Goal: Task Accomplishment & Management: Manage account settings

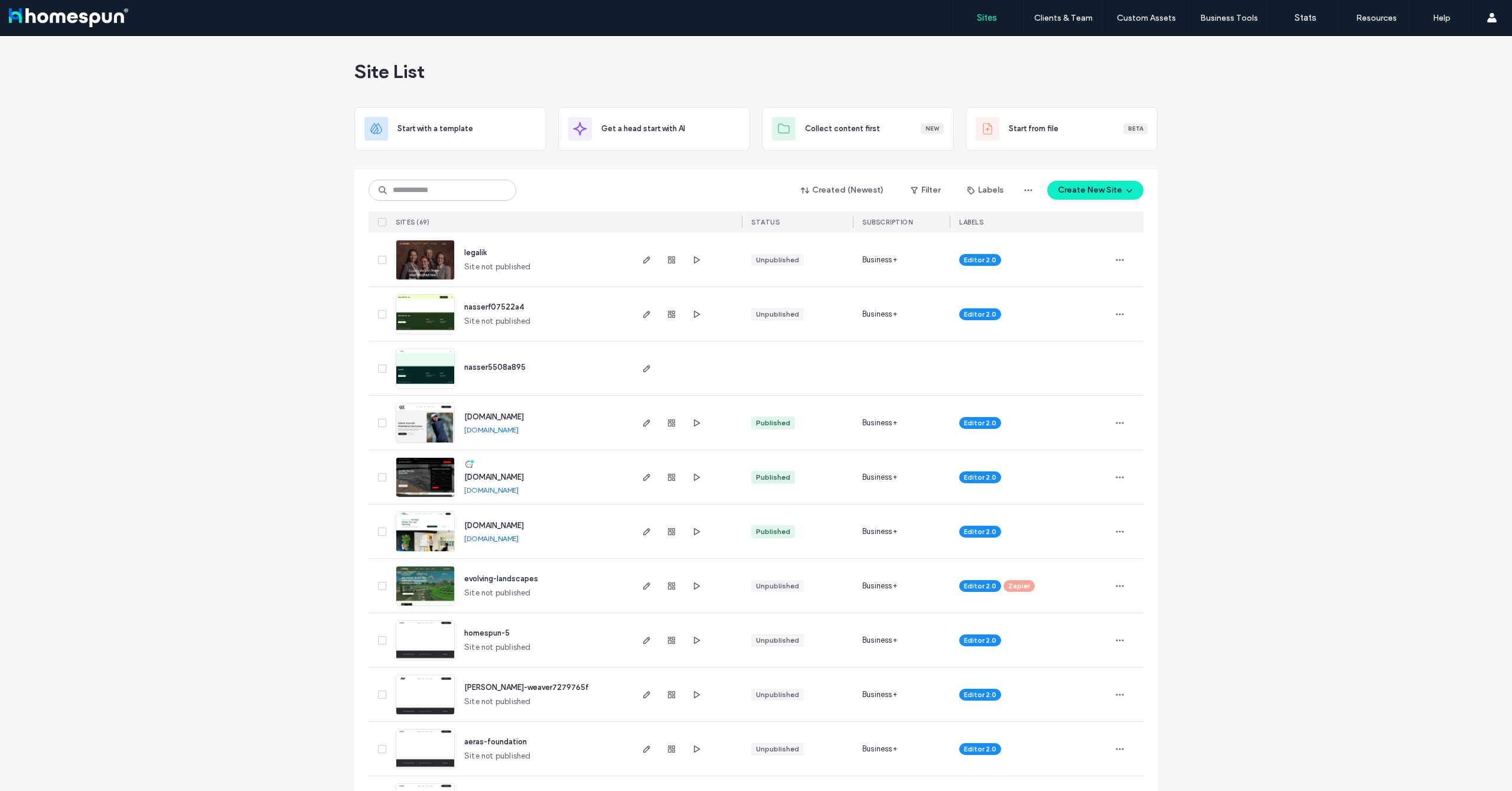
click at [433, 211] on div "Created (Newest) Filter Labels Create New Site SITES (69) STATUS SUBSCRIPTION L…" at bounding box center [756, 201] width 775 height 63
click at [435, 199] on input at bounding box center [443, 190] width 148 height 22
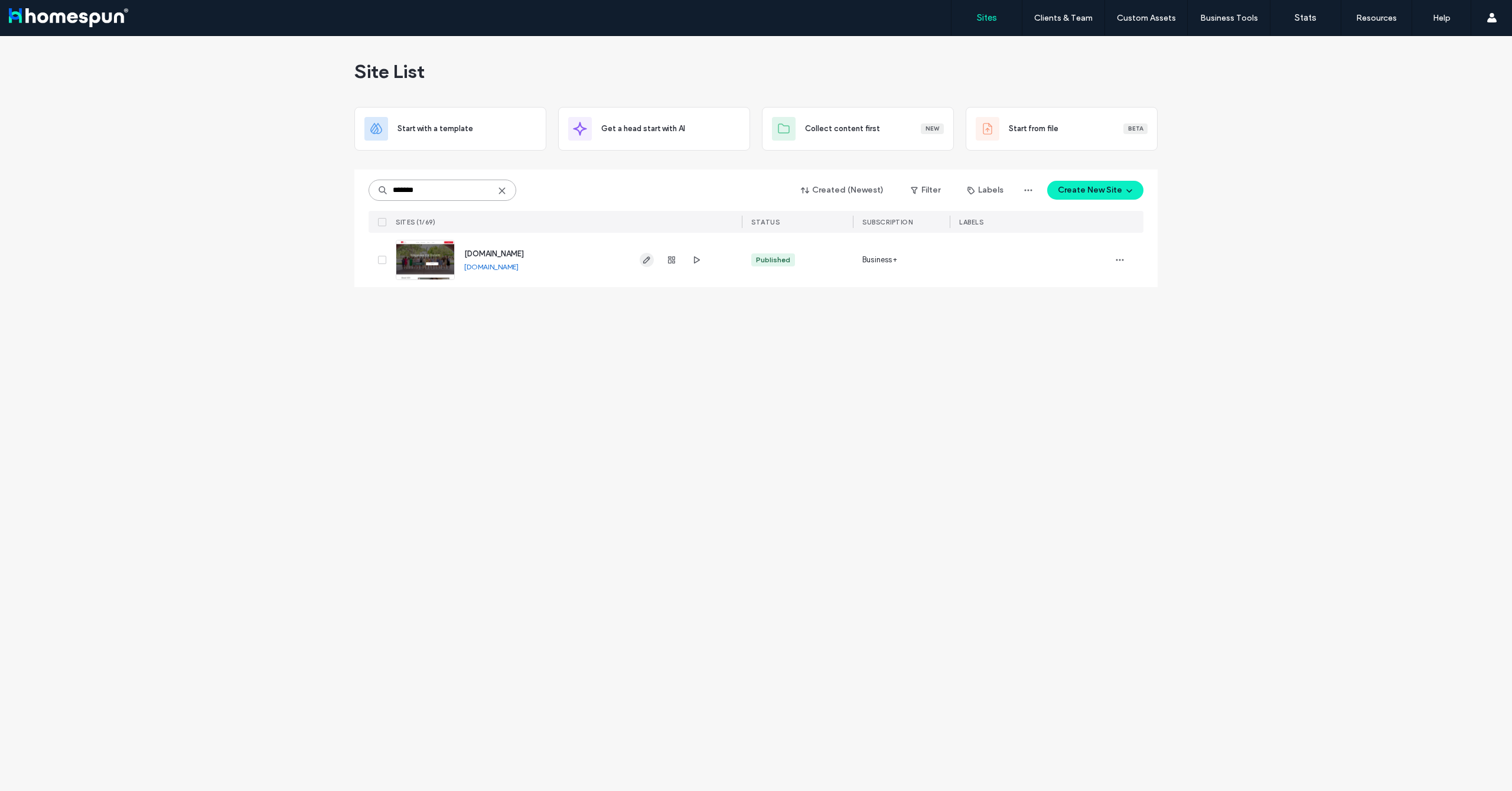
type input "*******"
click at [642, 262] on icon "button" at bounding box center [647, 260] width 9 height 9
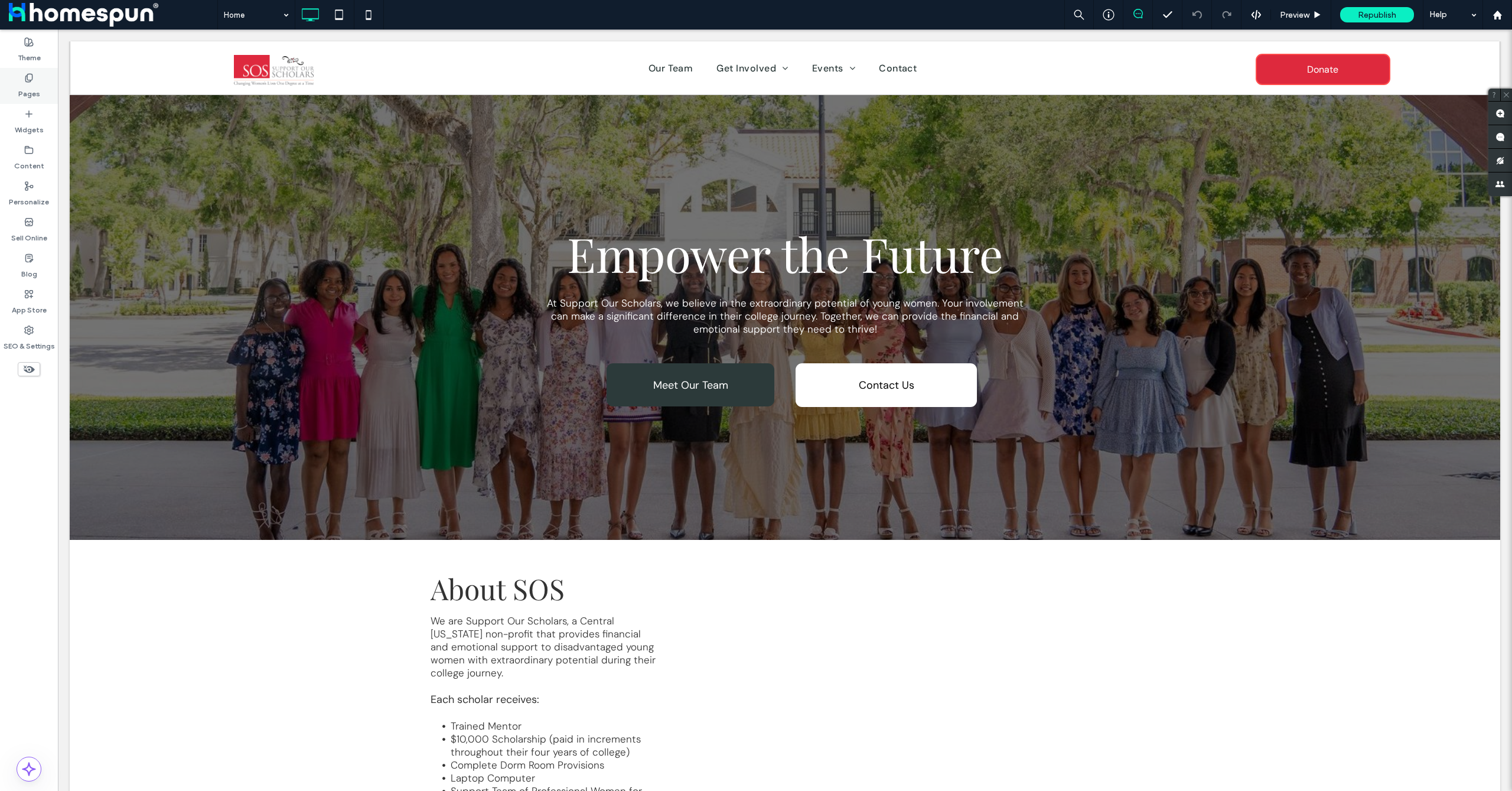
click at [32, 92] on label "Pages" at bounding box center [29, 90] width 22 height 16
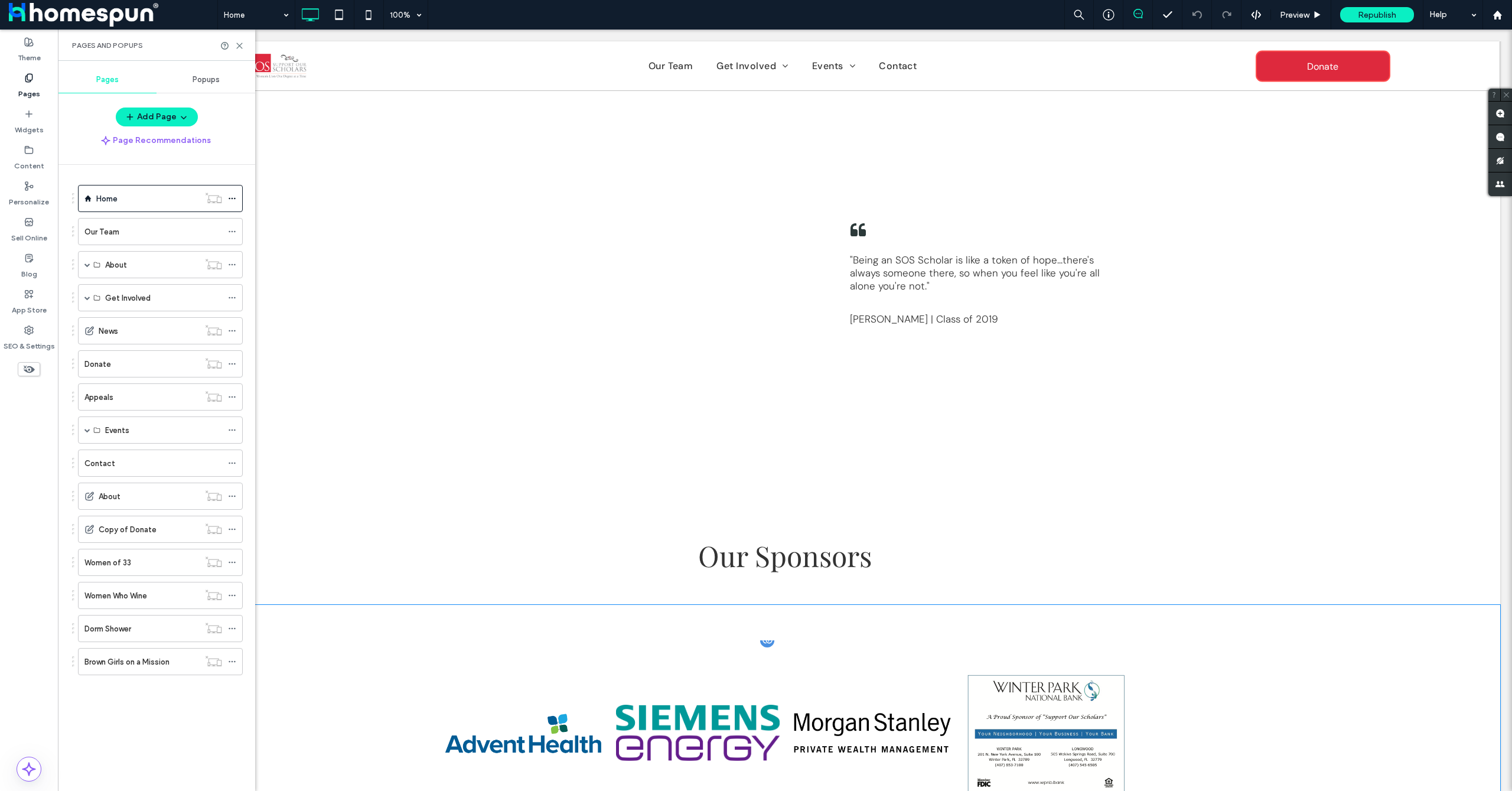
scroll to position [2932, 0]
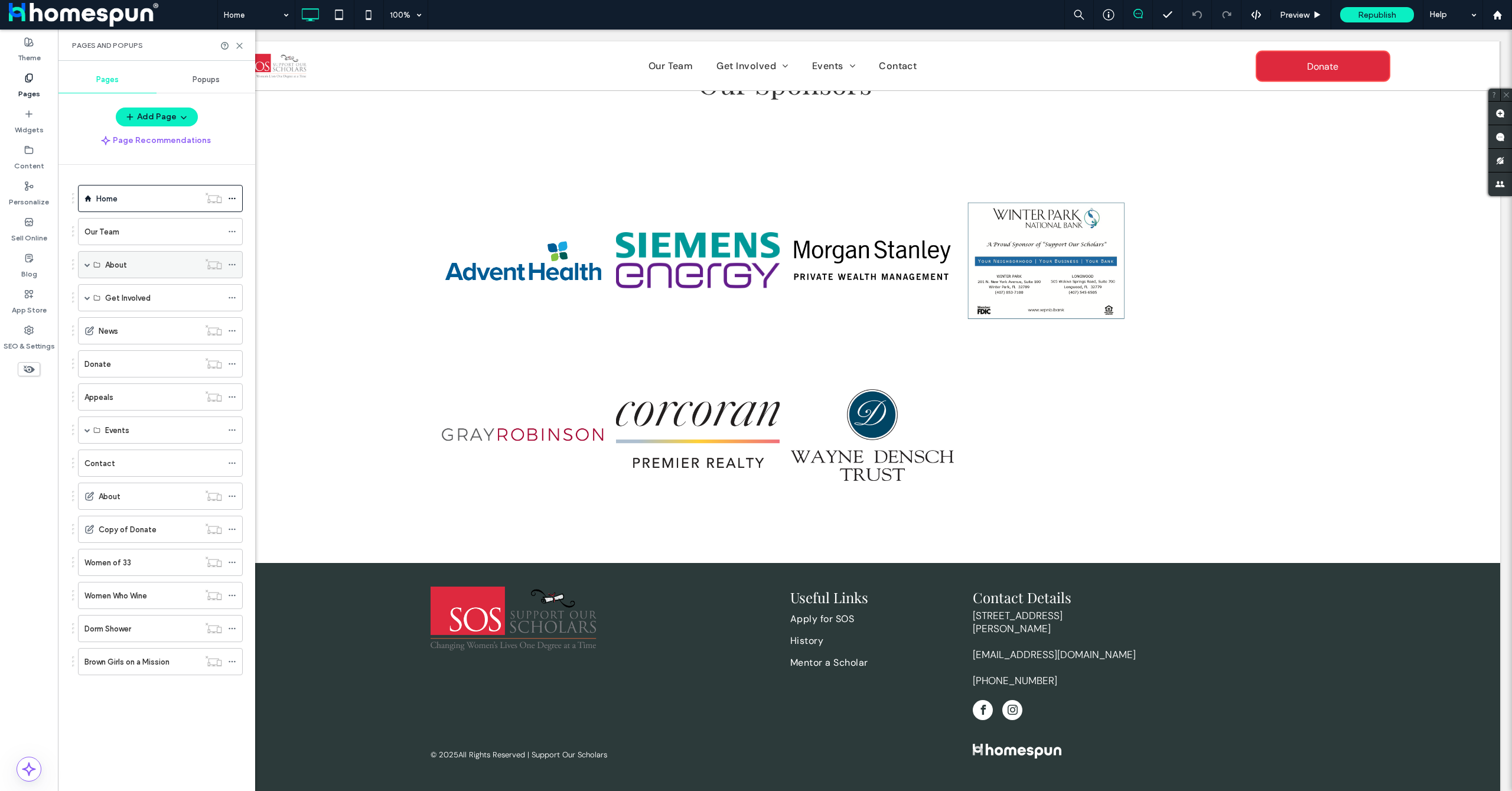
click at [85, 265] on span at bounding box center [87, 264] width 6 height 6
click at [84, 462] on div "Events" at bounding box center [160, 457] width 165 height 27
click at [89, 454] on span at bounding box center [87, 457] width 6 height 26
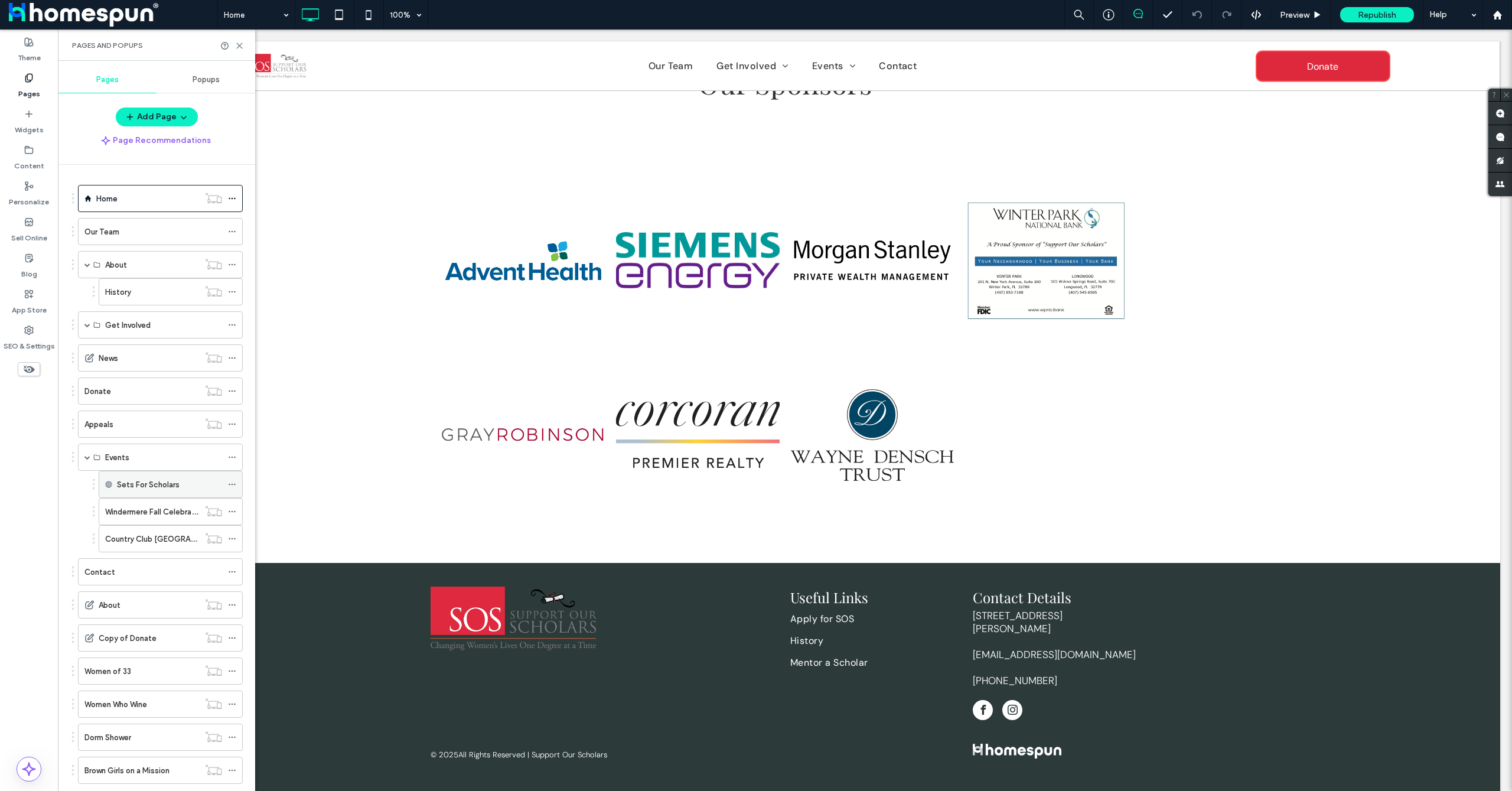
click at [169, 485] on label "Sets For Scholars" at bounding box center [148, 485] width 63 height 21
click at [232, 485] on icon at bounding box center [232, 484] width 9 height 9
click at [265, 535] on span "Edit External URL" at bounding box center [292, 532] width 65 height 10
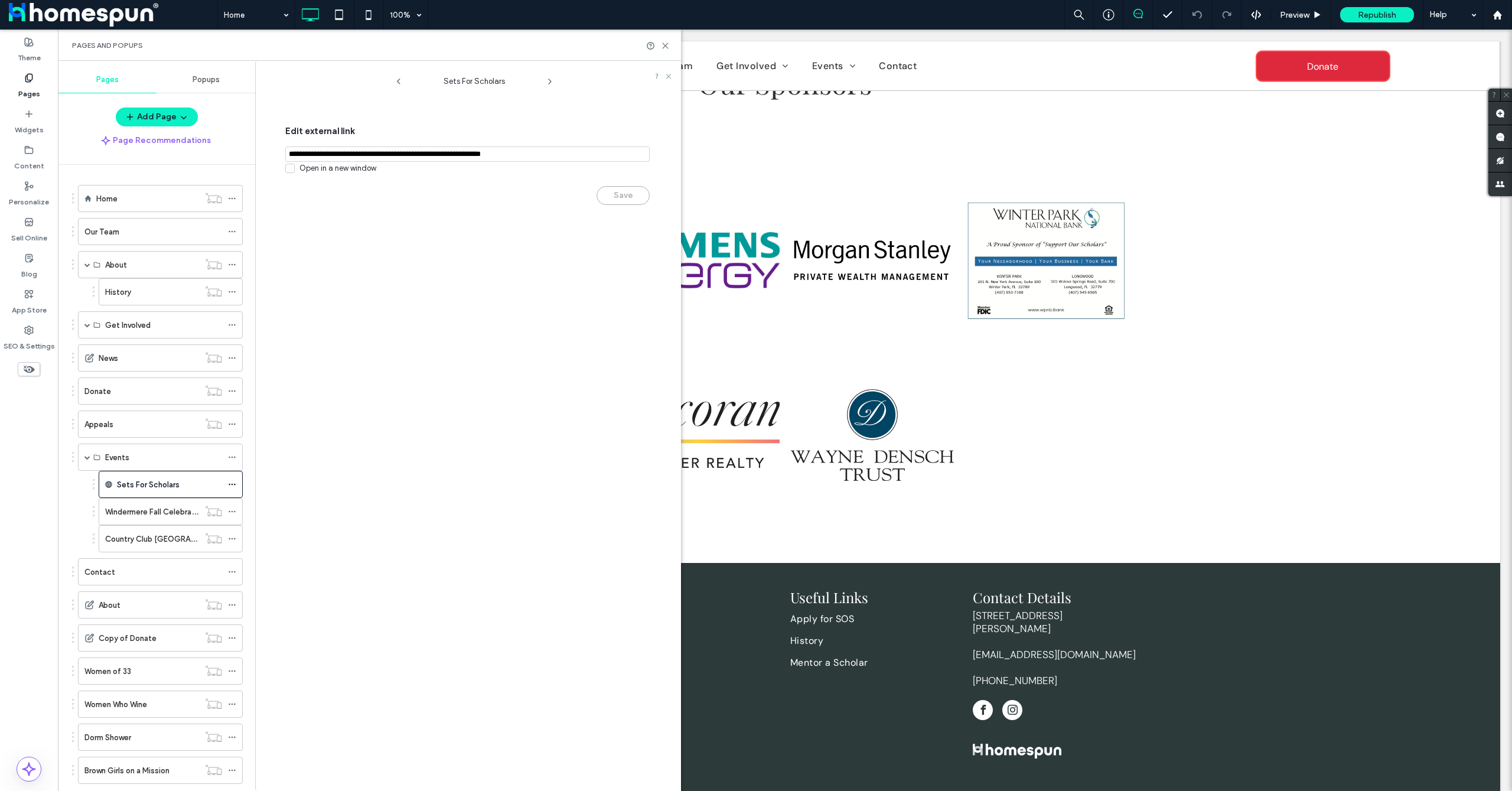
click at [461, 162] on div "Edit external link Open in a new window Save" at bounding box center [467, 166] width 364 height 106
click at [470, 160] on input "notEmpty,url" at bounding box center [467, 154] width 364 height 15
click at [156, 504] on div "Windermere Fall Celebration" at bounding box center [152, 512] width 94 height 26
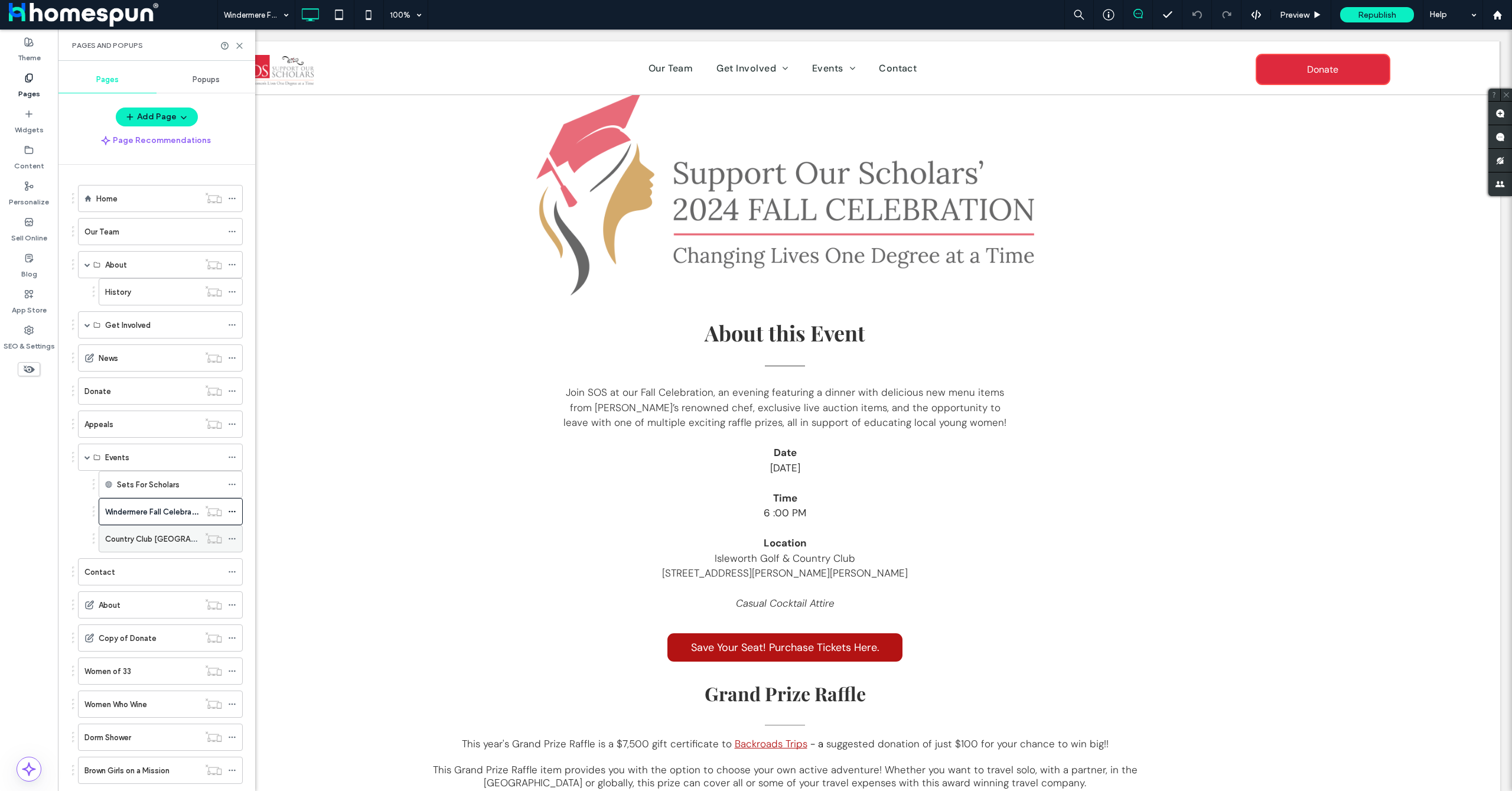
click at [166, 541] on label "Country Club Tailgate" at bounding box center [169, 539] width 128 height 21
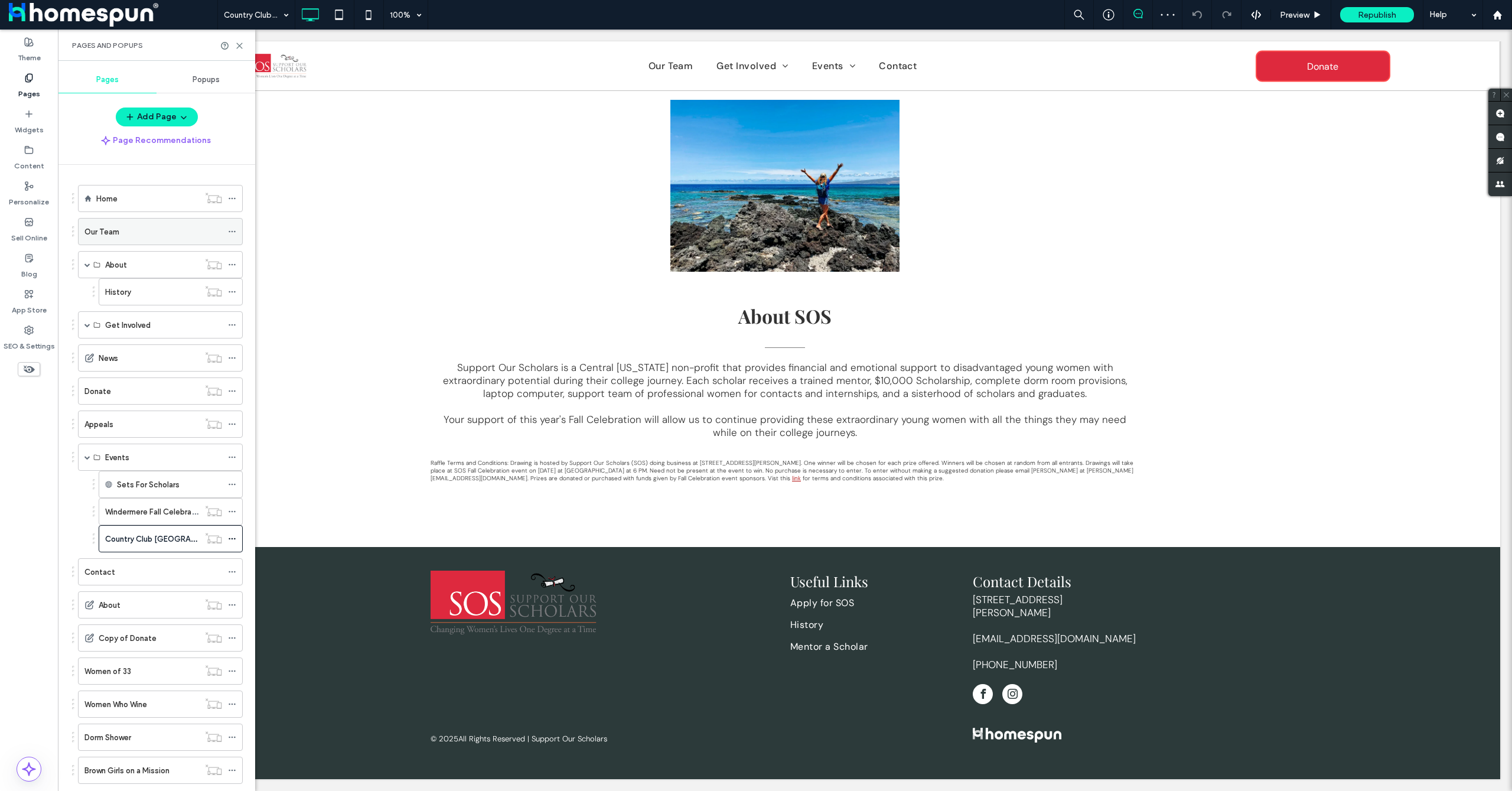
click at [131, 226] on div "Our Team" at bounding box center [153, 232] width 137 height 12
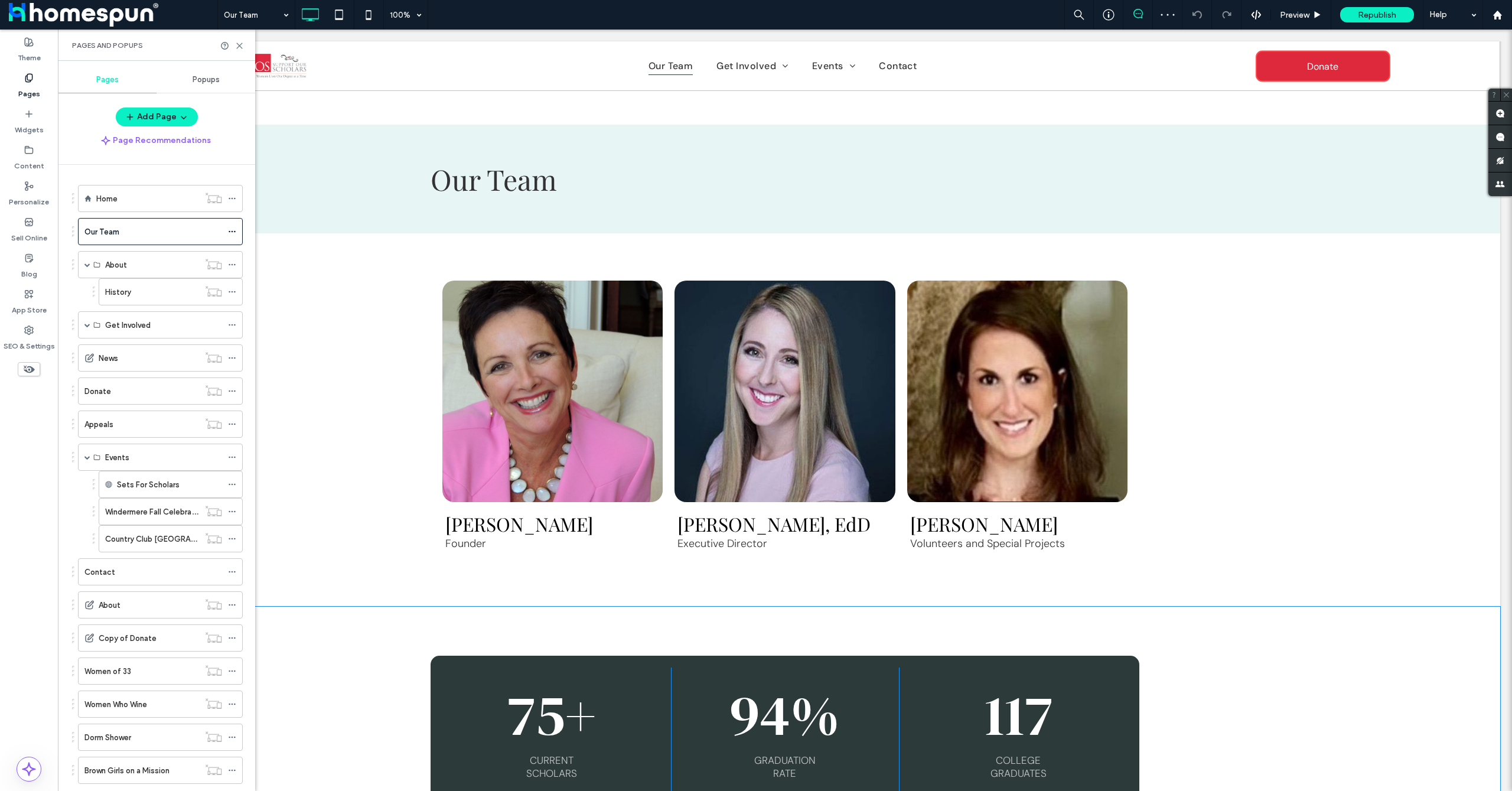
scroll to position [502, 0]
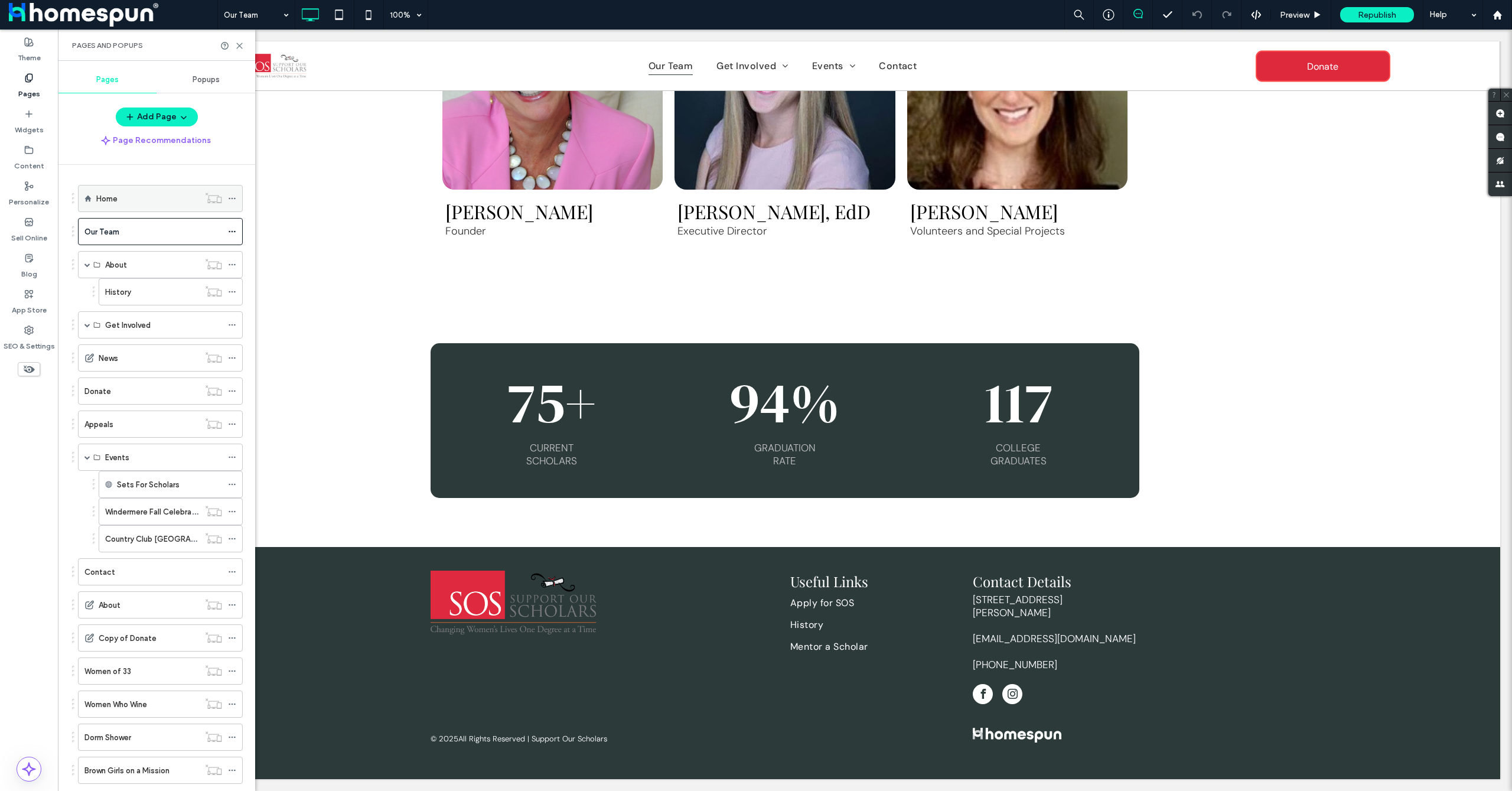
click at [126, 203] on div "Home" at bounding box center [147, 198] width 103 height 12
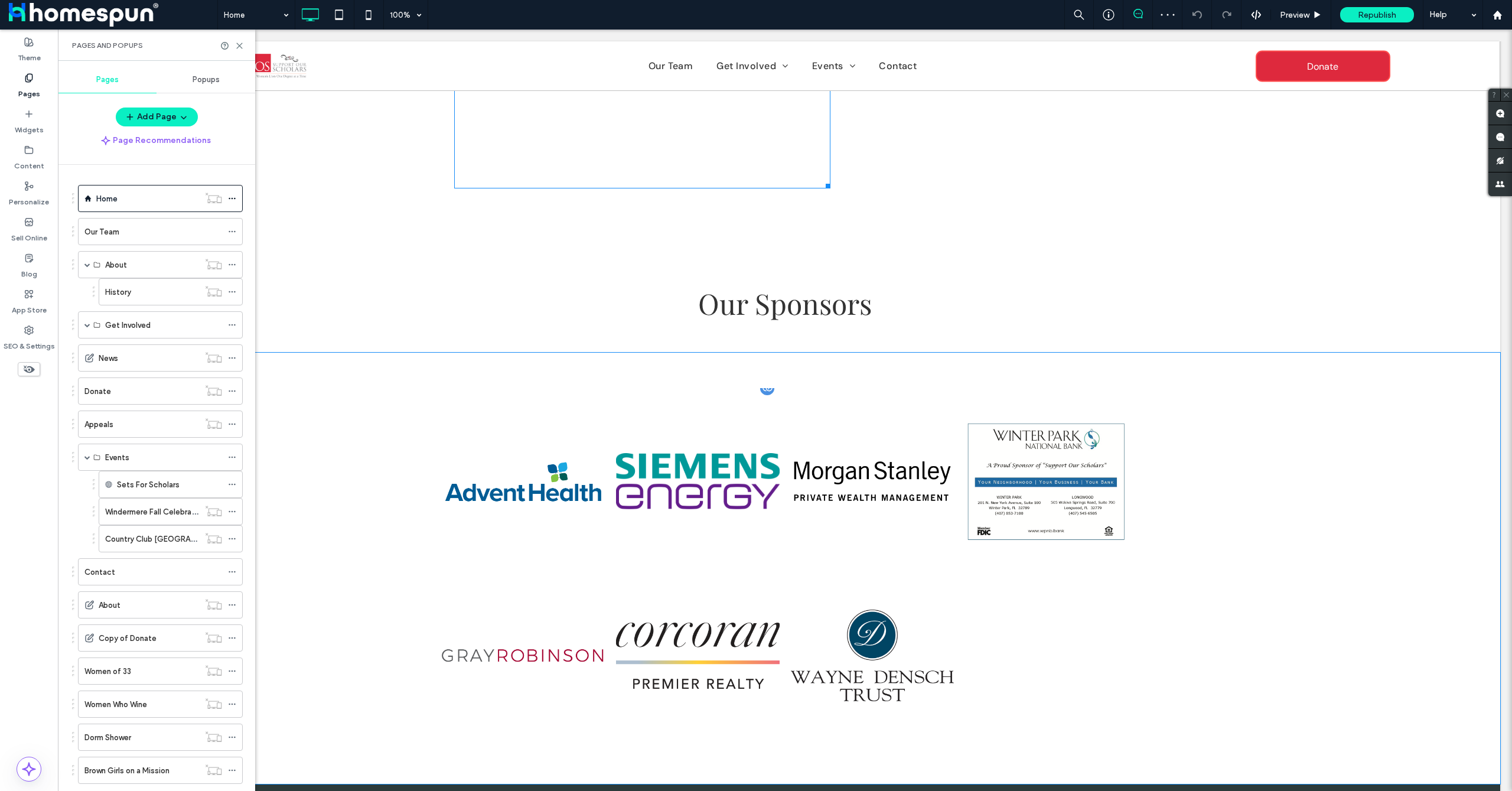
scroll to position [2928, 0]
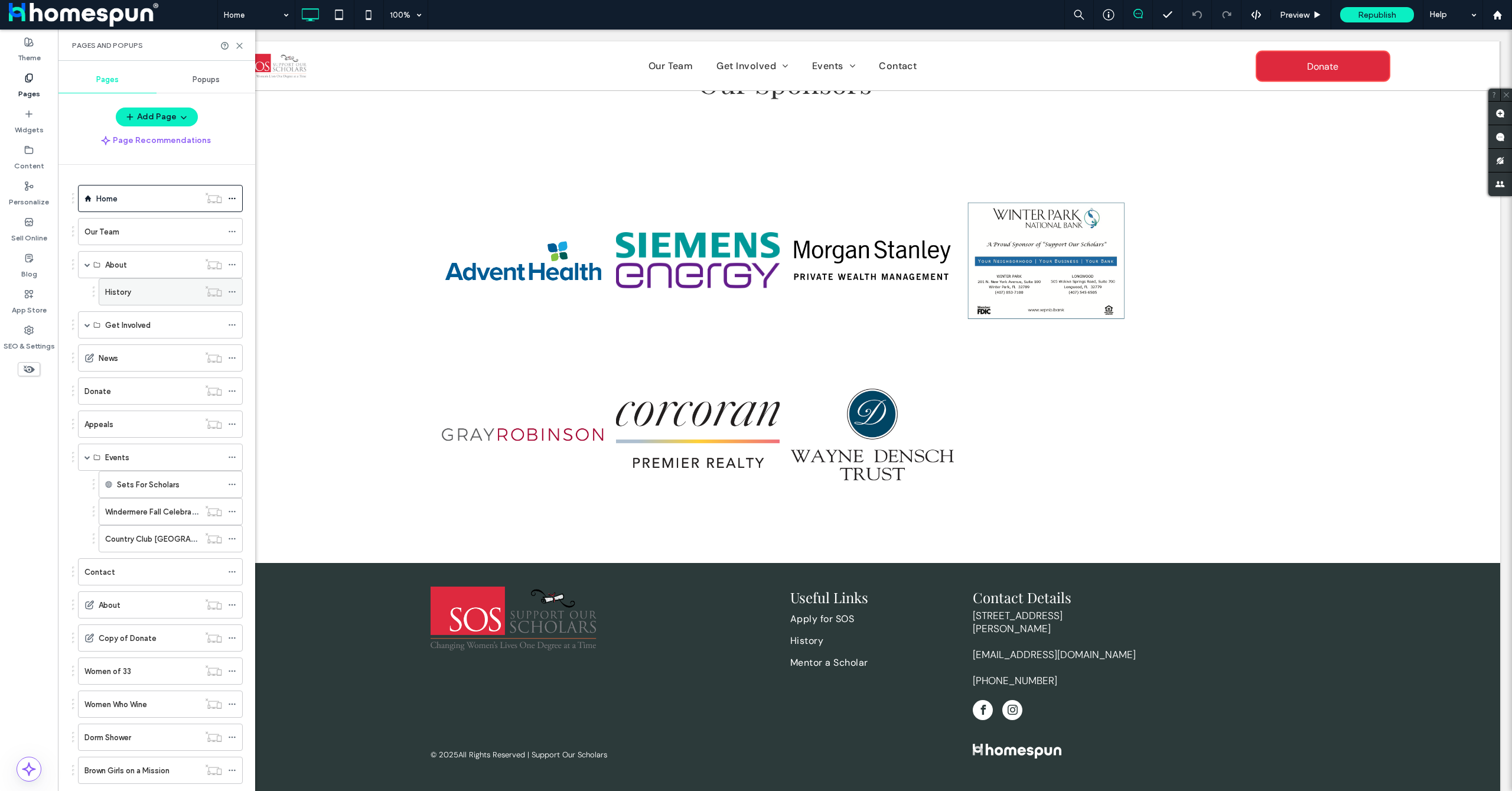
click at [146, 298] on div "History" at bounding box center [152, 292] width 94 height 26
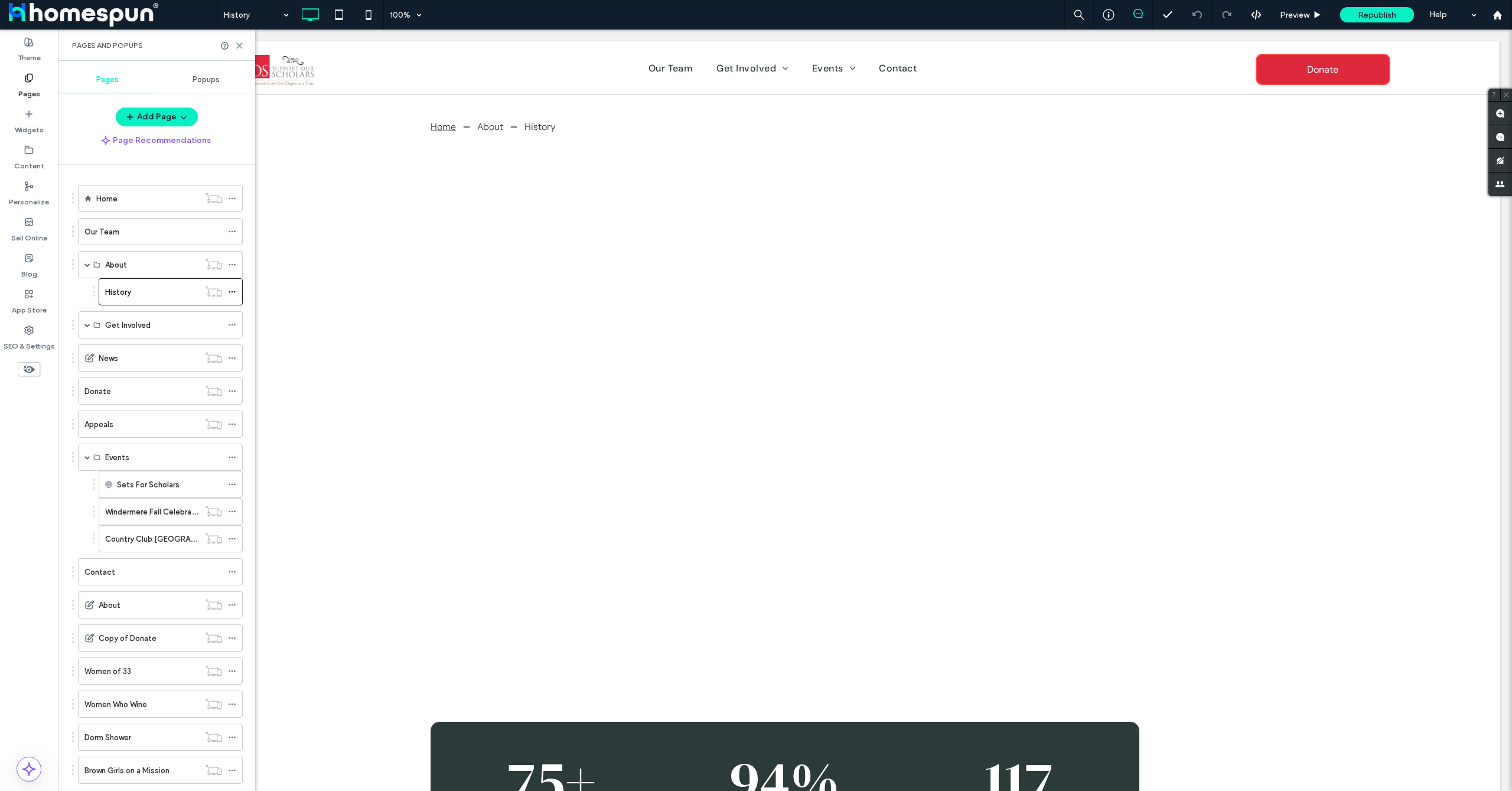
scroll to position [0, 0]
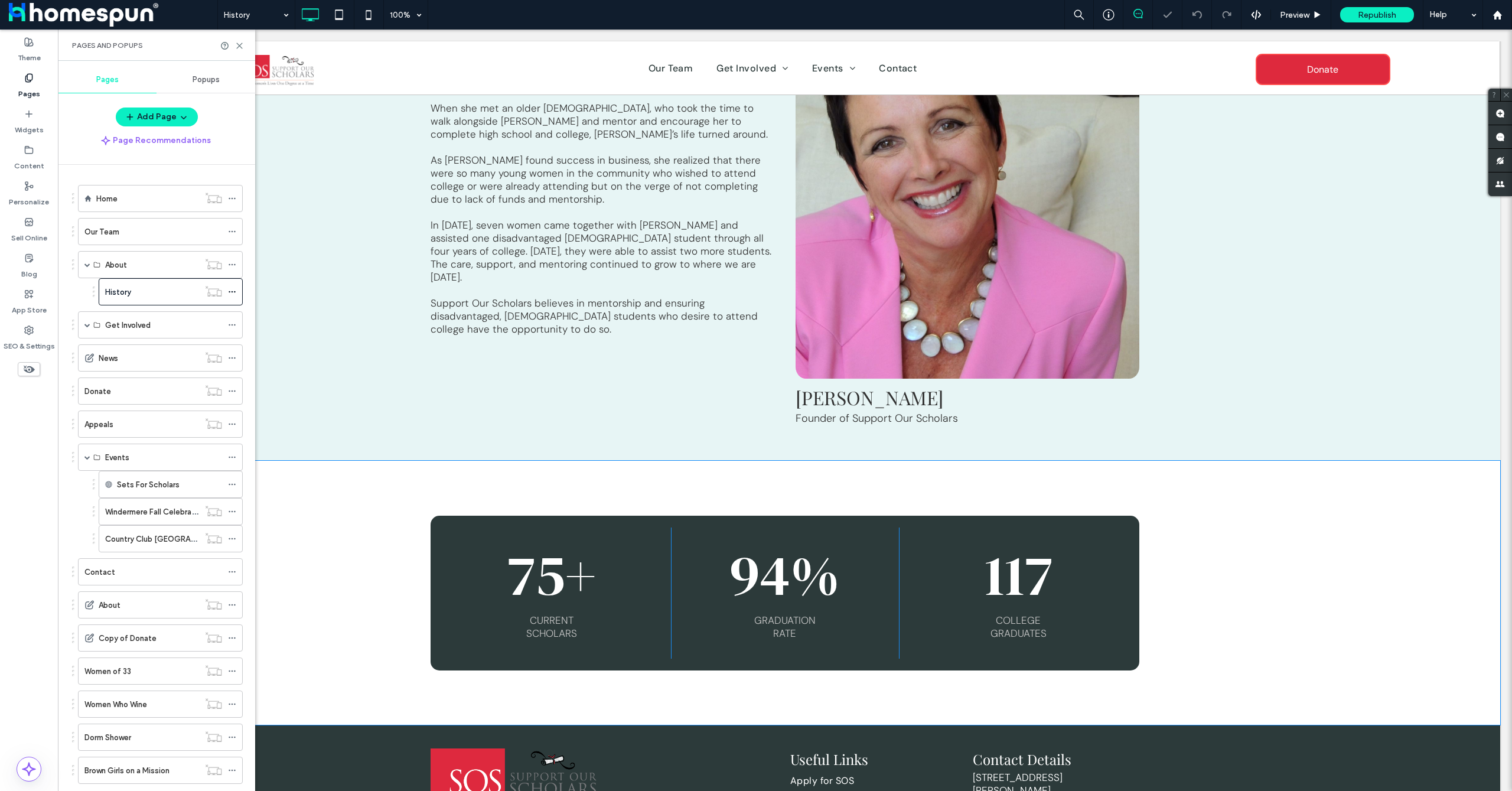
scroll to position [384, 0]
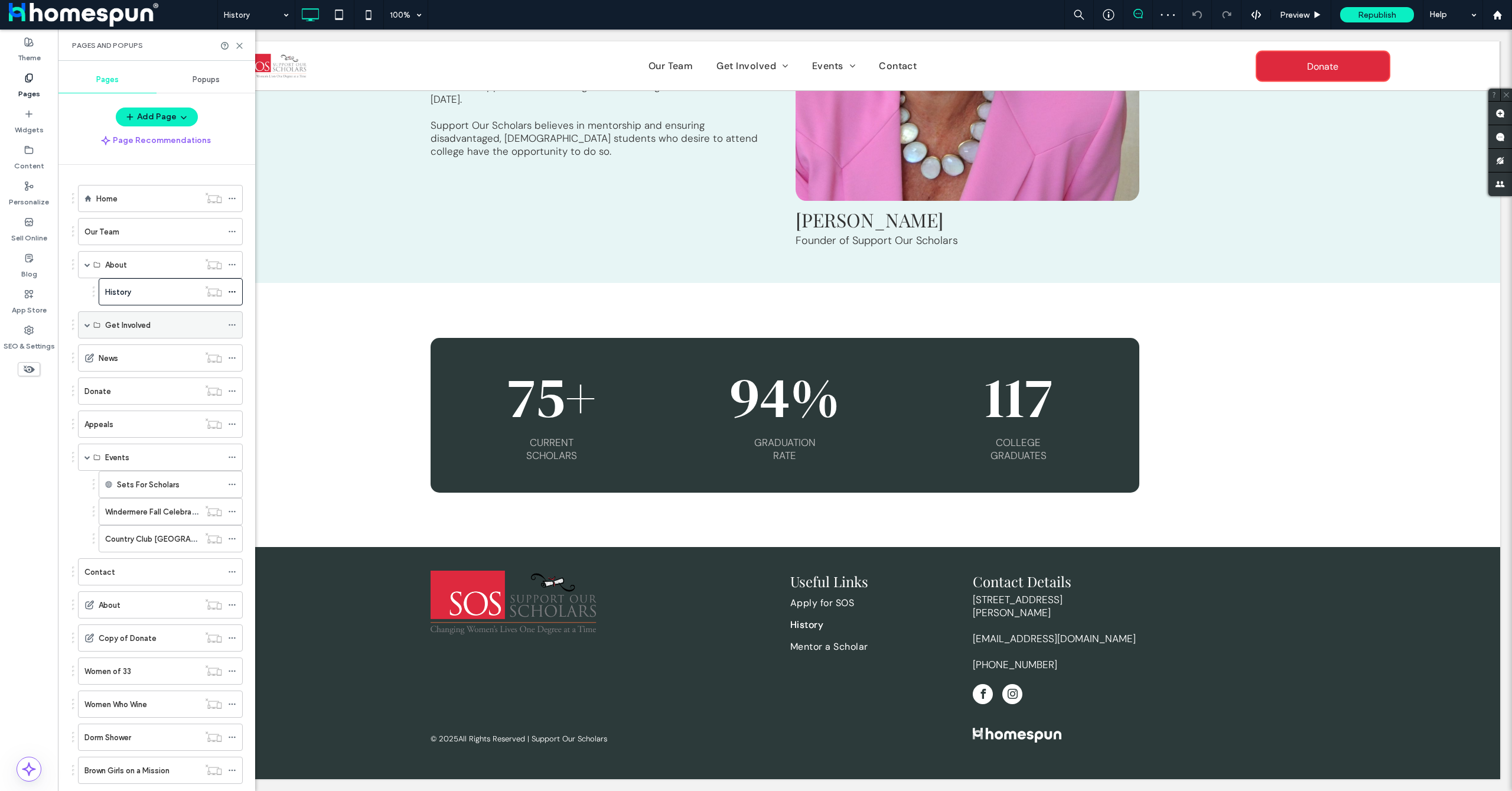
click at [137, 329] on label "Get Involved" at bounding box center [128, 325] width 46 height 21
click at [86, 326] on span at bounding box center [87, 325] width 6 height 6
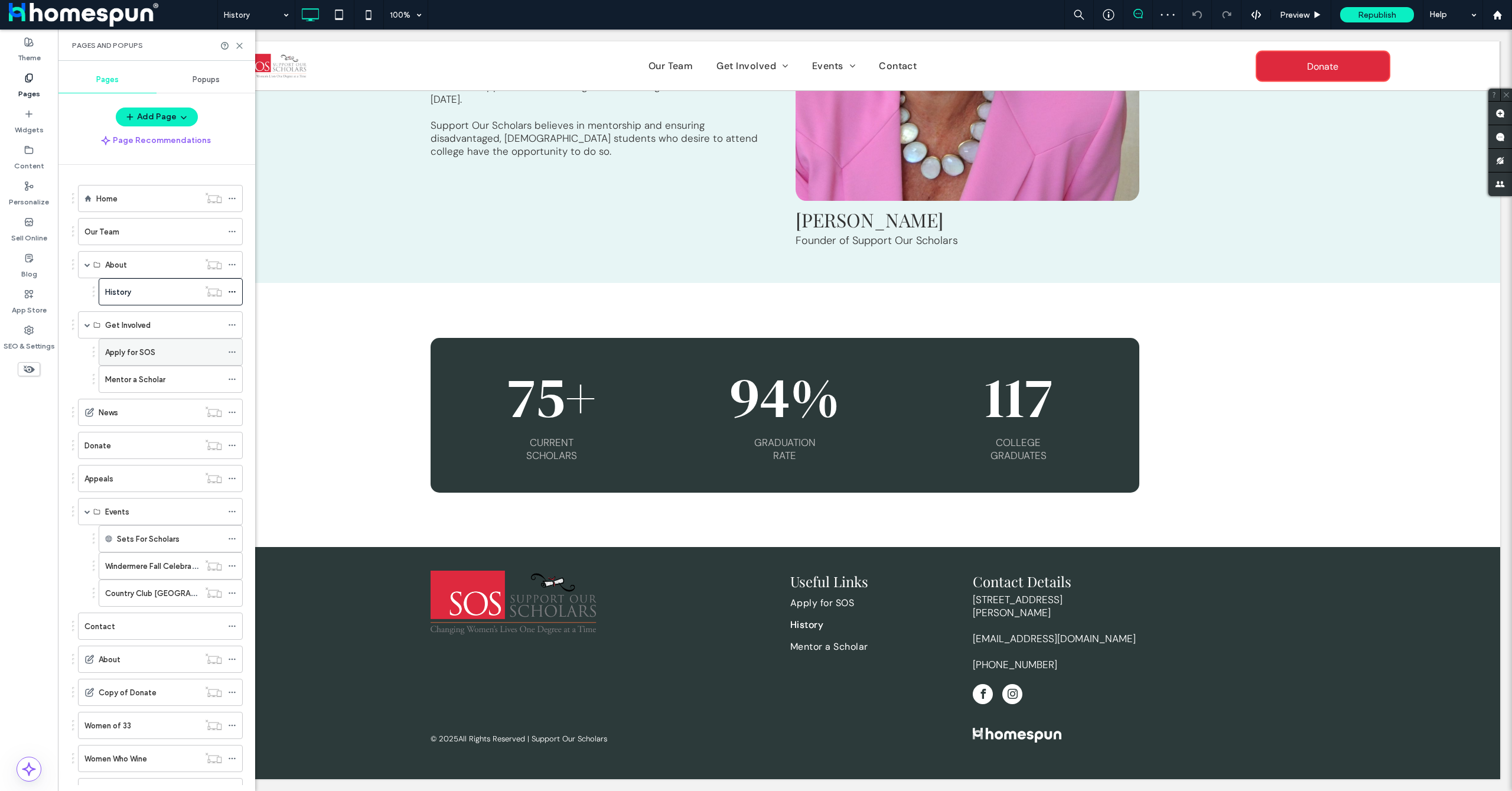
click at [152, 362] on div "Apply for SOS" at bounding box center [163, 352] width 117 height 26
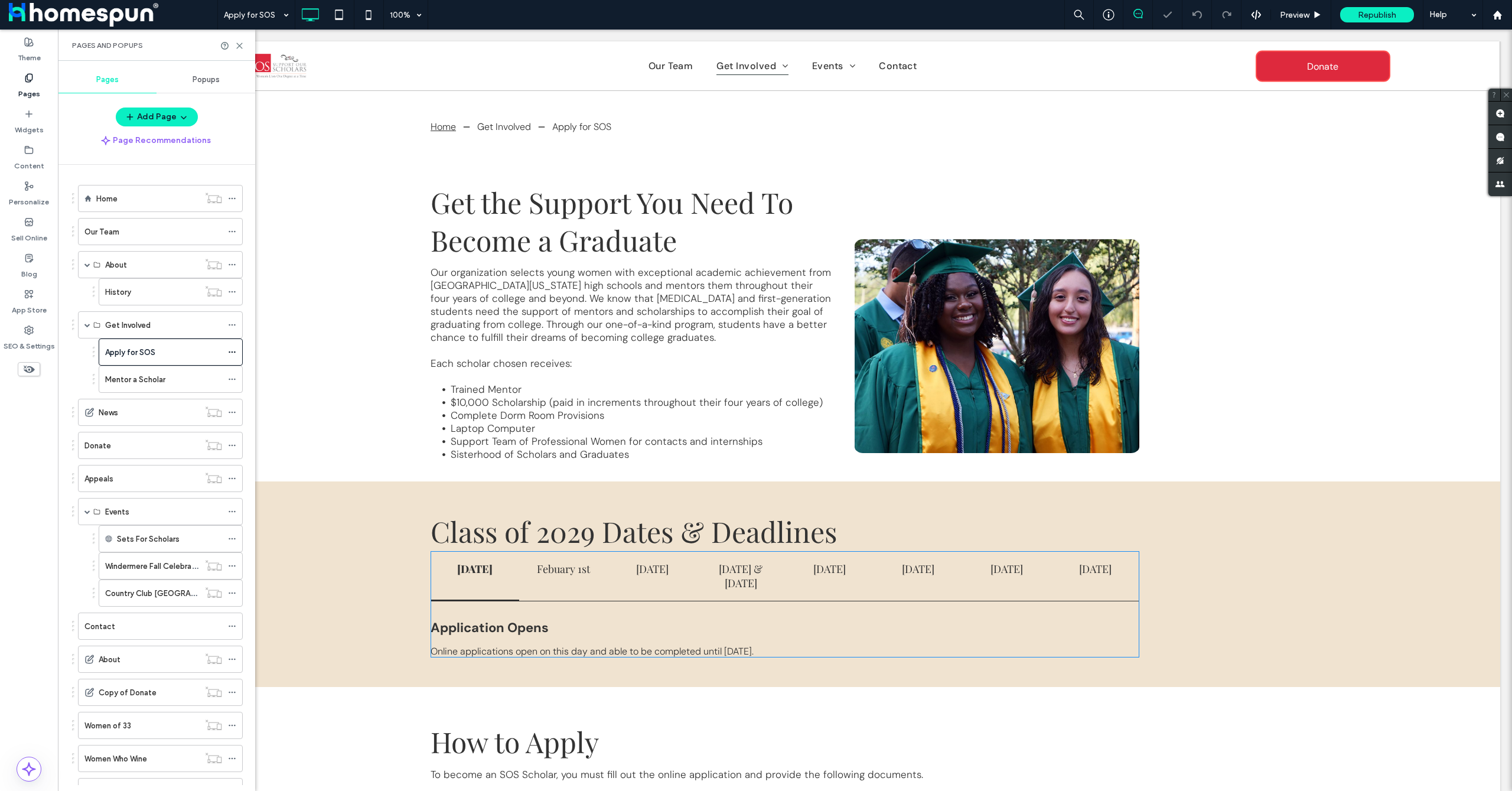
scroll to position [158, 0]
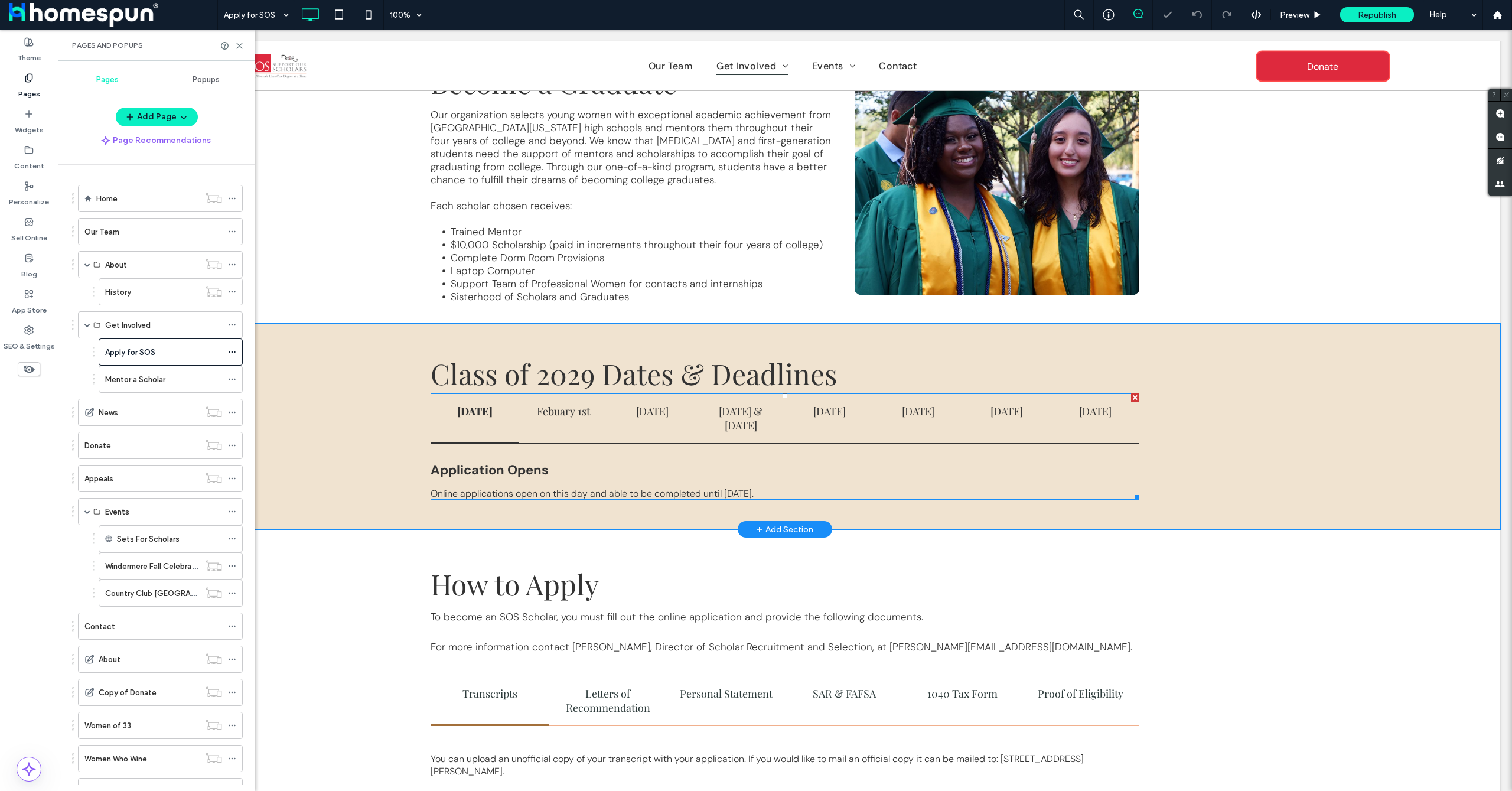
click at [594, 428] on span at bounding box center [785, 447] width 709 height 107
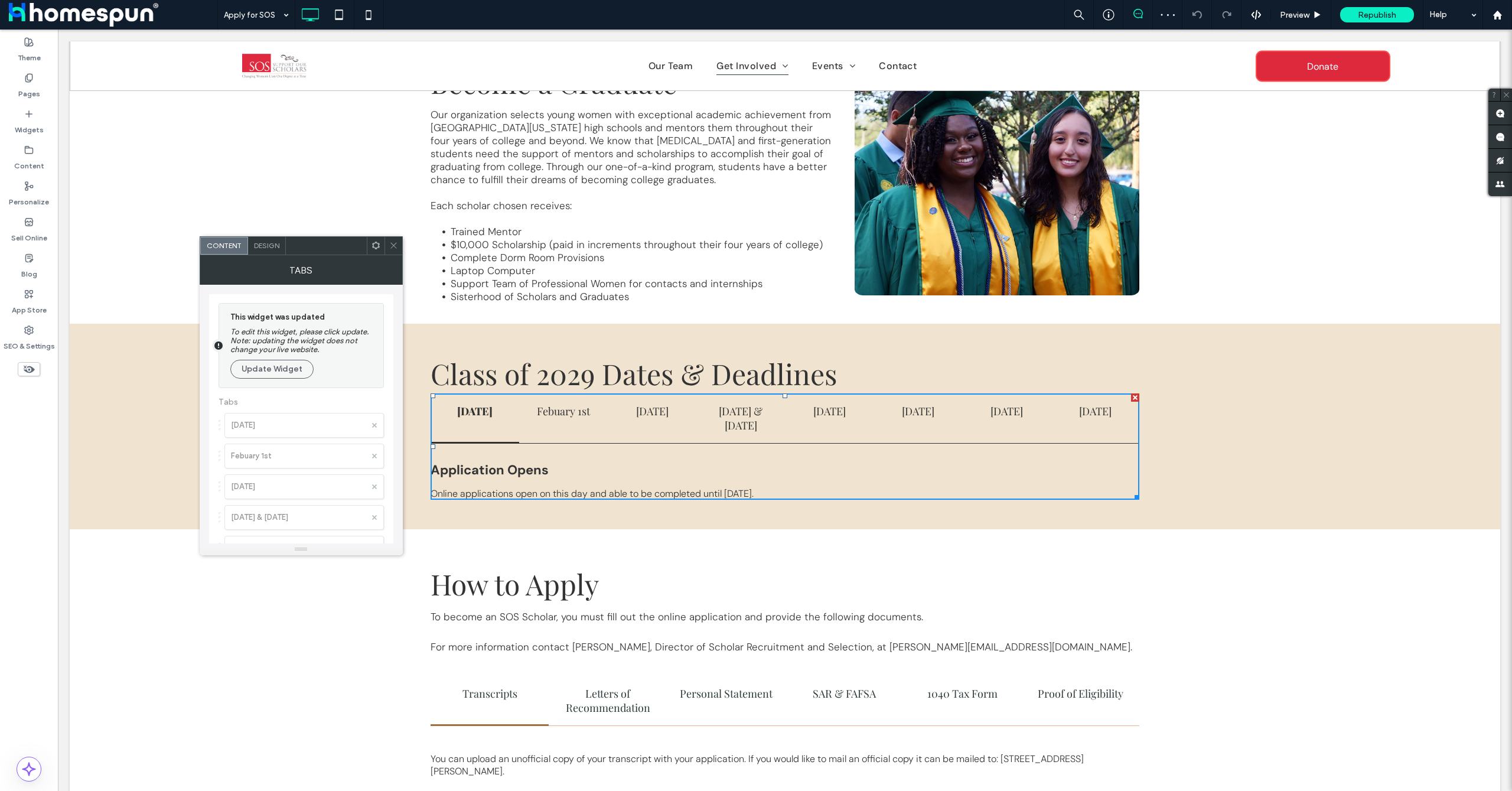
click at [396, 249] on icon at bounding box center [394, 246] width 9 height 9
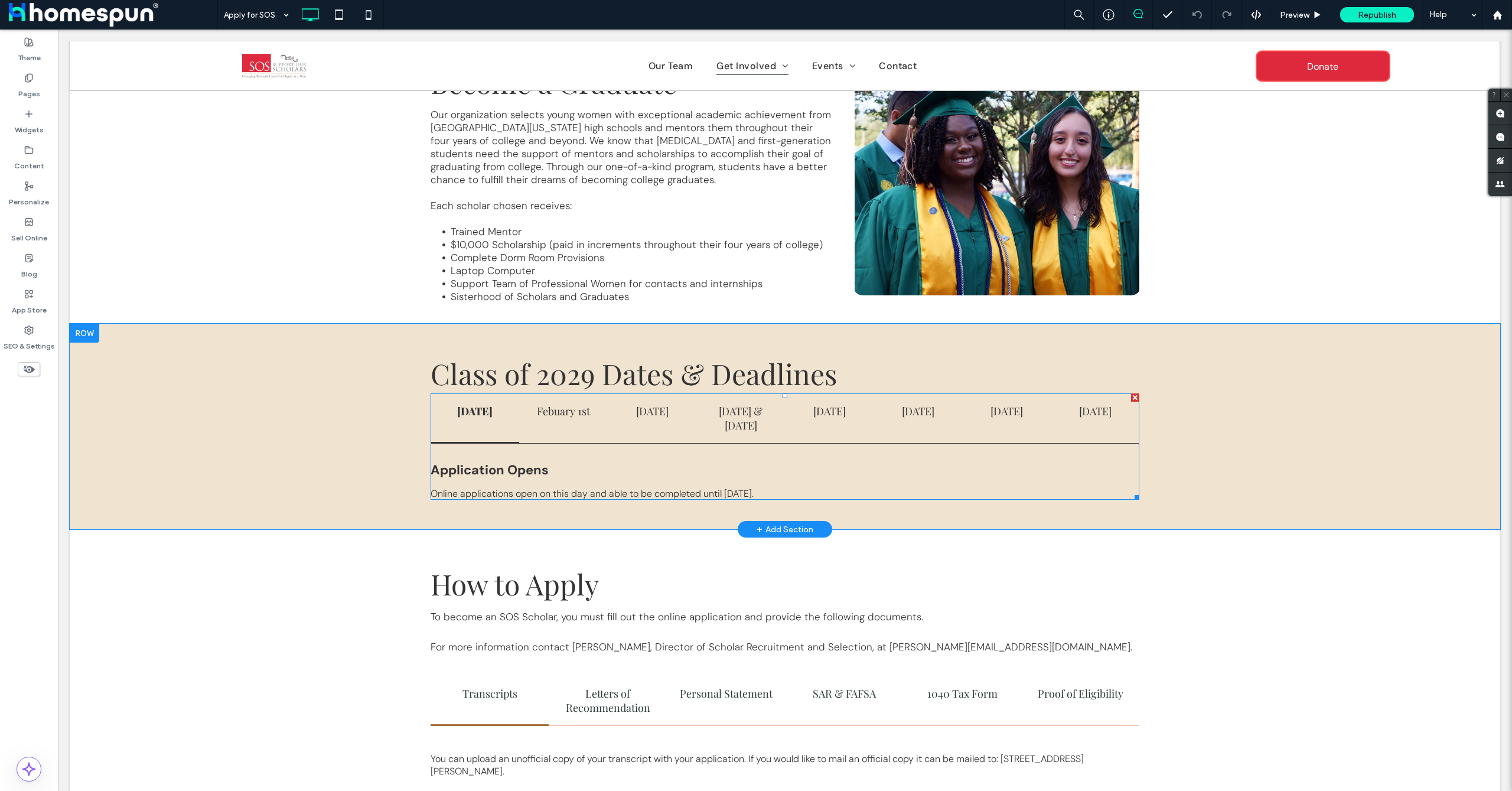
click at [497, 415] on span at bounding box center [785, 447] width 709 height 107
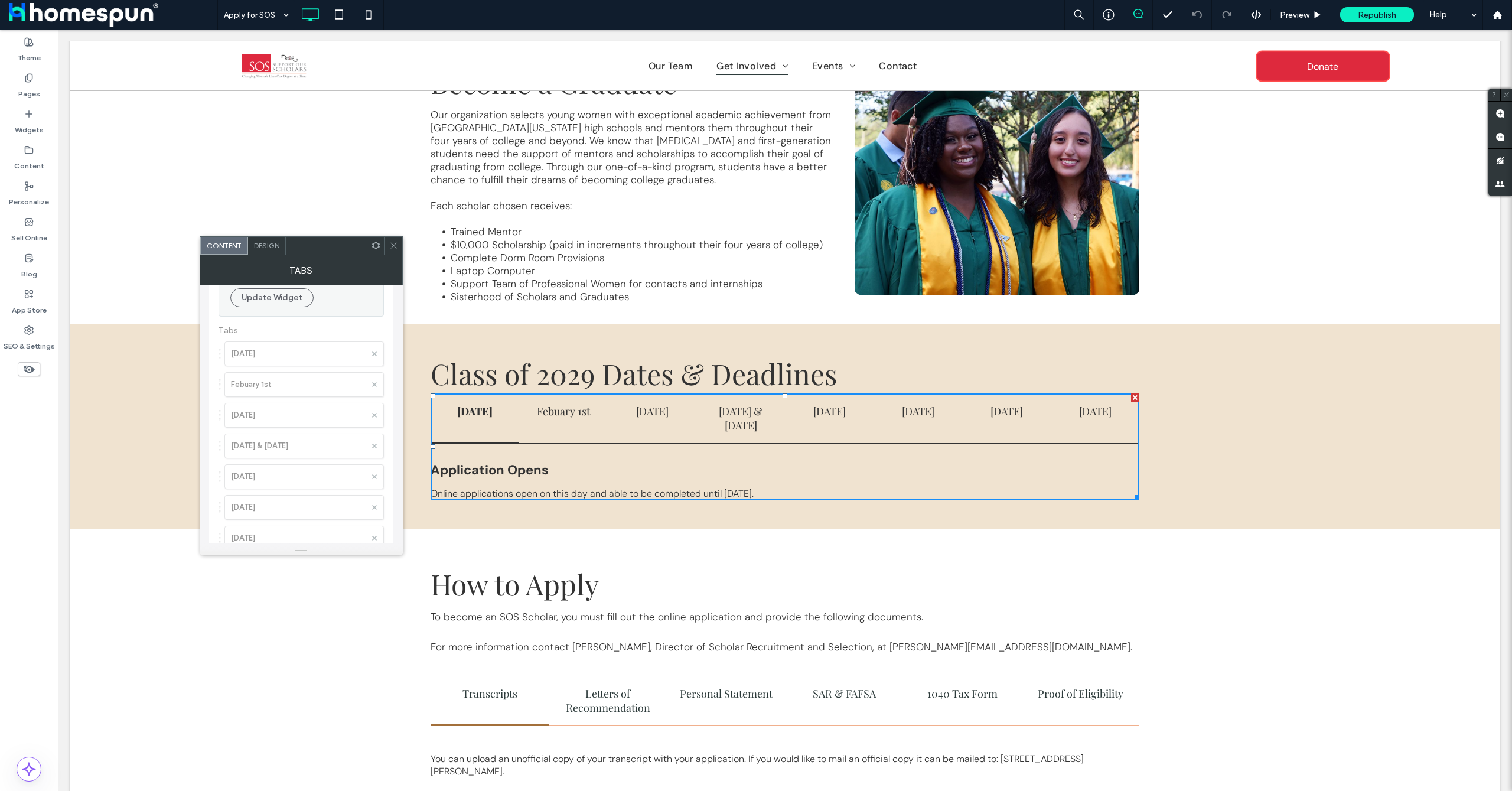
scroll to position [0, 0]
click at [287, 374] on button "Update Widget" at bounding box center [271, 369] width 83 height 19
click at [305, 336] on label "December 1st" at bounding box center [298, 334] width 135 height 24
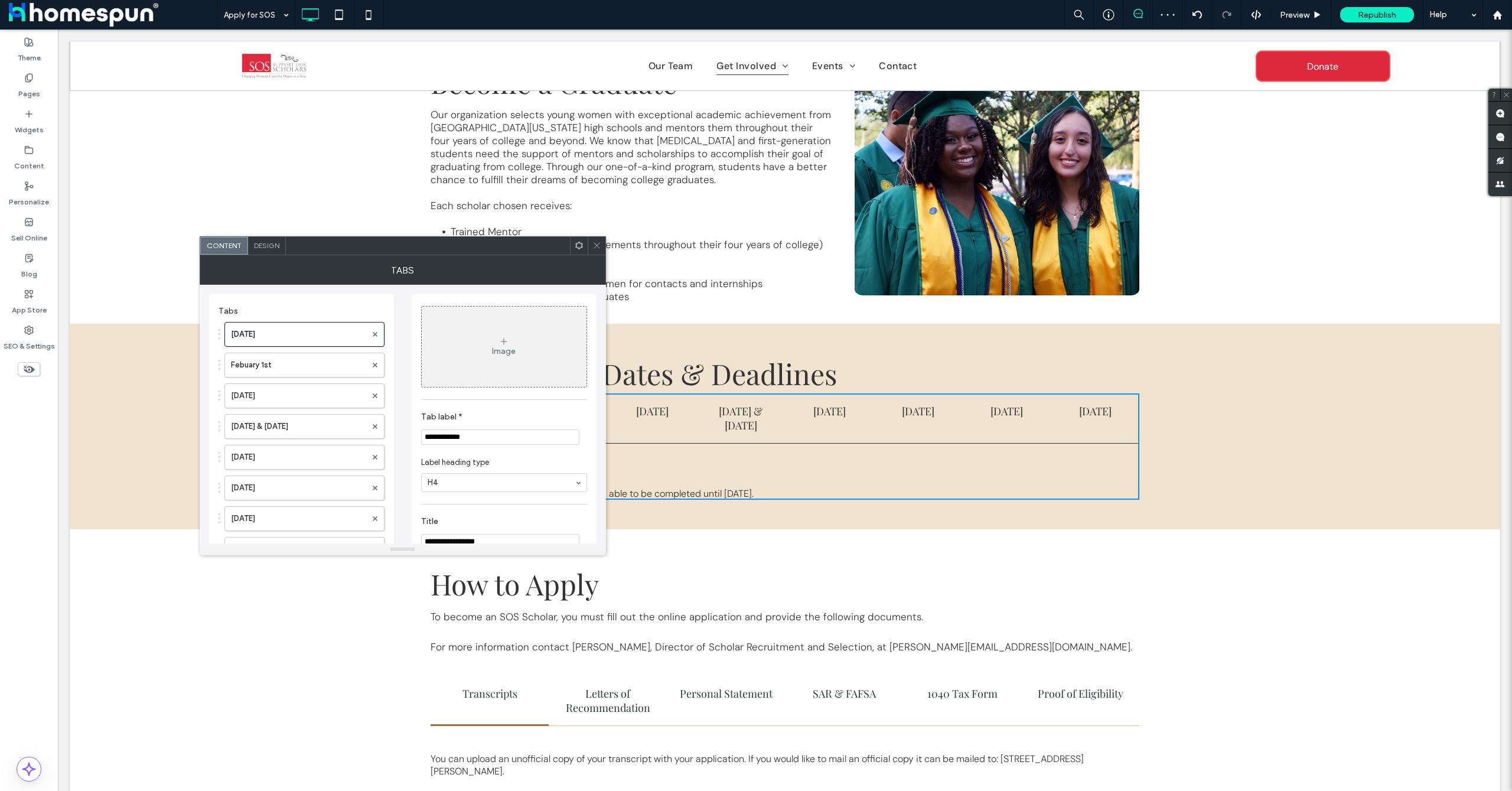
click at [479, 437] on input "**********" at bounding box center [500, 437] width 158 height 15
type input "**********"
click at [279, 371] on label "Febuary 1st" at bounding box center [298, 365] width 135 height 24
click at [479, 440] on input "**********" at bounding box center [500, 437] width 158 height 15
click at [546, 442] on input "**********" at bounding box center [500, 437] width 158 height 15
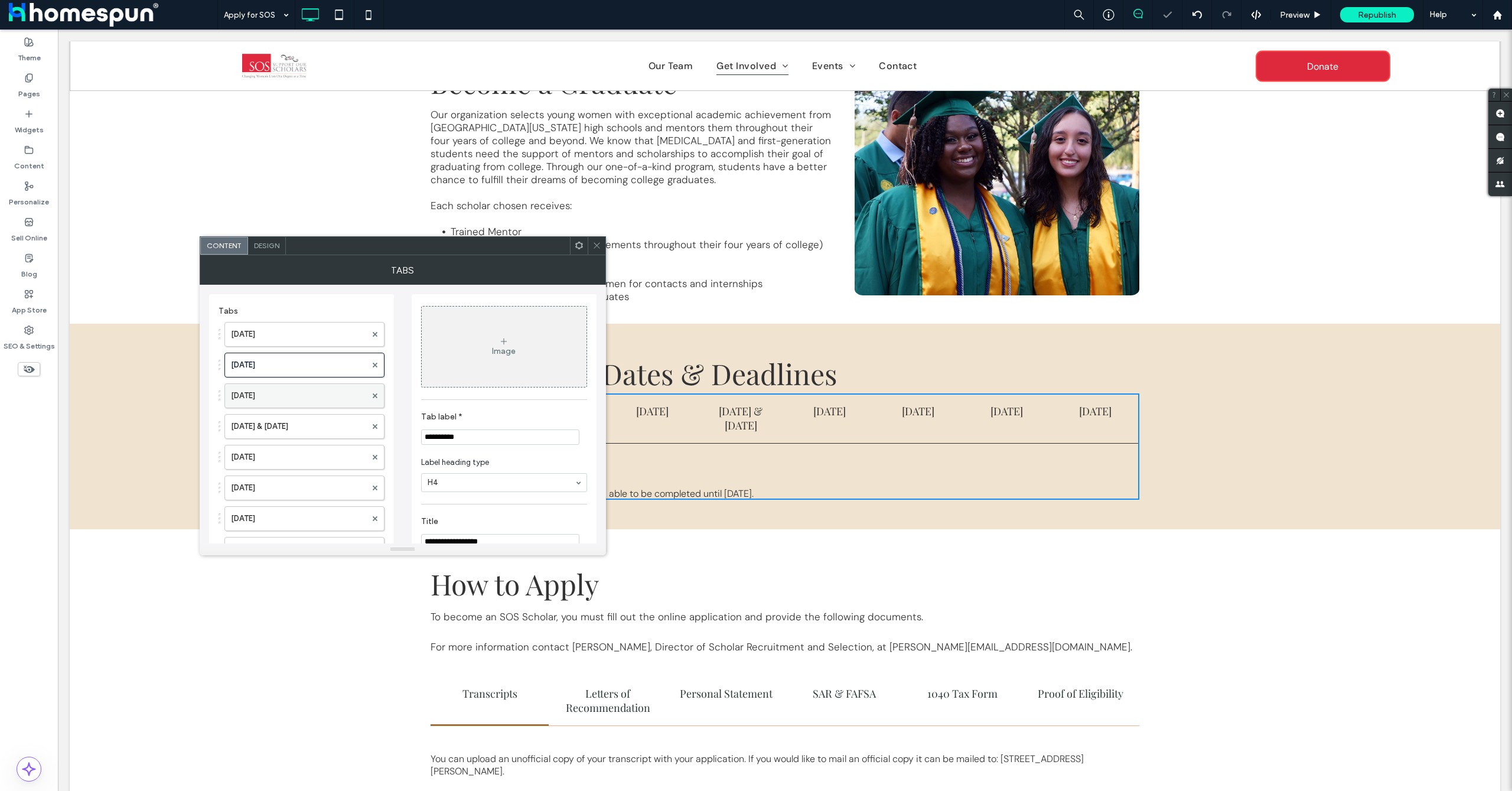
type input "**********"
click at [295, 403] on label "March 24th" at bounding box center [298, 396] width 135 height 24
click at [489, 440] on input "**********" at bounding box center [500, 437] width 158 height 15
type input "********"
click at [277, 426] on label "April 12th & 13th" at bounding box center [298, 427] width 135 height 24
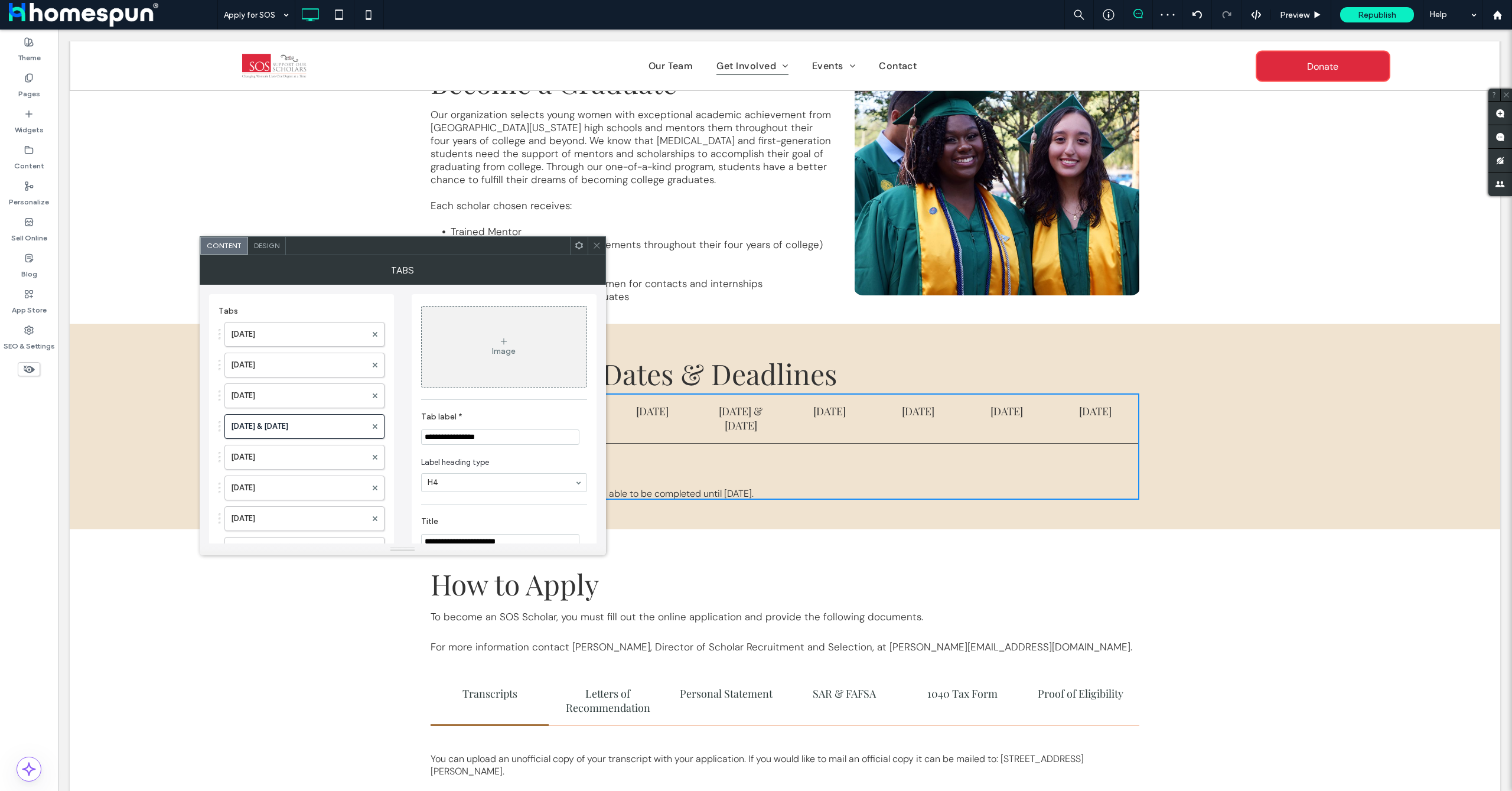
click at [498, 441] on input "**********" at bounding box center [500, 437] width 158 height 15
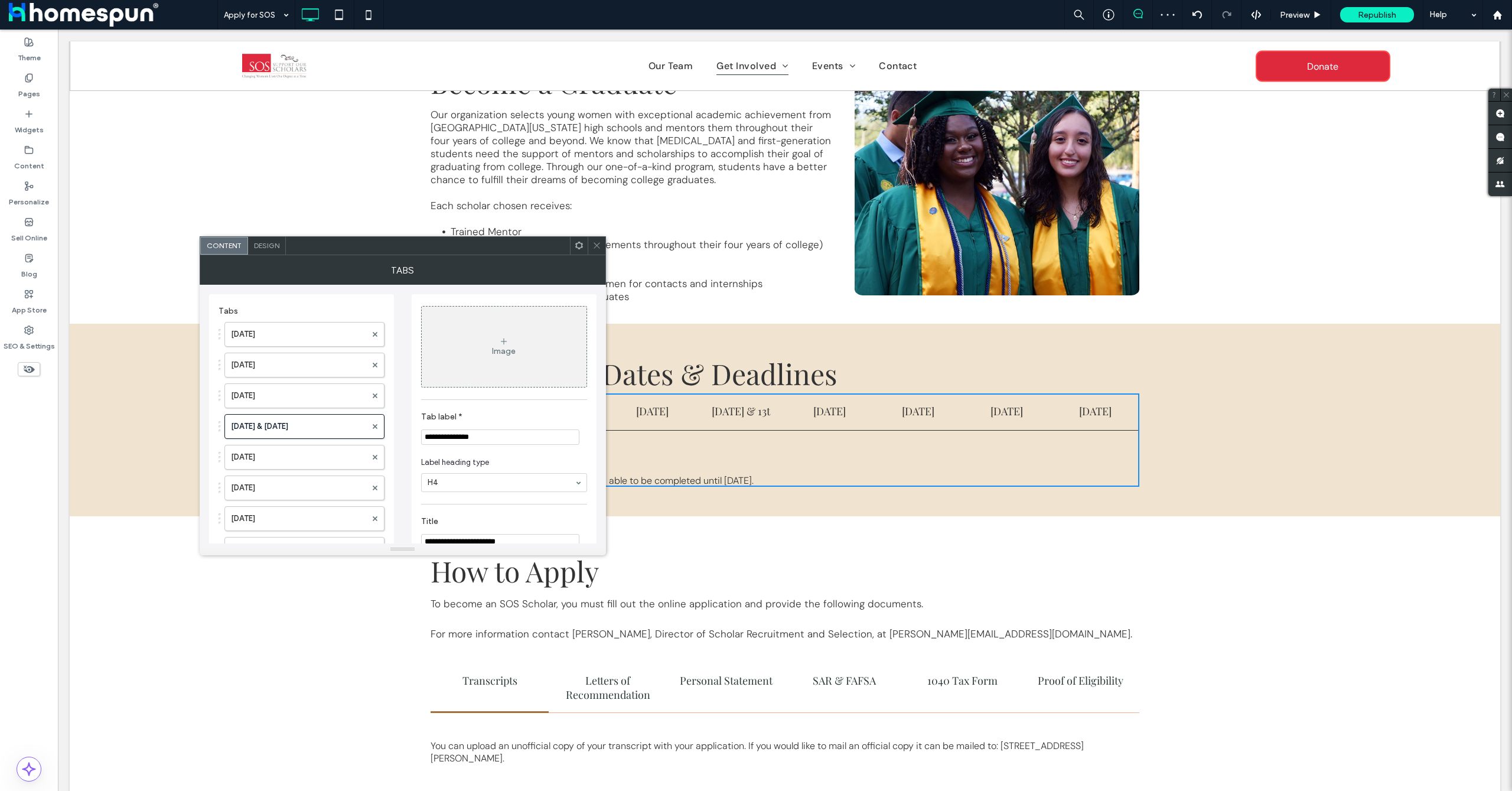
drag, startPoint x: 455, startPoint y: 435, endPoint x: 462, endPoint y: 442, distance: 9.9
click at [456, 436] on input "**********" at bounding box center [500, 437] width 158 height 15
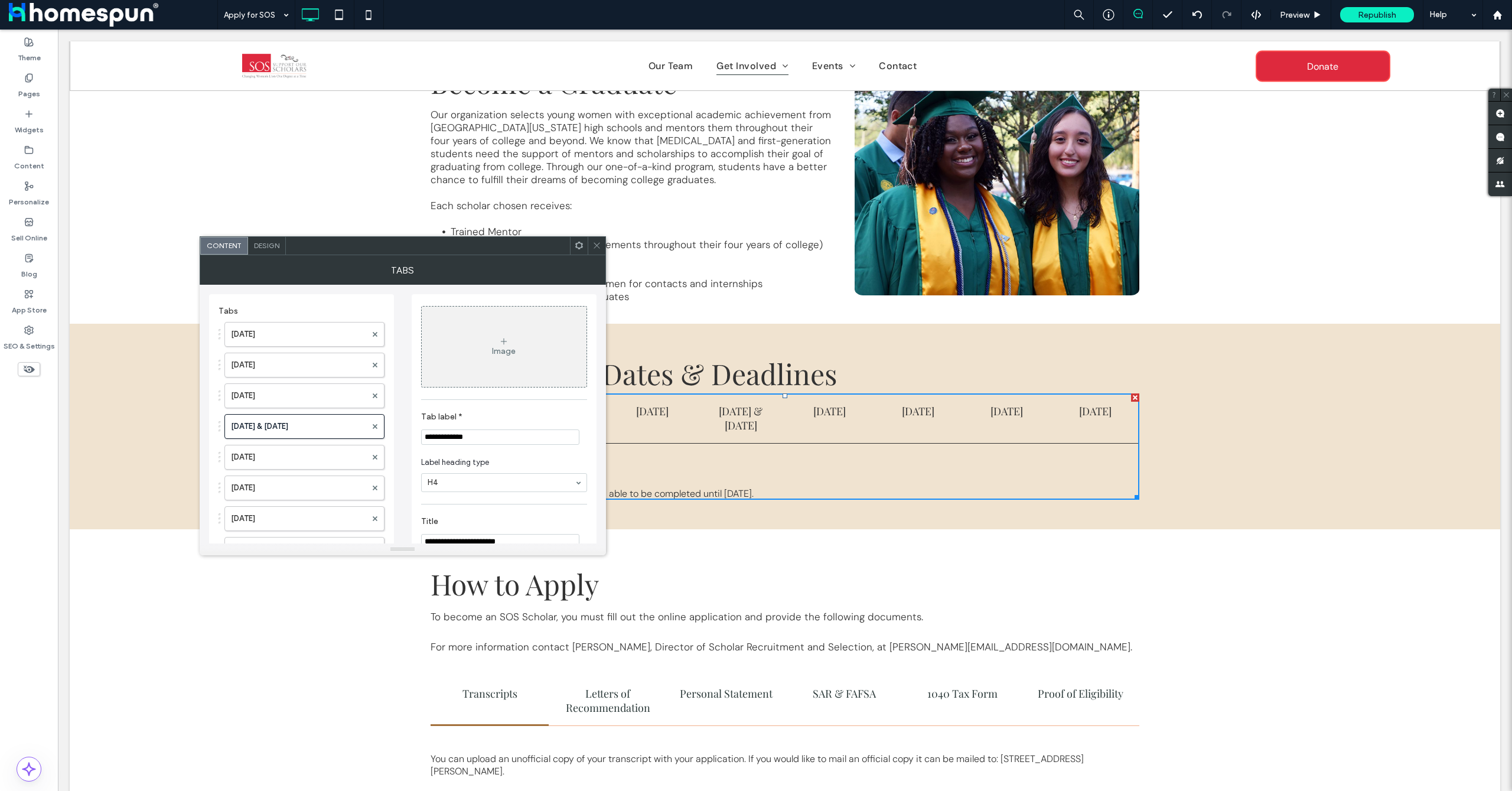
drag, startPoint x: 476, startPoint y: 440, endPoint x: 458, endPoint y: 440, distance: 18.0
click at [458, 440] on input "**********" at bounding box center [500, 437] width 158 height 15
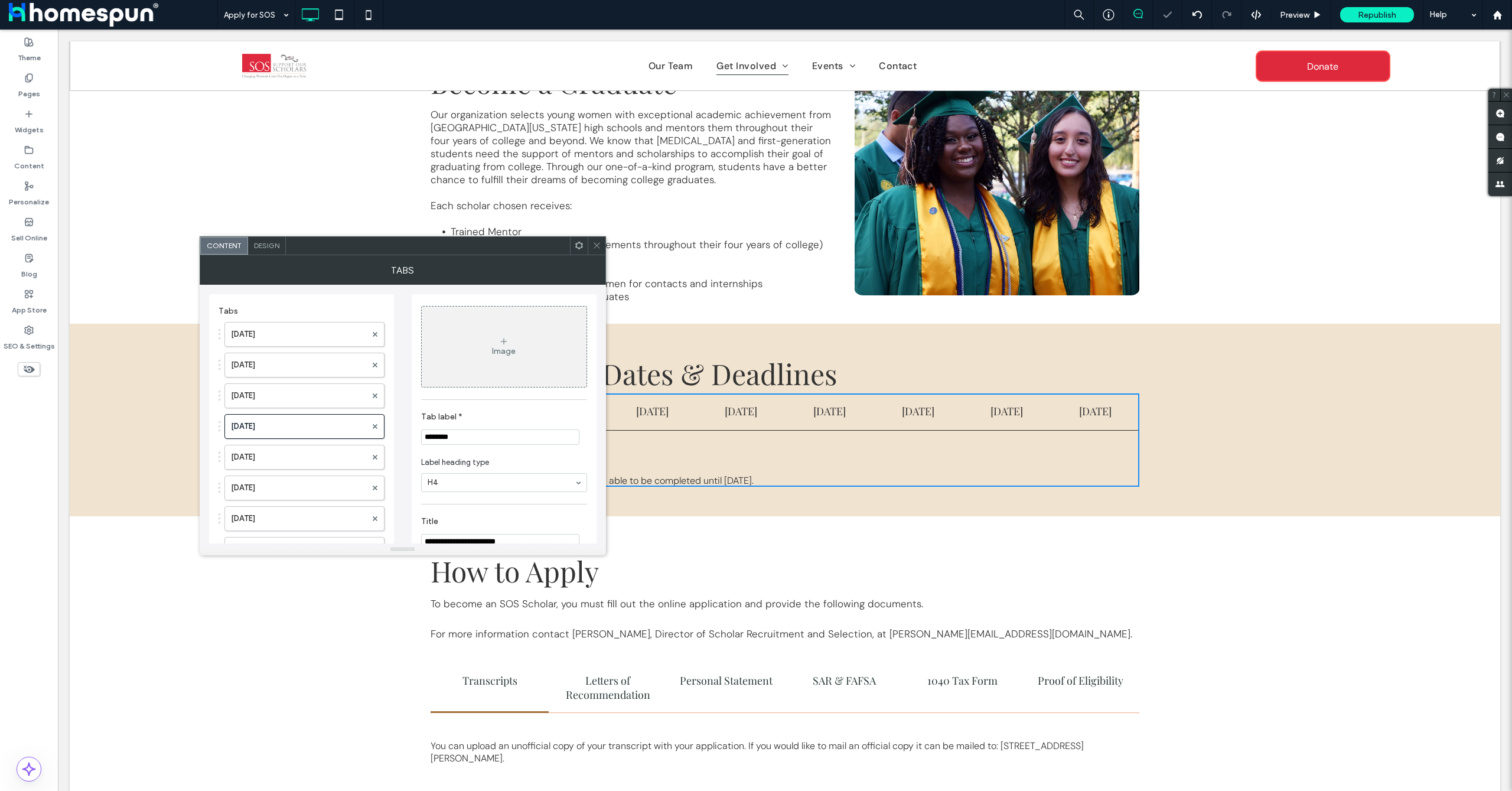
type input "********"
click at [290, 465] on label "April 23rd" at bounding box center [298, 457] width 135 height 24
click at [483, 438] on input "**********" at bounding box center [500, 437] width 158 height 15
type input "********"
click at [277, 489] on label "May 3rd" at bounding box center [298, 488] width 135 height 24
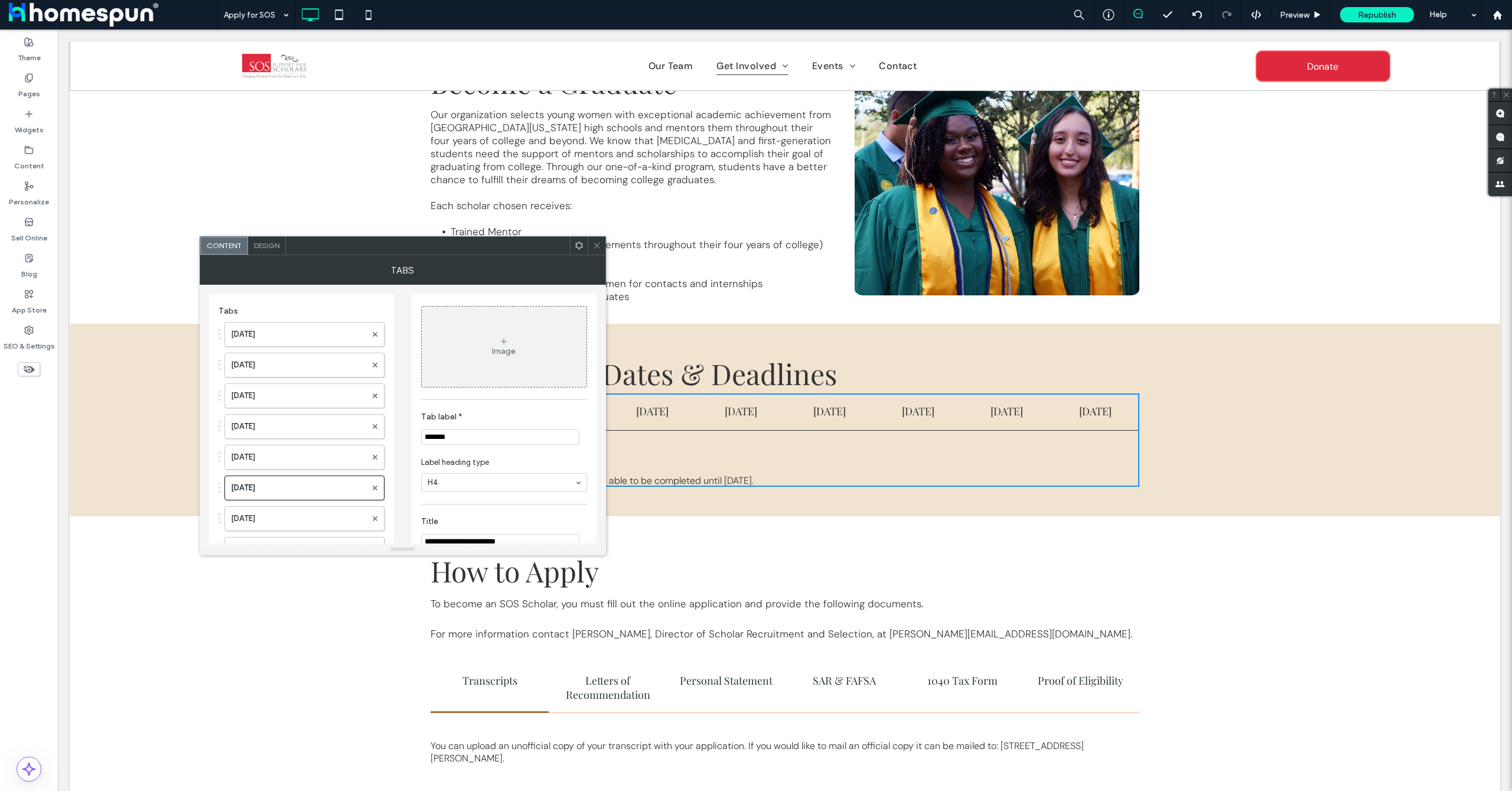
click at [458, 436] on input "*******" at bounding box center [500, 437] width 158 height 15
type input "*****"
click at [268, 526] on label "May 4th" at bounding box center [298, 519] width 135 height 24
click at [473, 438] on input "*****" at bounding box center [500, 437] width 158 height 15
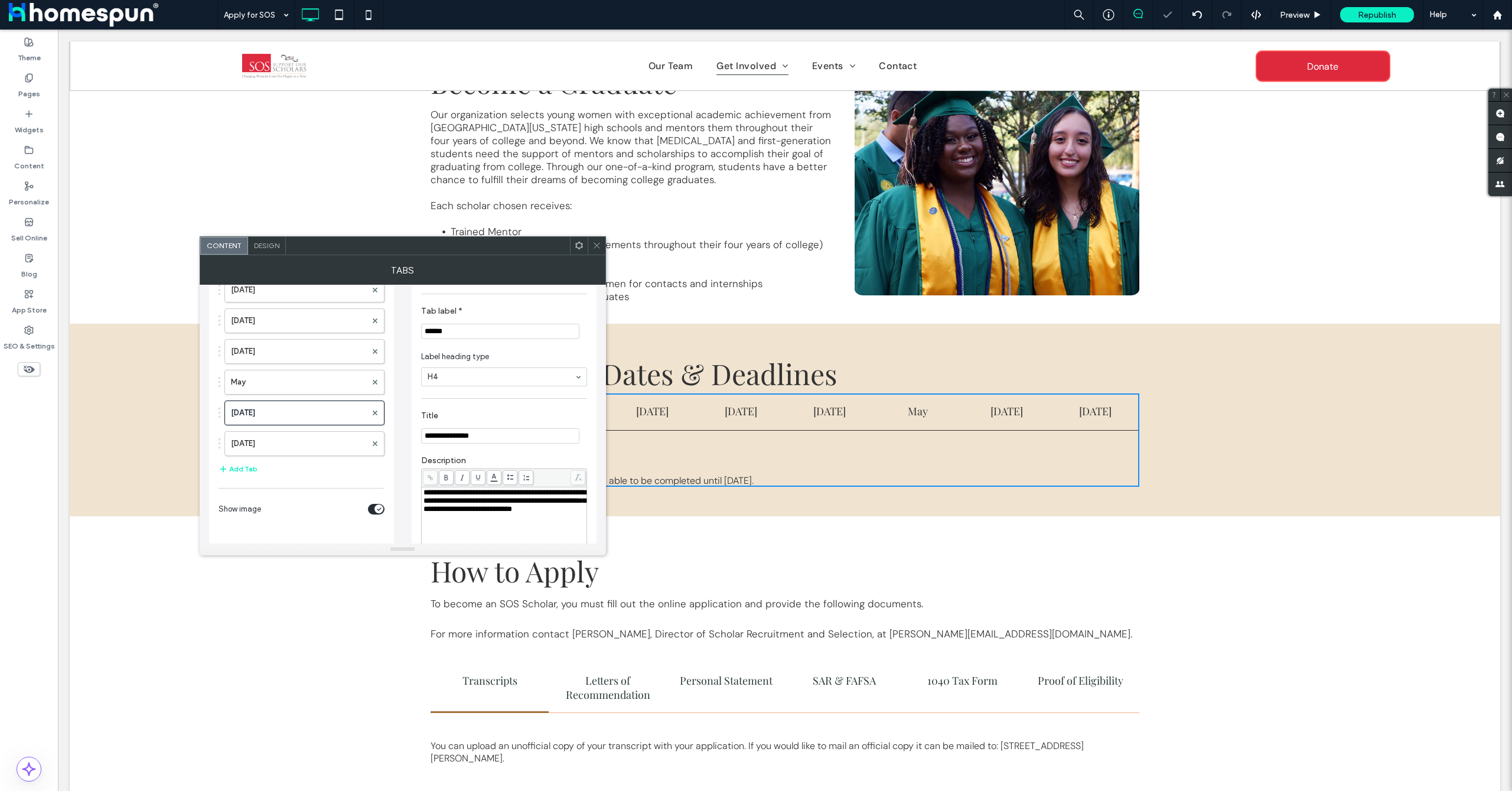
scroll to position [158, 0]
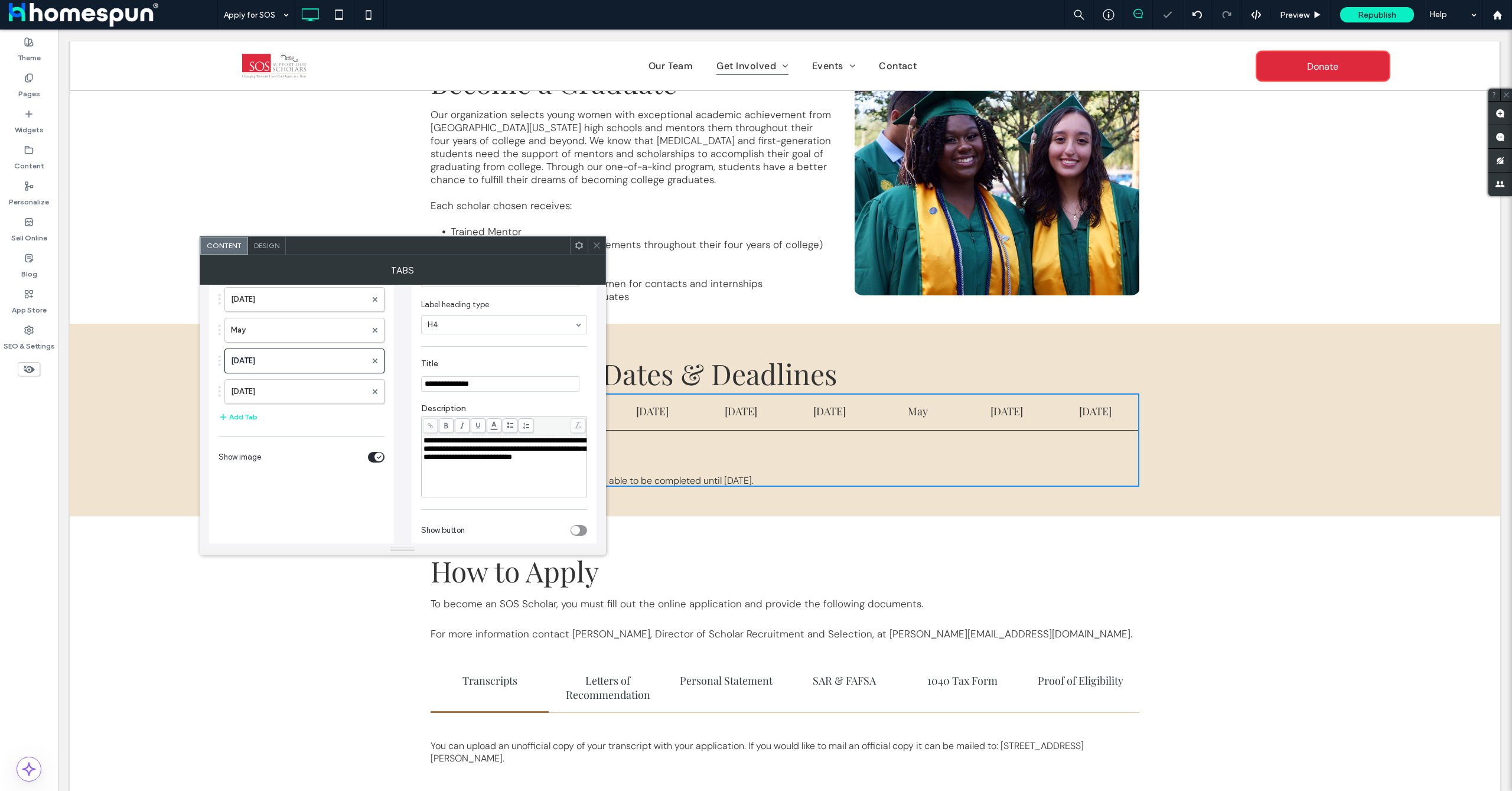
type input "******"
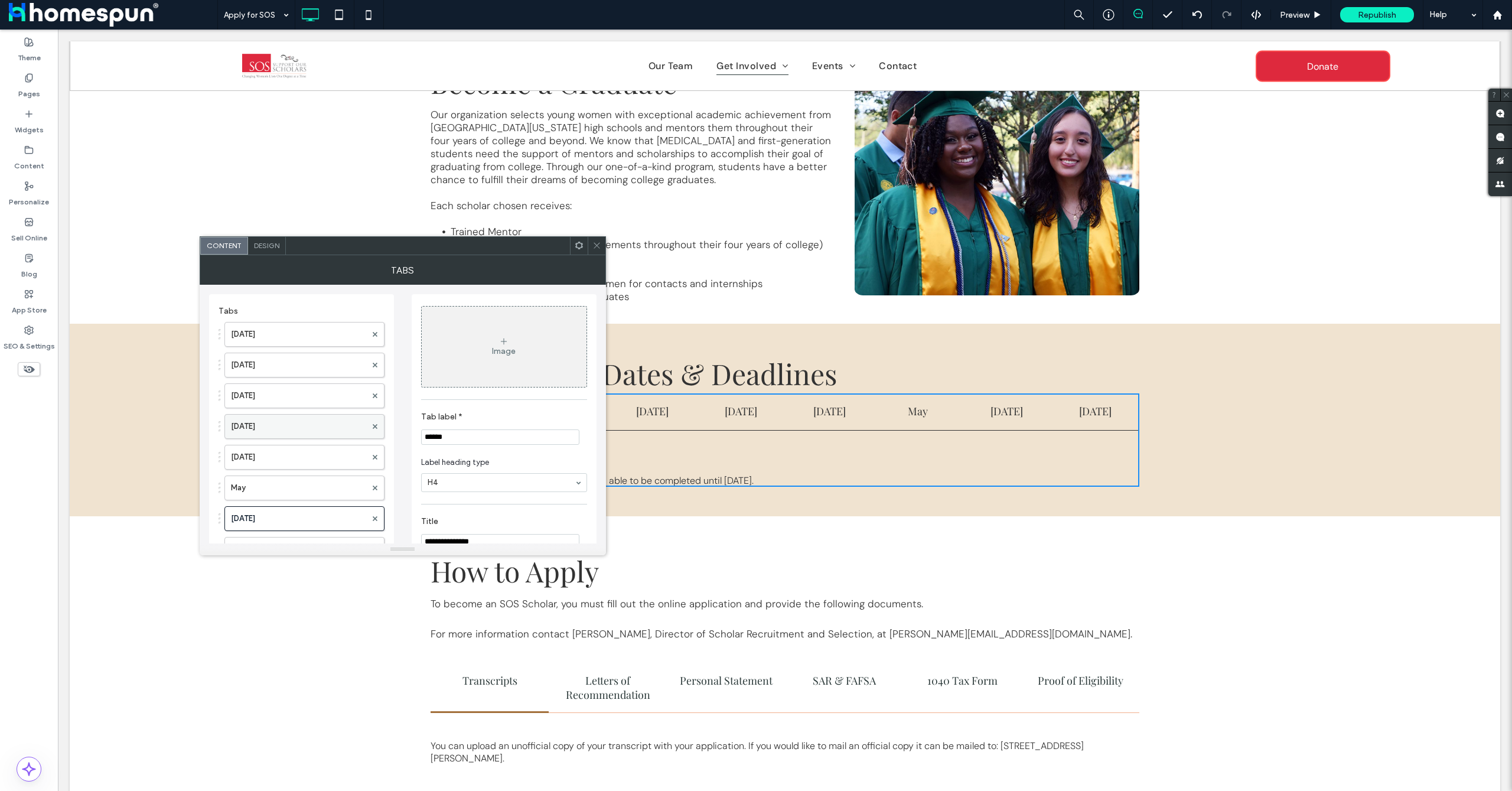
click at [294, 428] on label "April 11" at bounding box center [298, 427] width 135 height 24
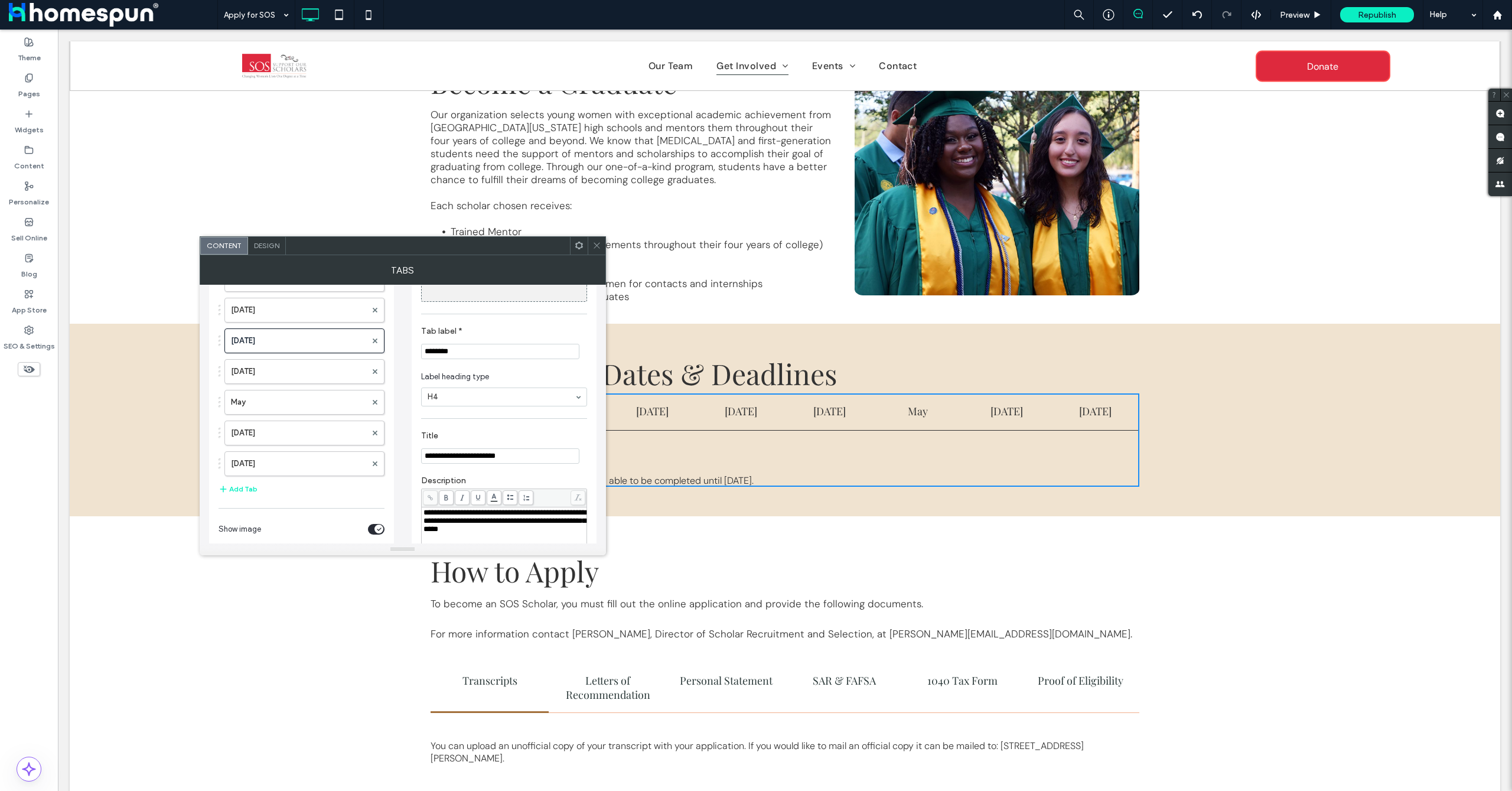
scroll to position [158, 0]
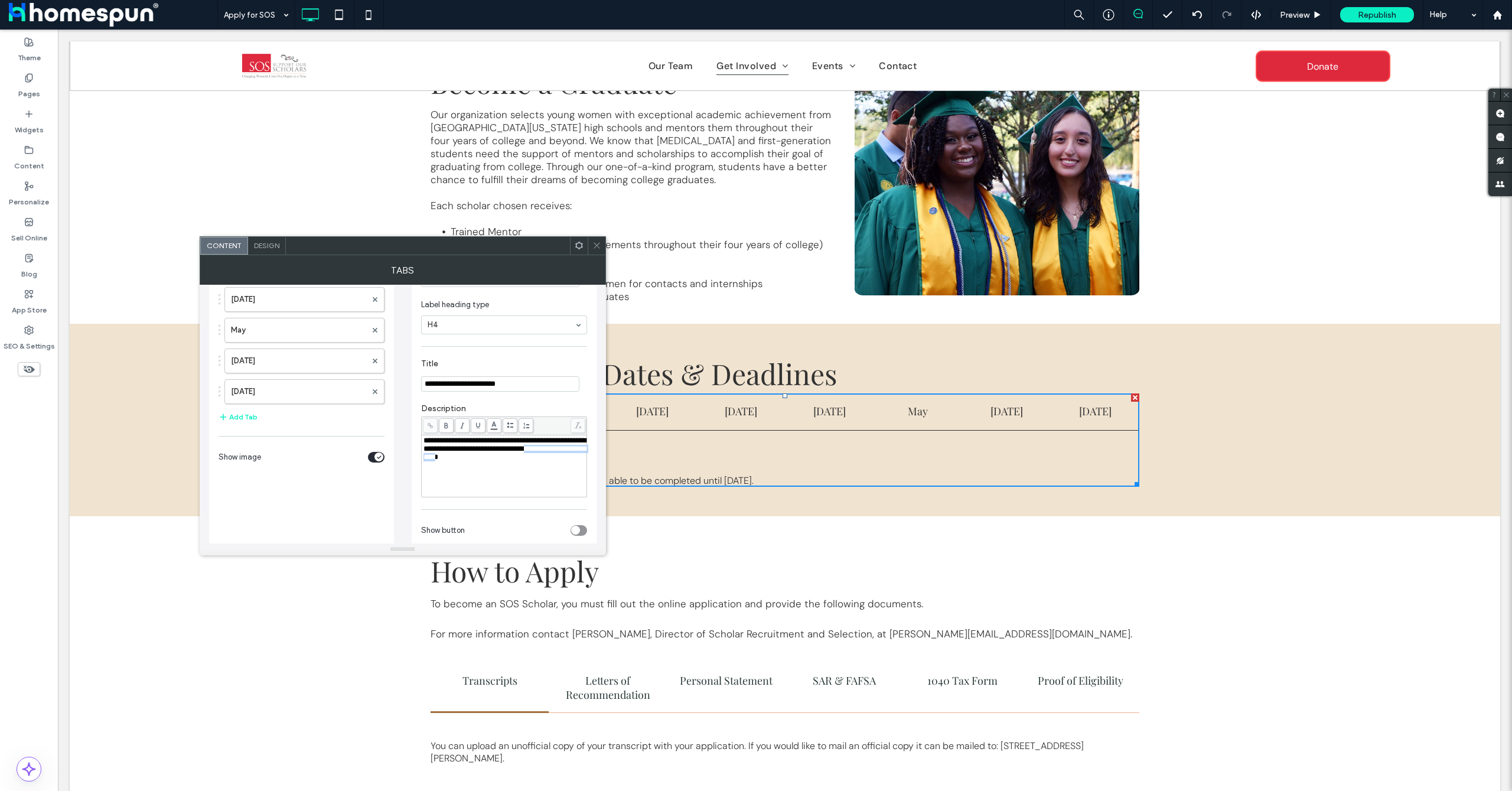
drag, startPoint x: 513, startPoint y: 460, endPoint x: 418, endPoint y: 463, distance: 95.0
click at [418, 463] on div "**********" at bounding box center [504, 370] width 185 height 467
click at [599, 245] on icon at bounding box center [597, 246] width 9 height 9
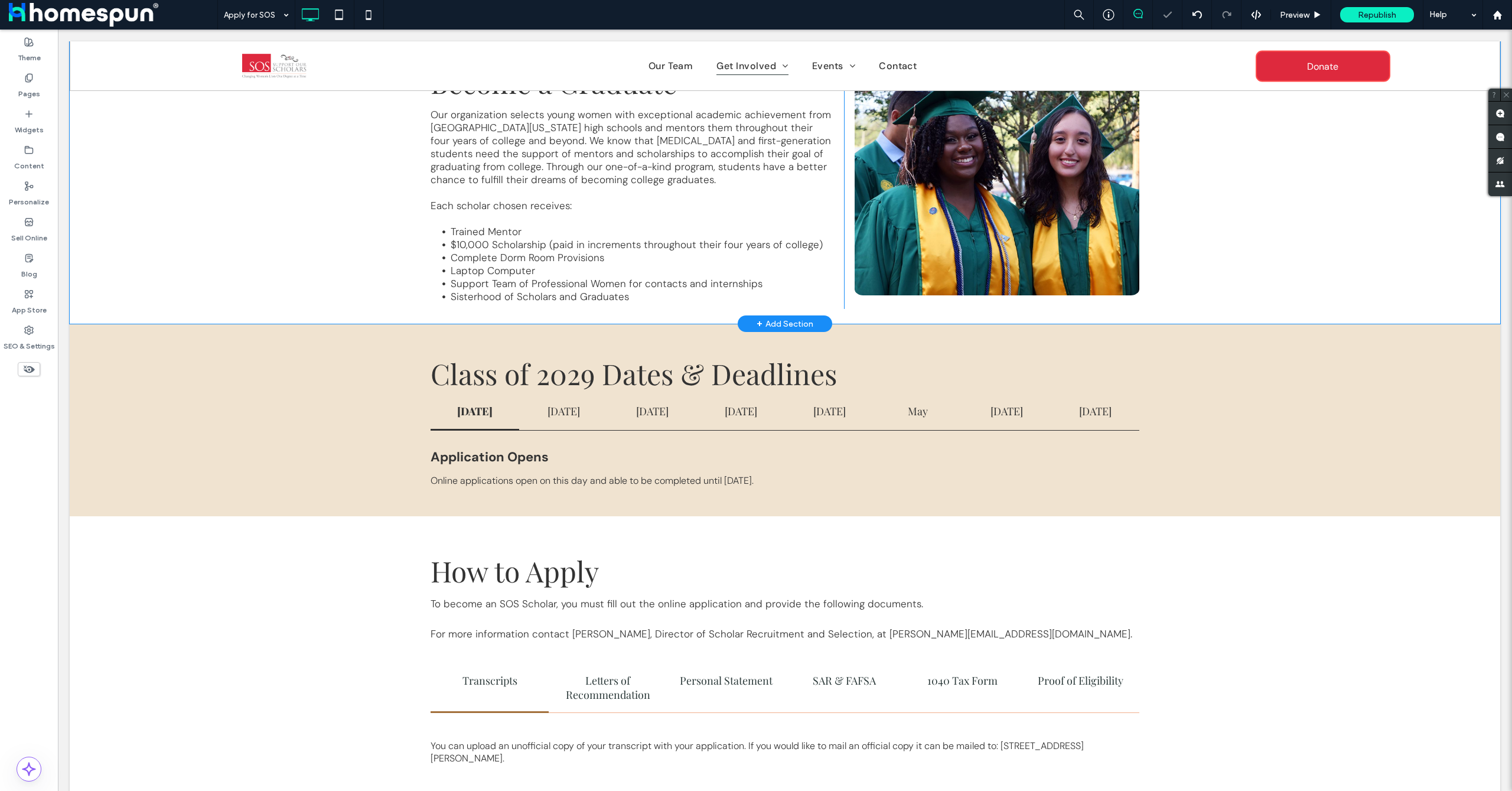
drag, startPoint x: 369, startPoint y: 289, endPoint x: 419, endPoint y: 313, distance: 55.5
click at [369, 290] on div "Get the Support You Need To Become a Graduate Our organization selects young wo…" at bounding box center [785, 164] width 1431 height 319
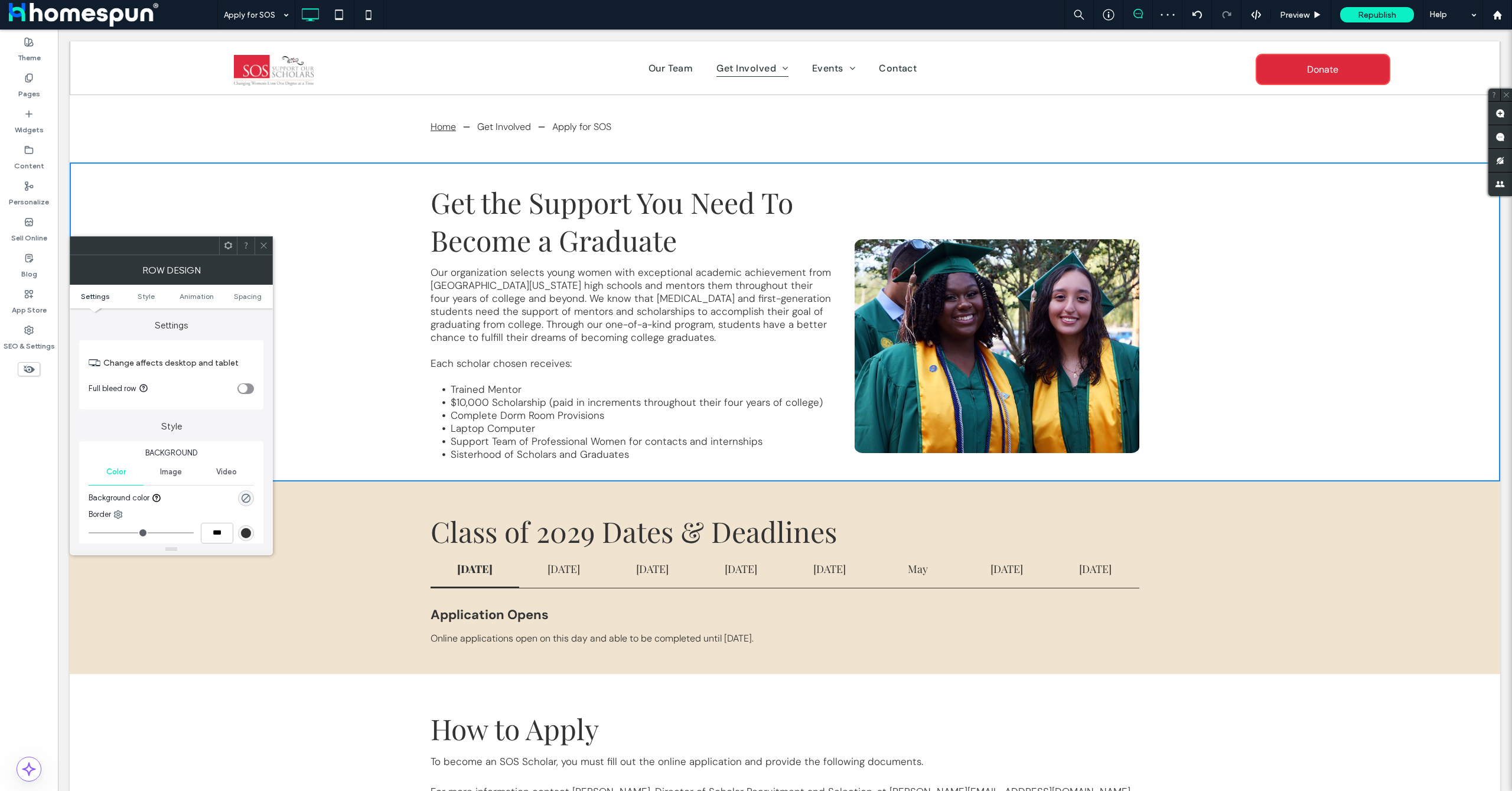
click at [264, 247] on icon at bounding box center [264, 246] width 9 height 9
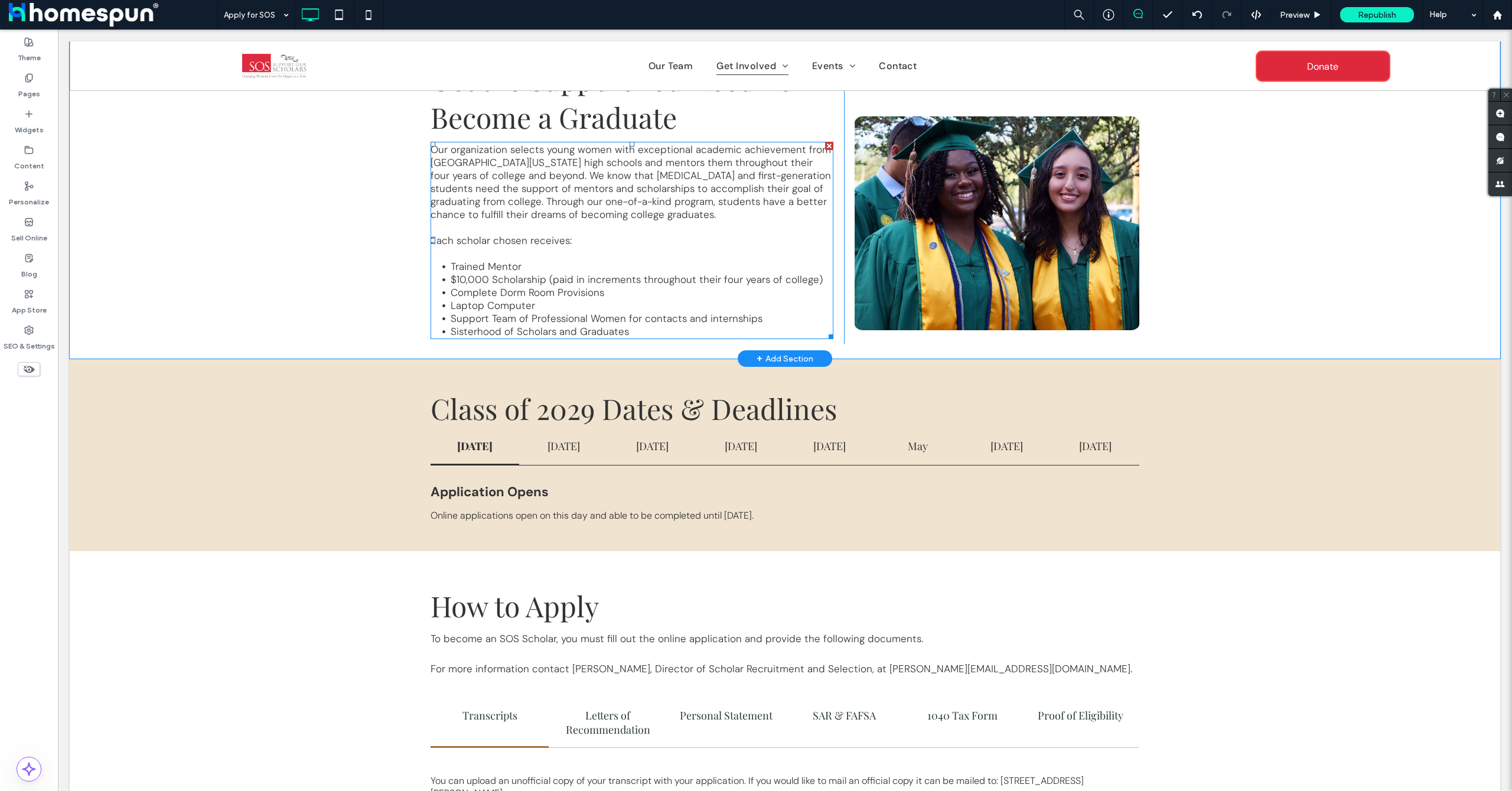
scroll to position [56, 0]
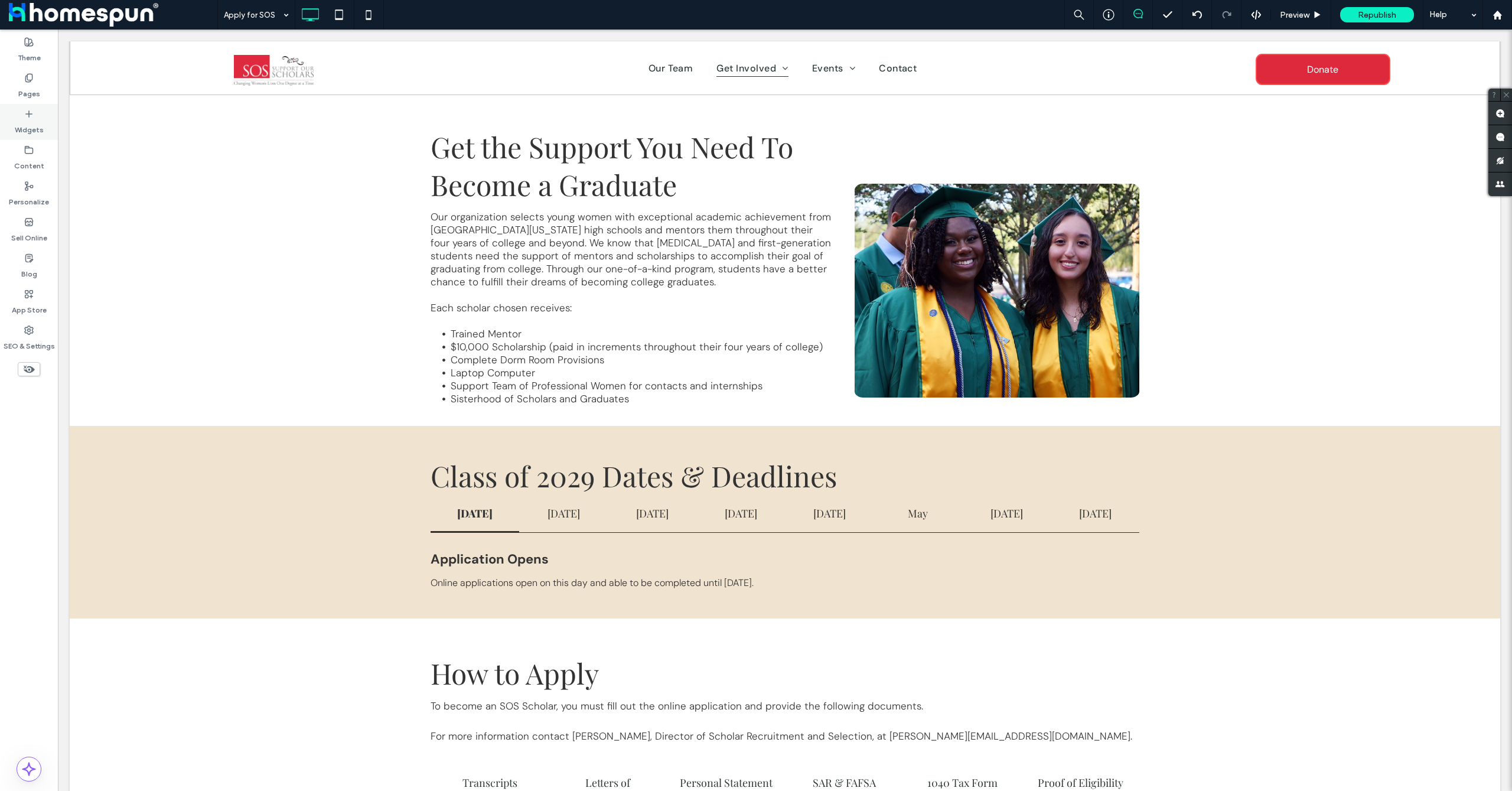
click at [33, 123] on label "Widgets" at bounding box center [29, 127] width 29 height 16
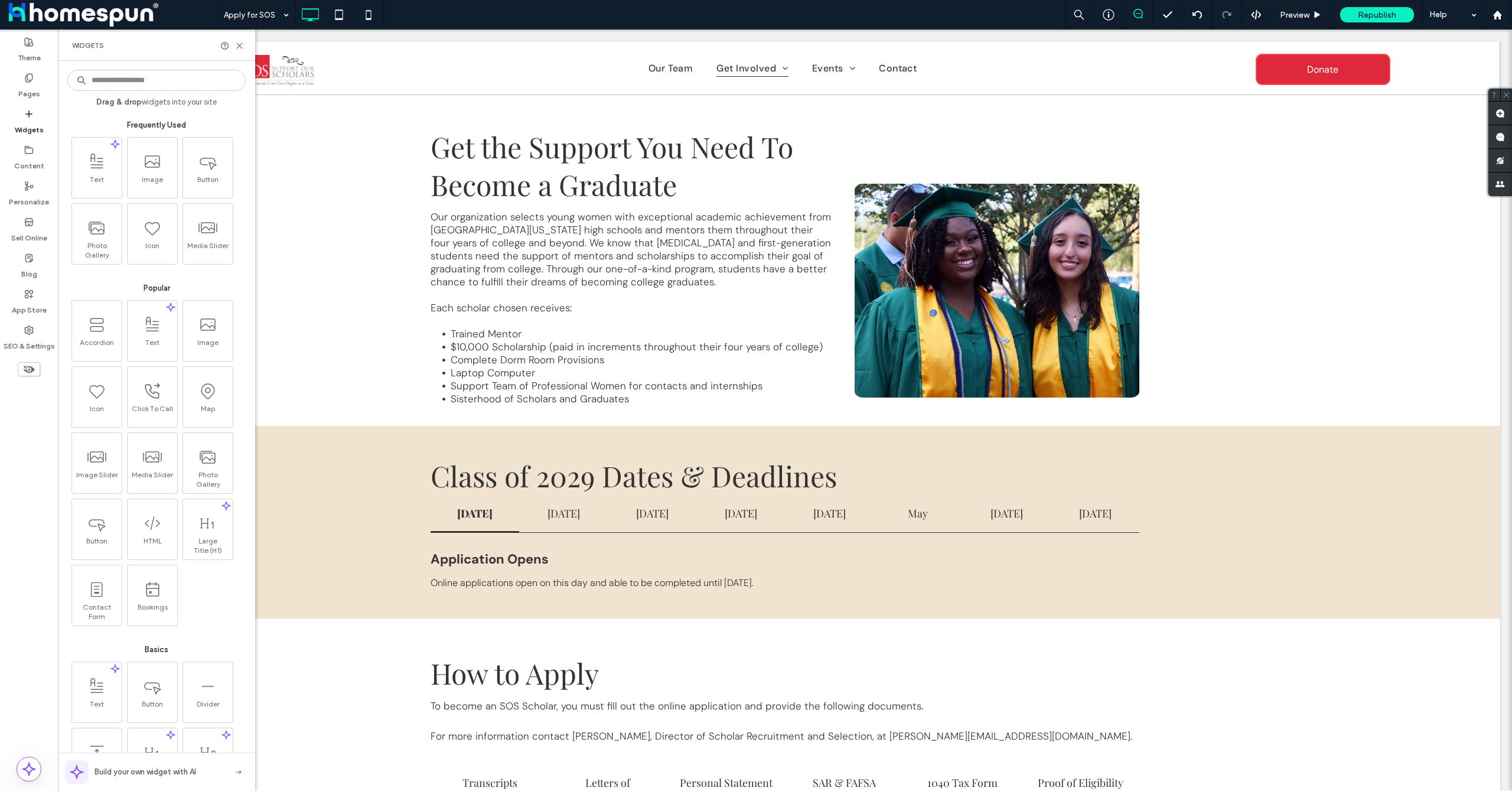
click at [131, 84] on input at bounding box center [156, 80] width 179 height 22
type input "***"
click at [122, 79] on input at bounding box center [156, 80] width 179 height 22
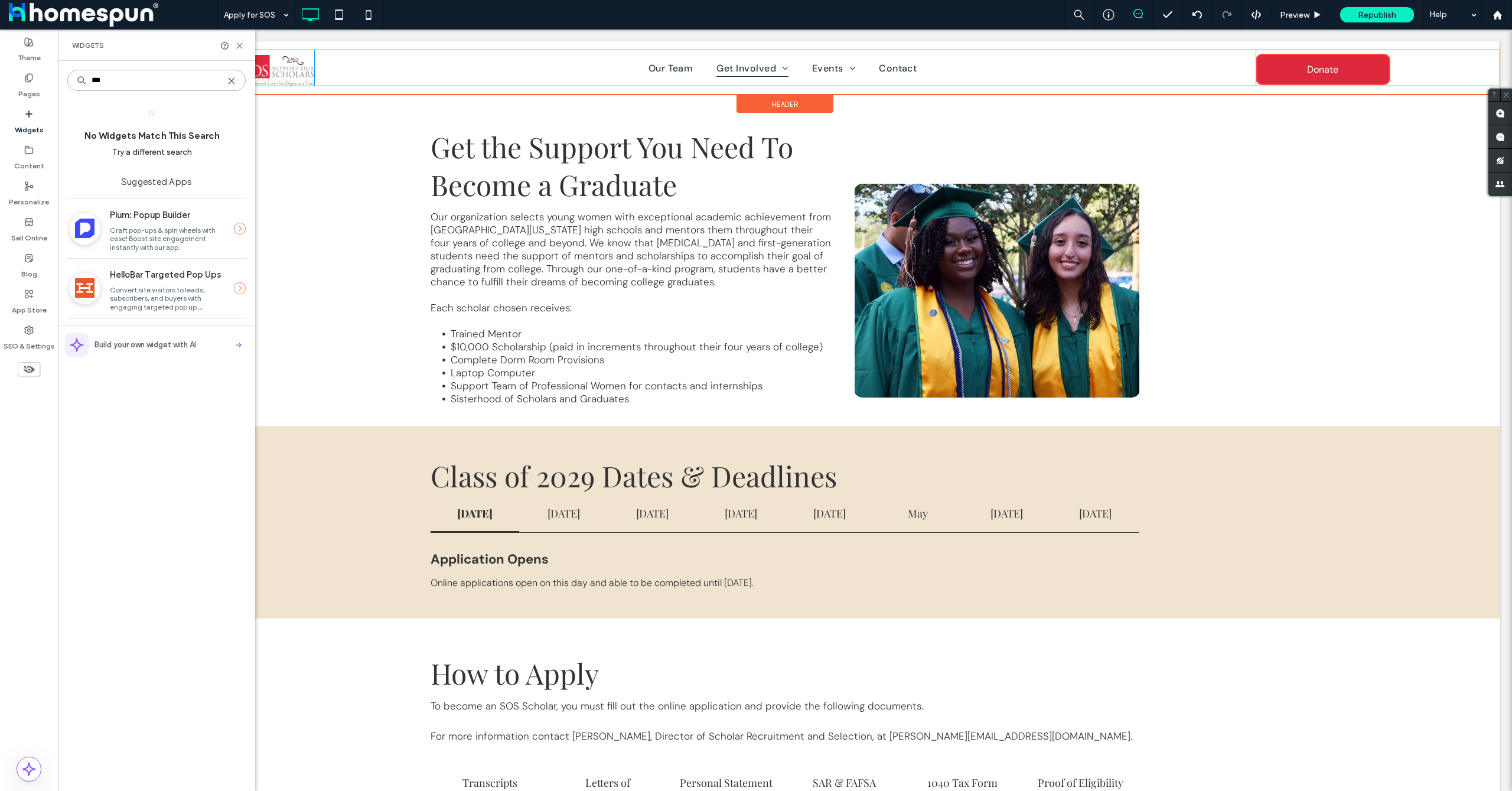
type input "***"
click at [239, 53] on div "Widgets" at bounding box center [157, 45] width 198 height 31
click at [237, 48] on use at bounding box center [239, 46] width 5 height 5
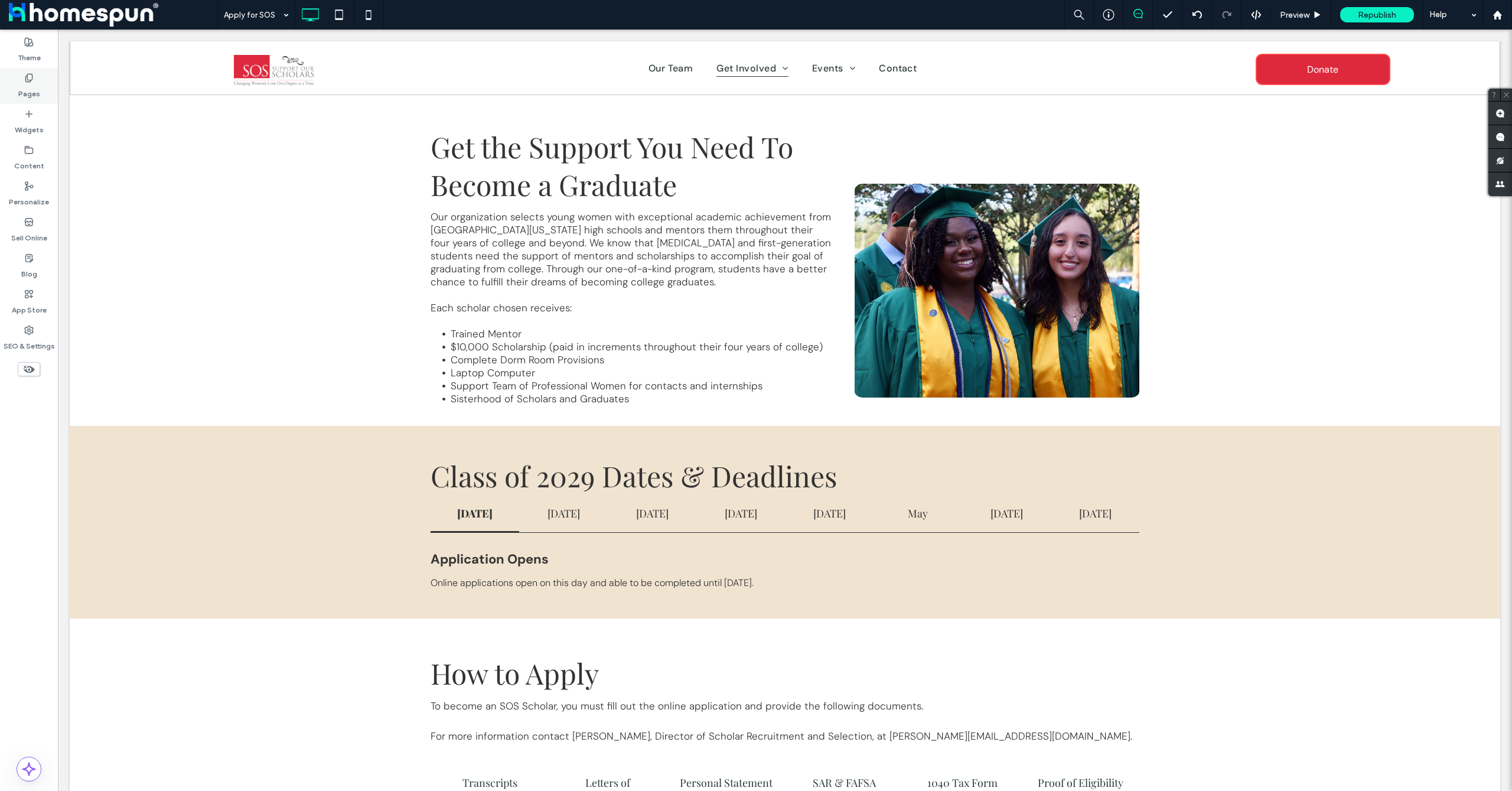
click at [36, 86] on label "Pages" at bounding box center [29, 90] width 22 height 16
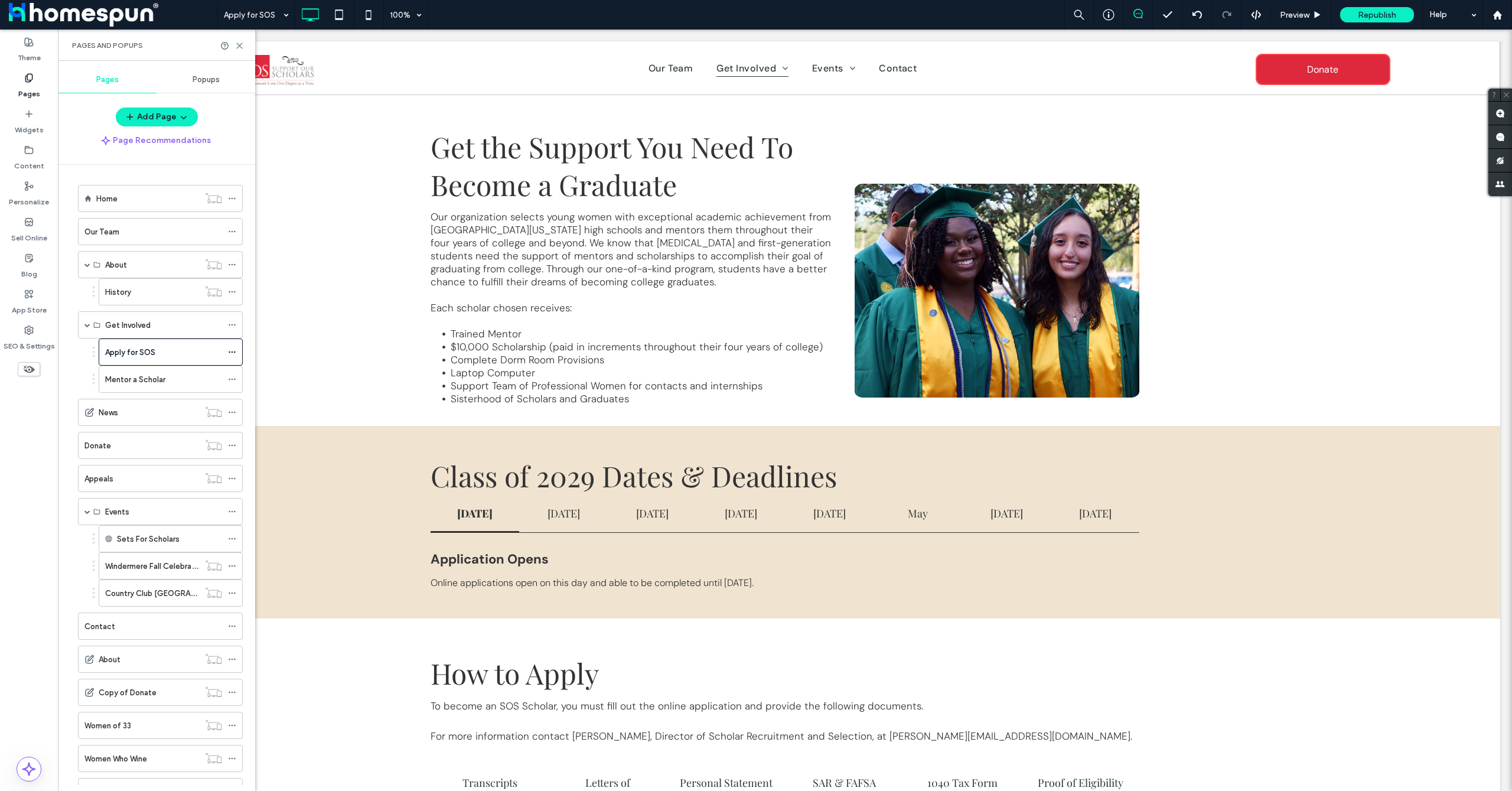
click at [209, 84] on span "Popups" at bounding box center [206, 80] width 27 height 9
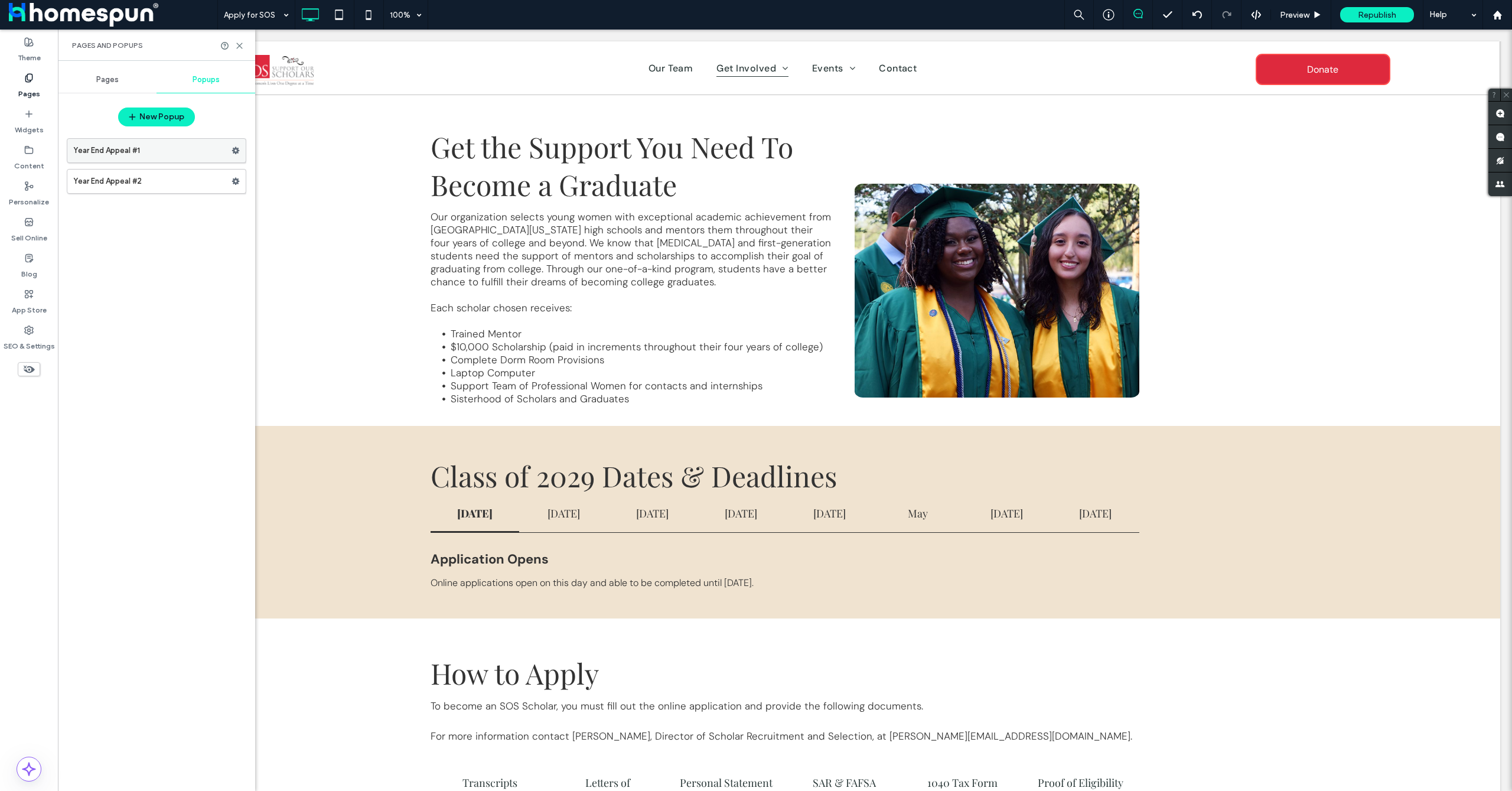
click at [192, 150] on label "Year End Appeal #1" at bounding box center [152, 150] width 158 height 24
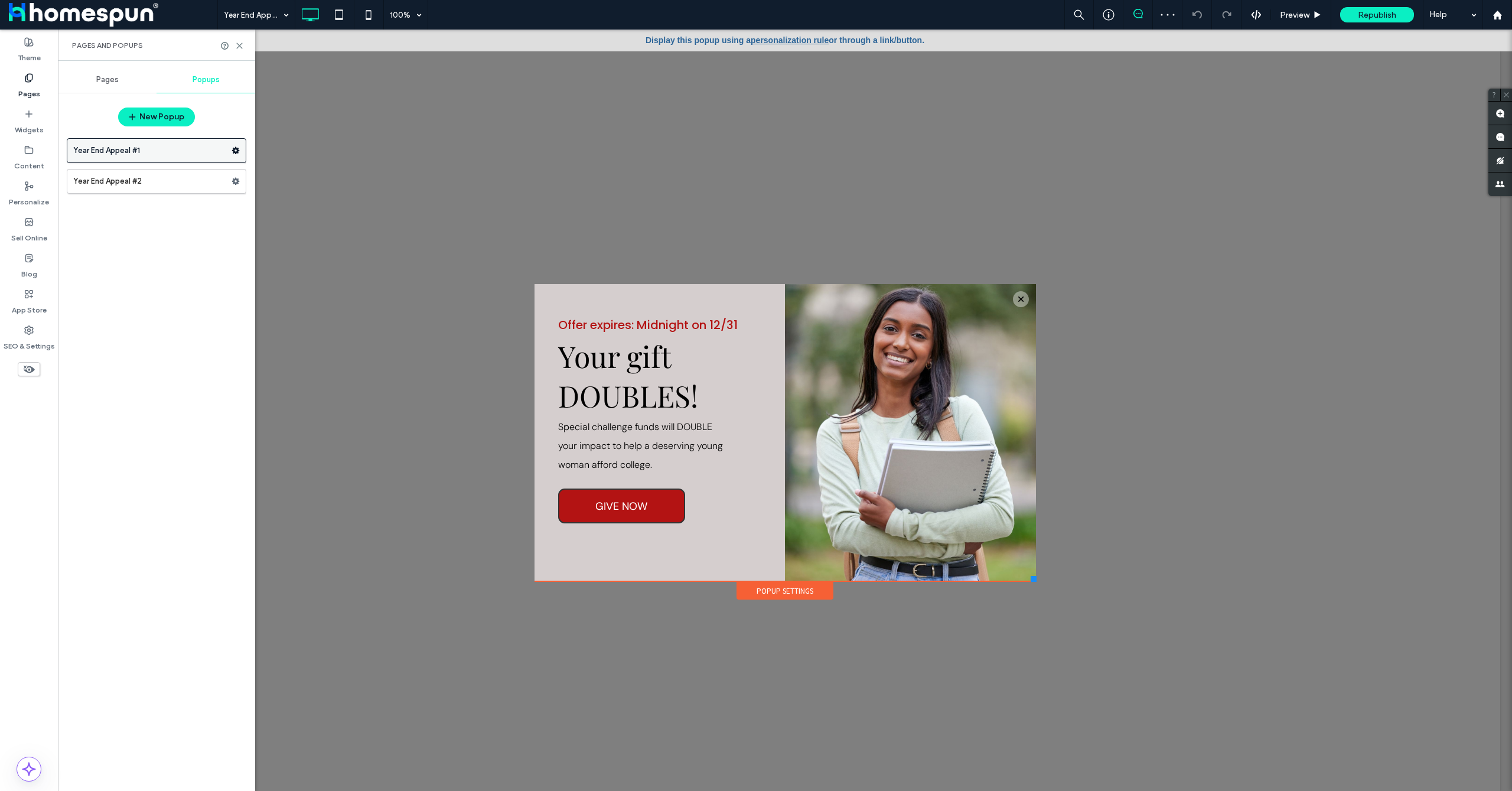
click at [235, 152] on use at bounding box center [236, 150] width 8 height 7
click at [36, 113] on div "Widgets" at bounding box center [29, 122] width 58 height 36
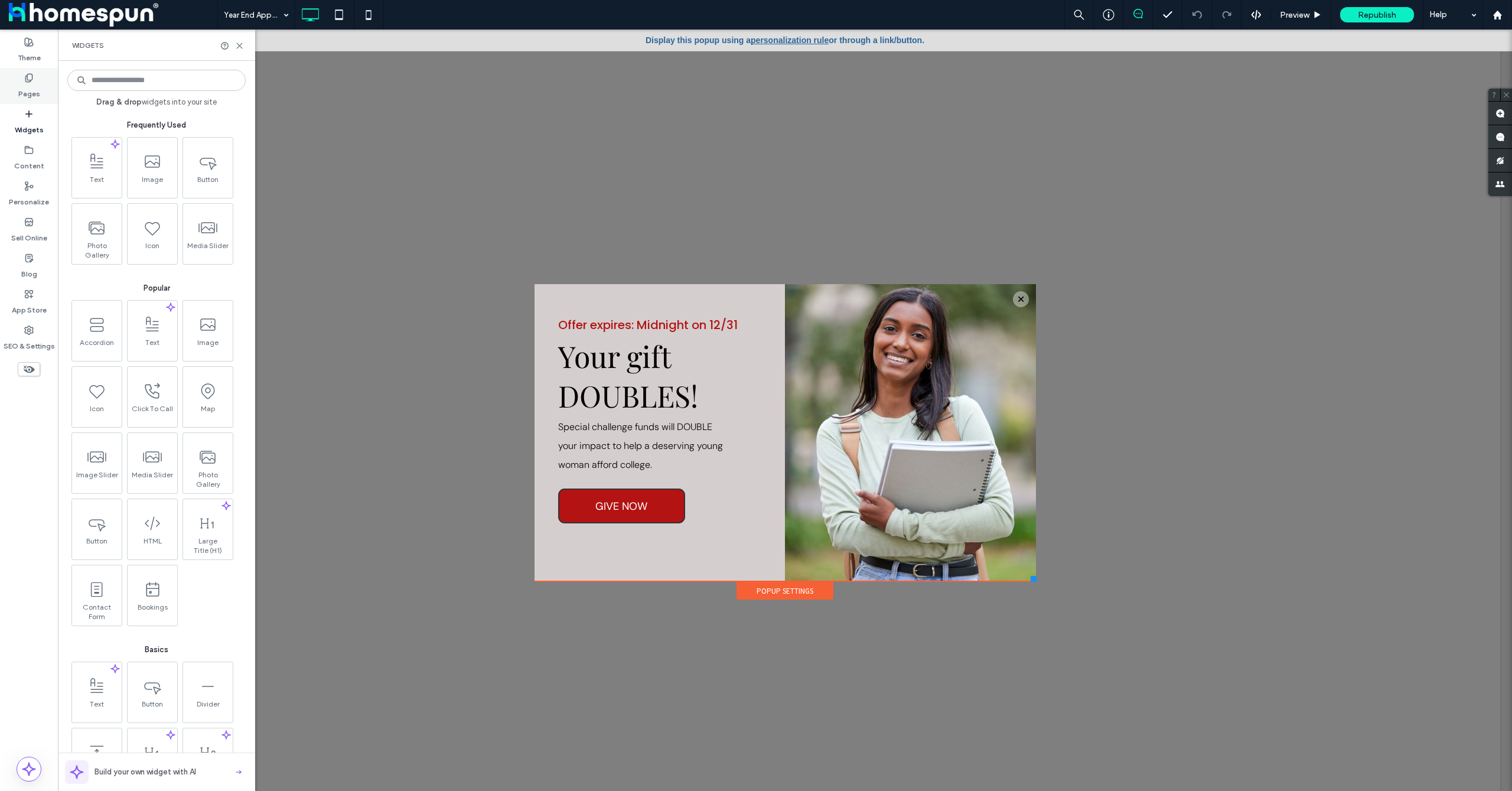
click at [36, 82] on div "Pages" at bounding box center [29, 86] width 58 height 36
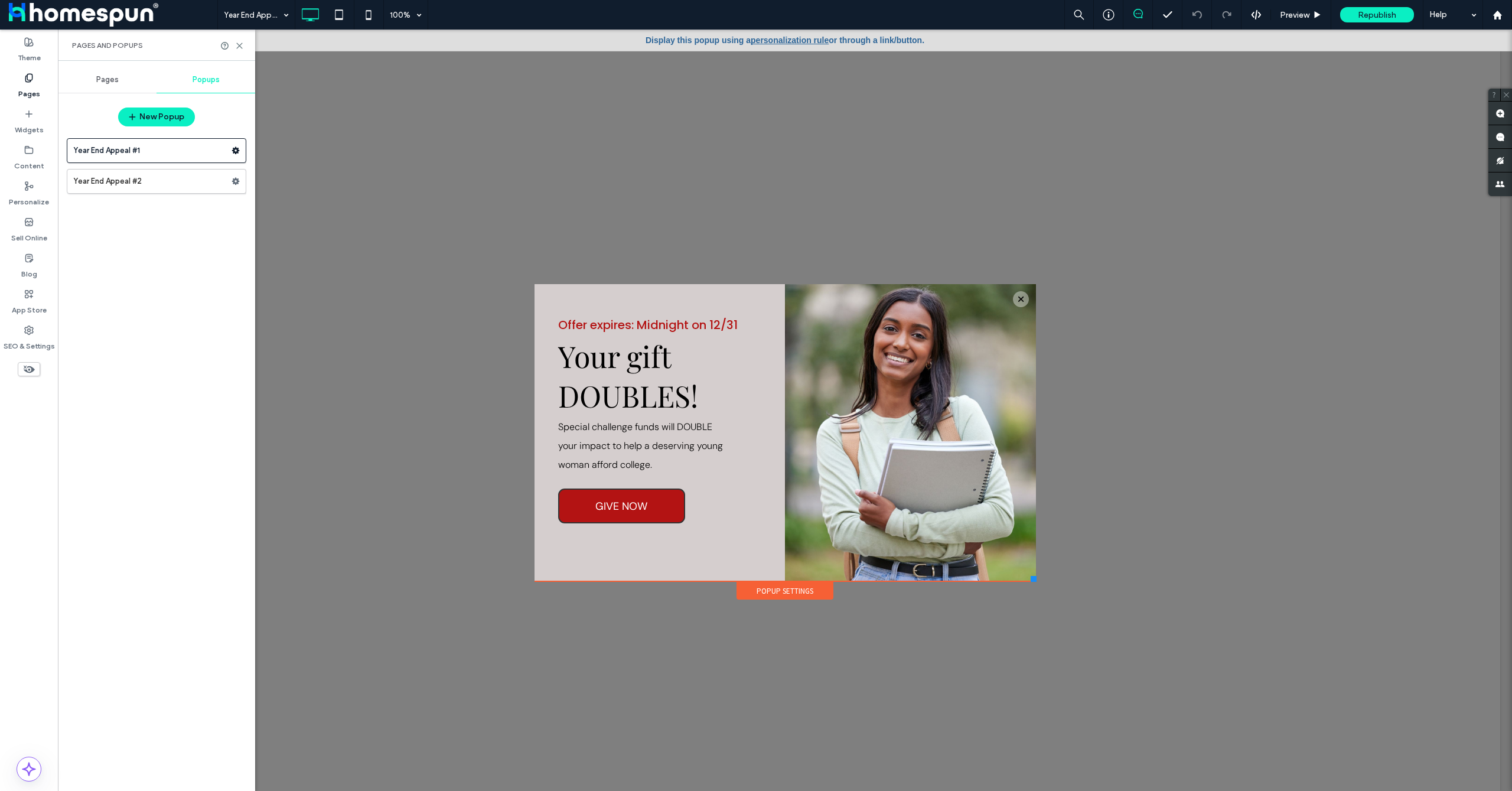
click at [109, 80] on span "Pages" at bounding box center [107, 80] width 22 height 9
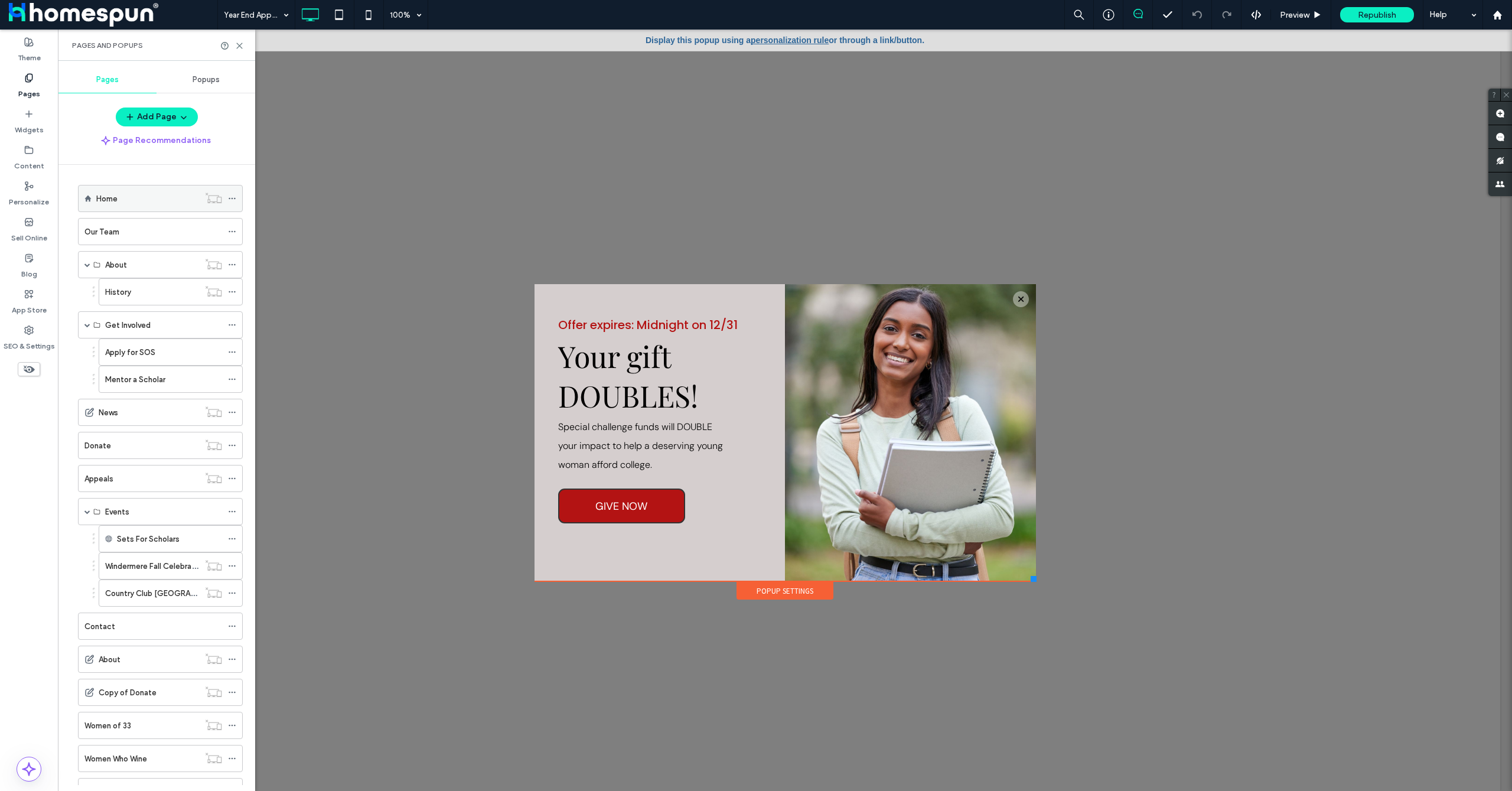
click at [126, 196] on div "Home" at bounding box center [147, 198] width 103 height 12
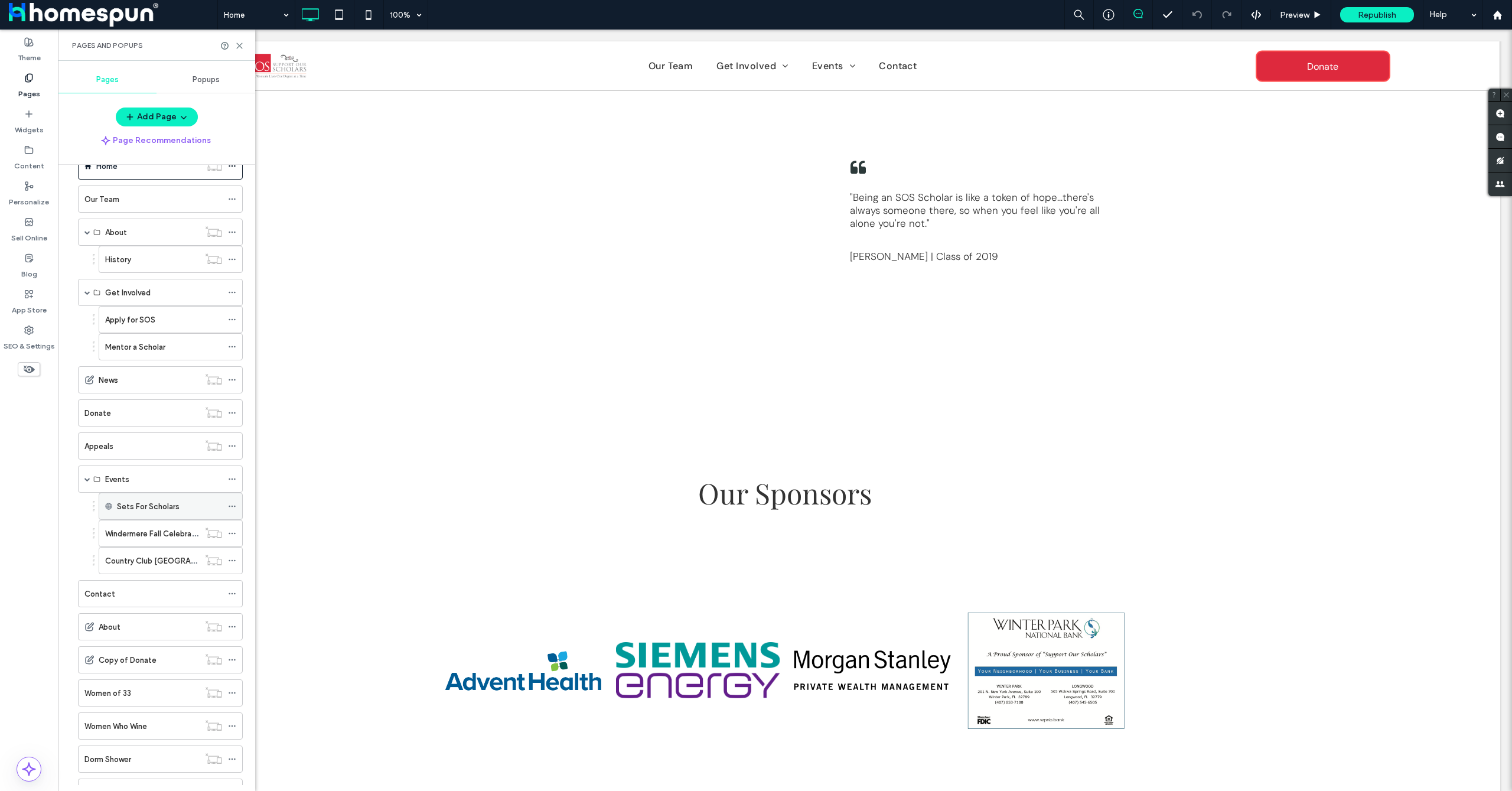
scroll to position [82, 0]
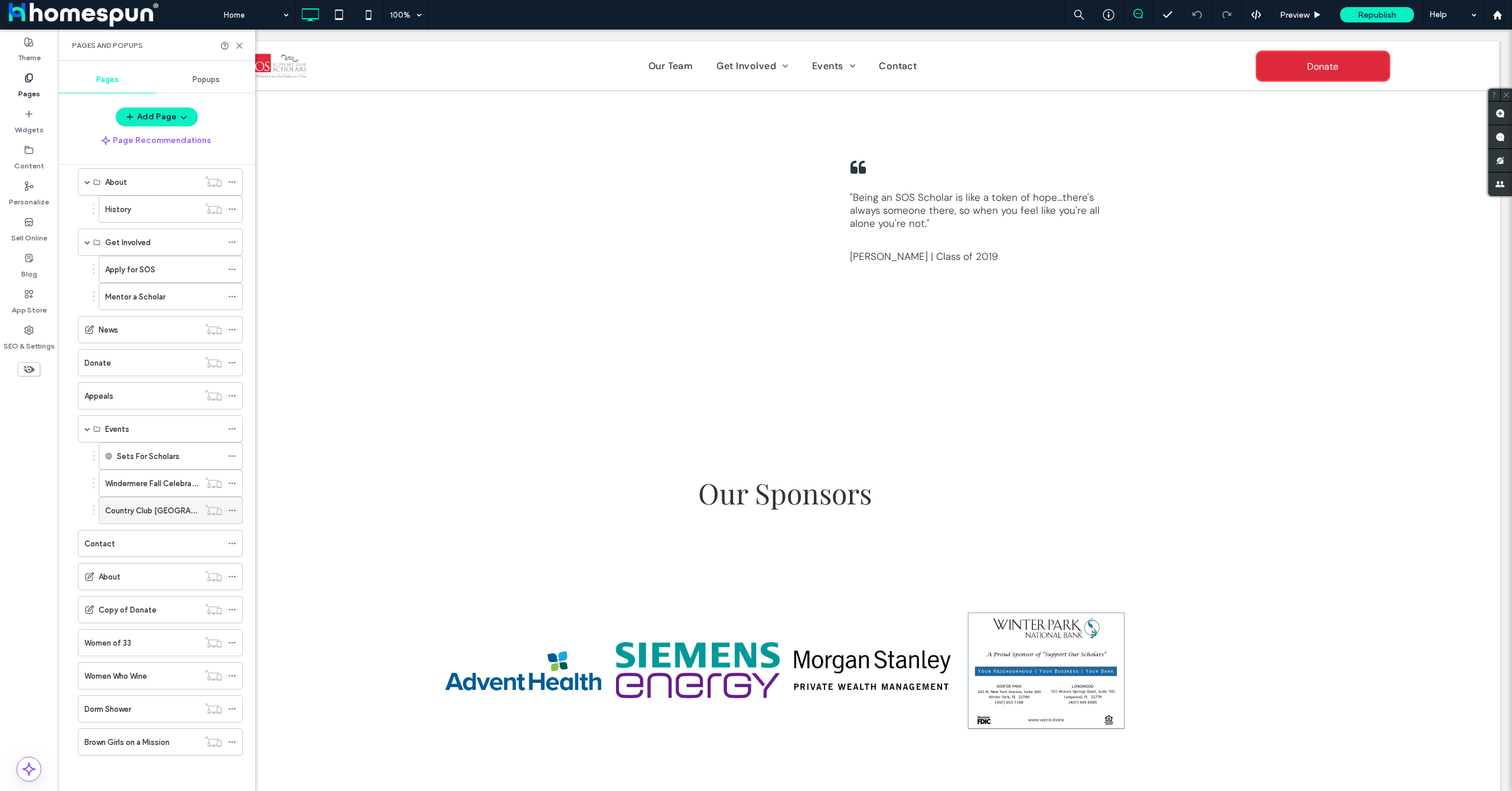
click at [163, 508] on label "Country Club Tailgate" at bounding box center [169, 511] width 128 height 21
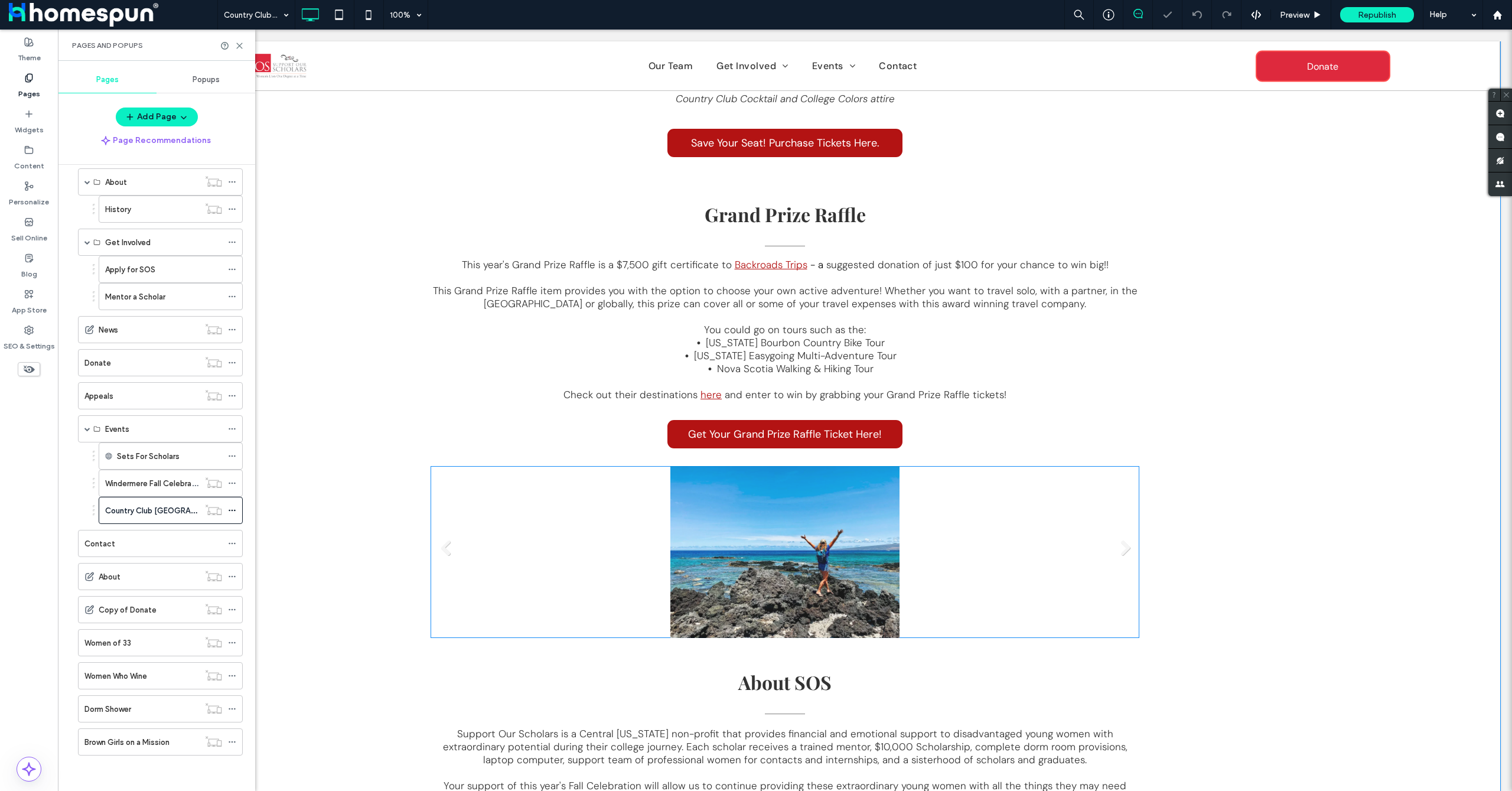
scroll to position [631, 0]
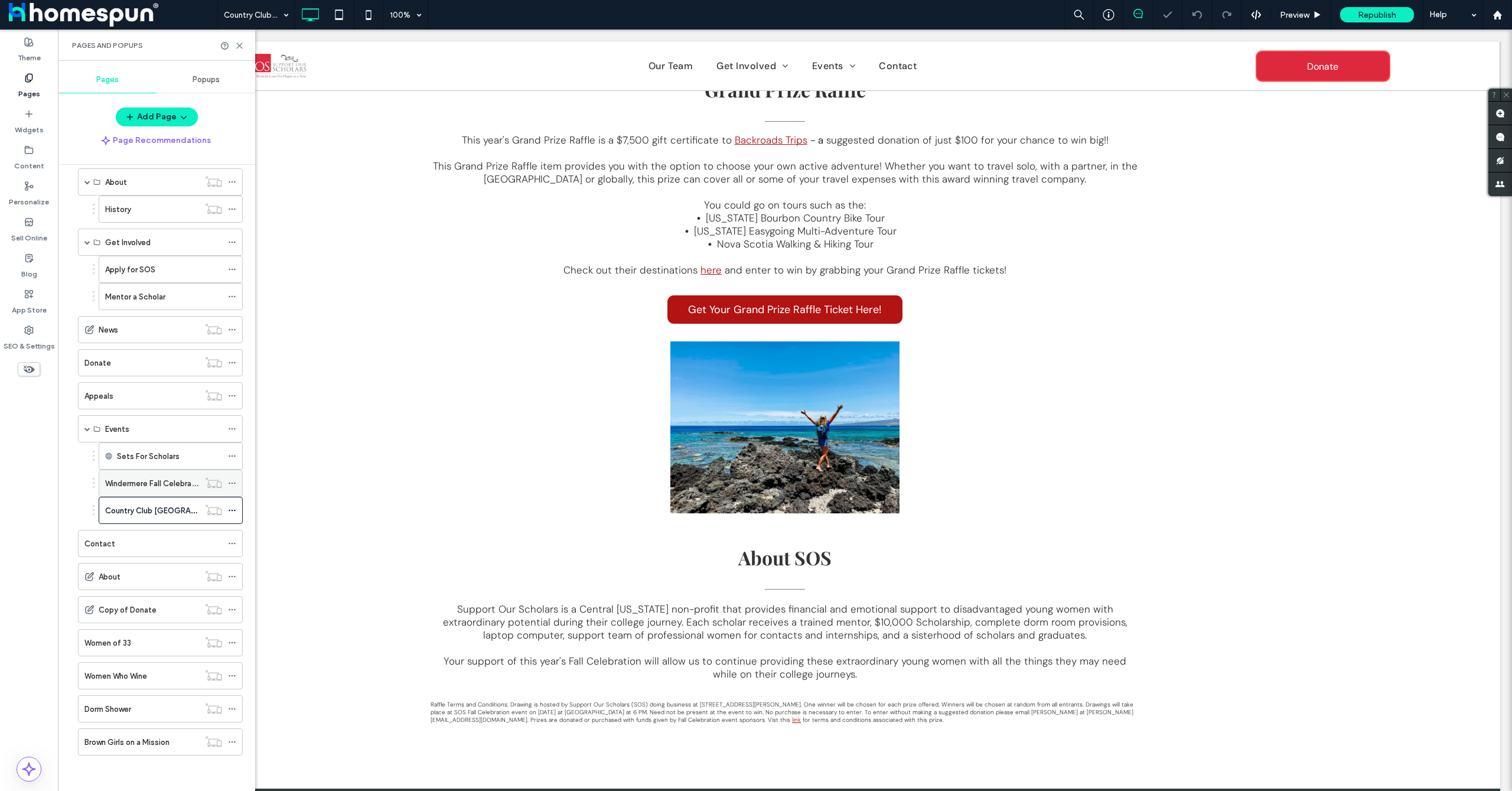
click at [147, 486] on label "Windermere Fall Celebration" at bounding box center [156, 483] width 101 height 21
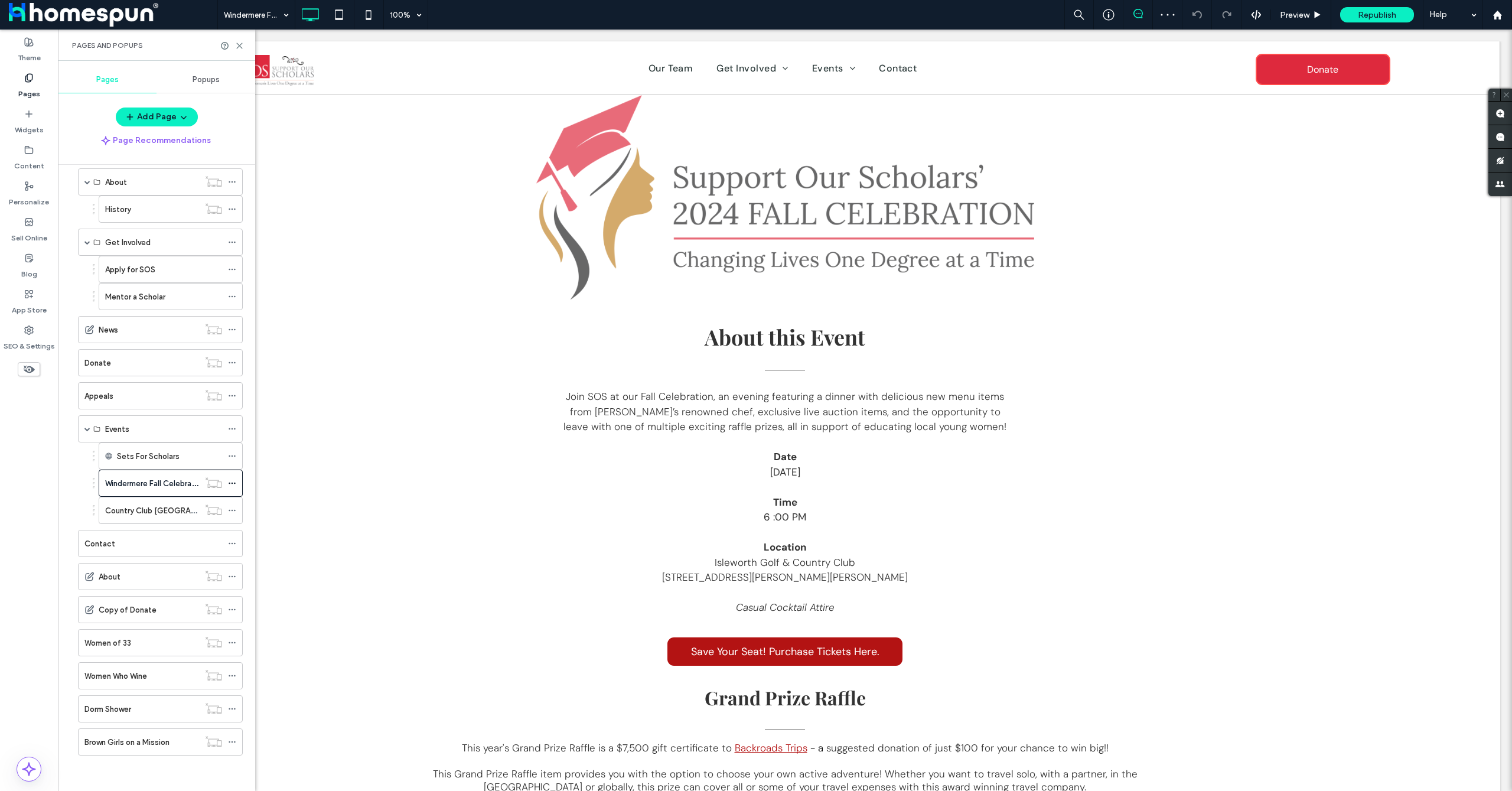
scroll to position [0, 0]
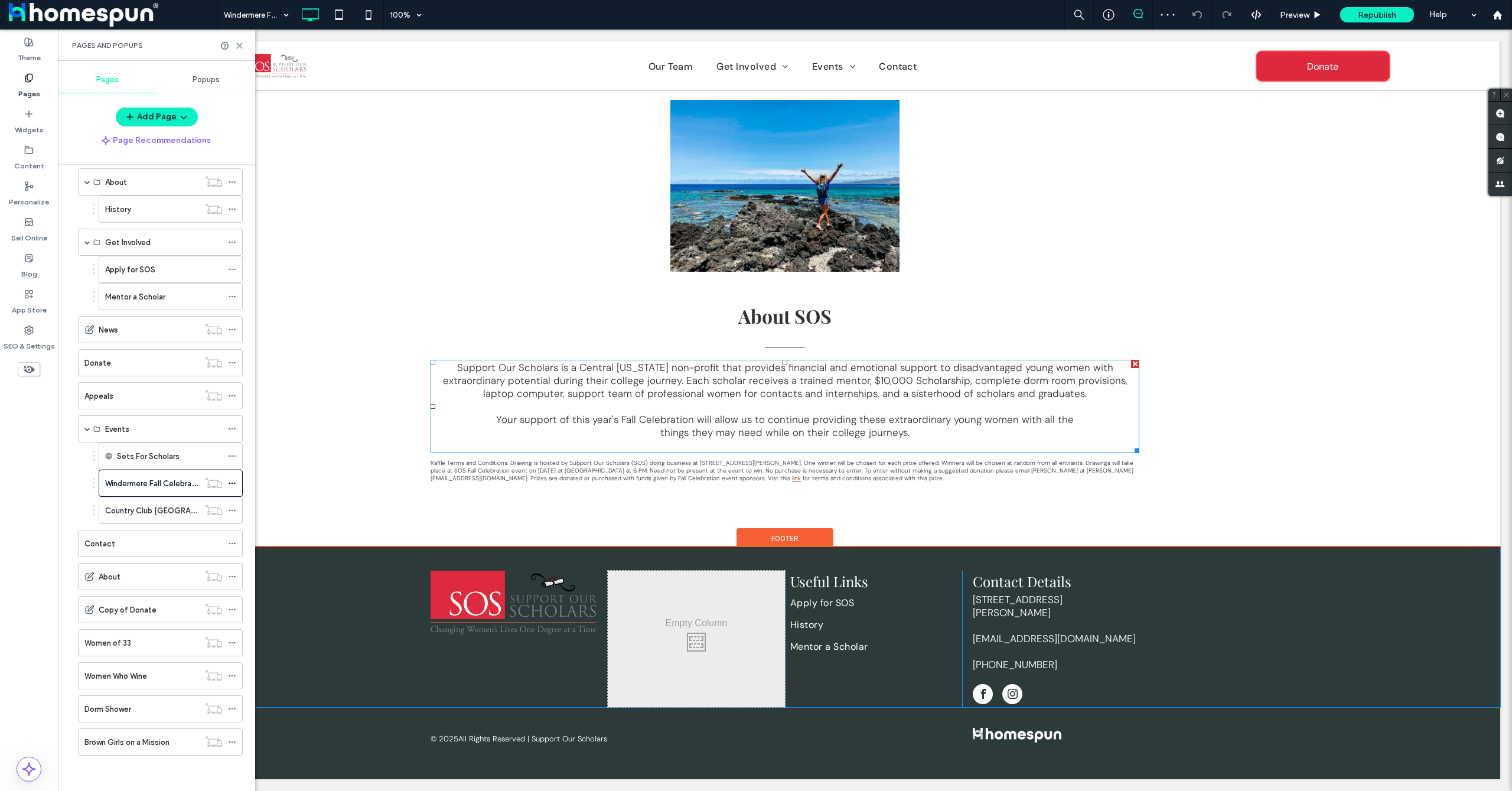
scroll to position [846, 0]
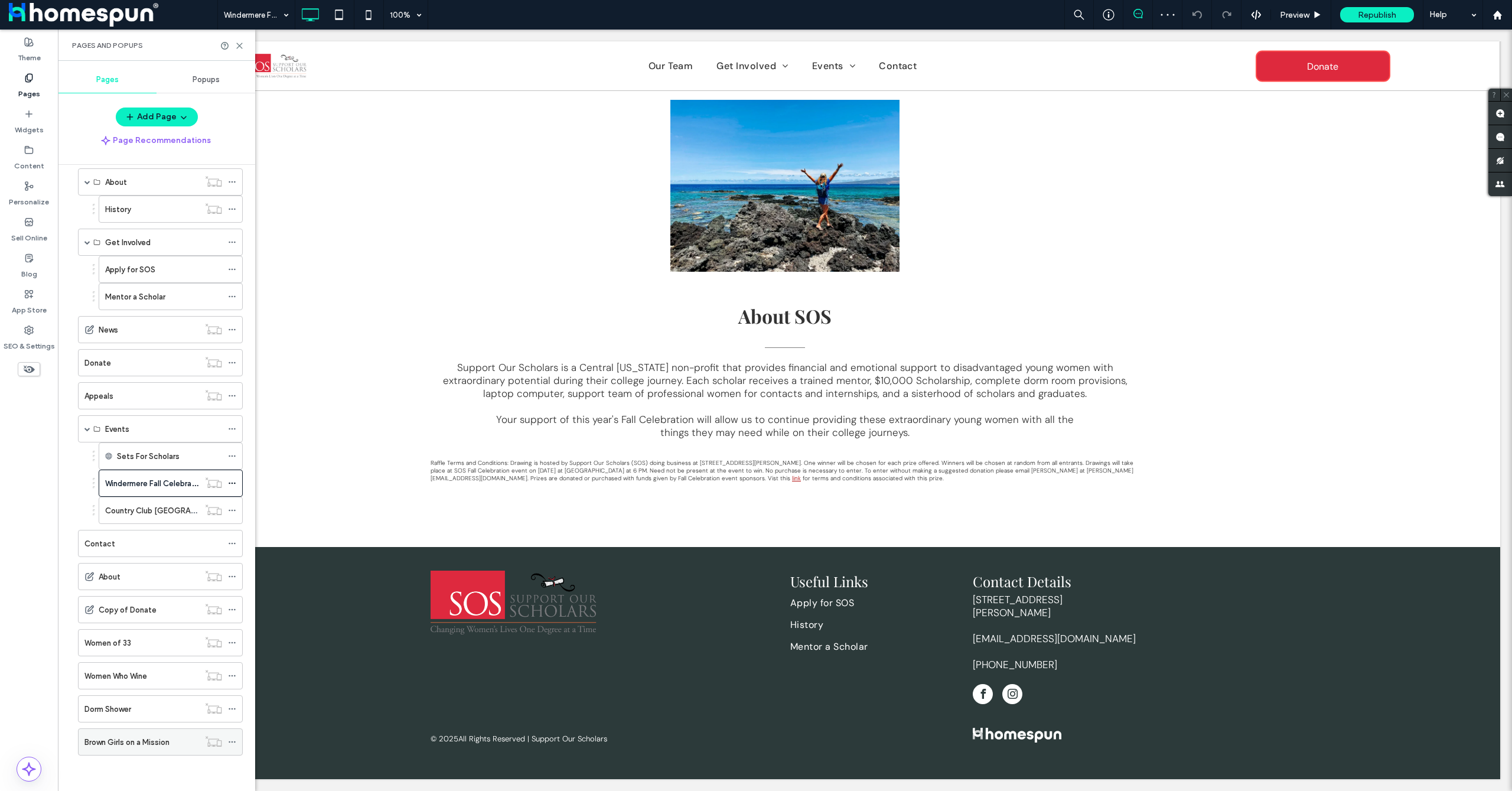
click at [138, 748] on label "Brown Girls on a Mission" at bounding box center [127, 743] width 85 height 21
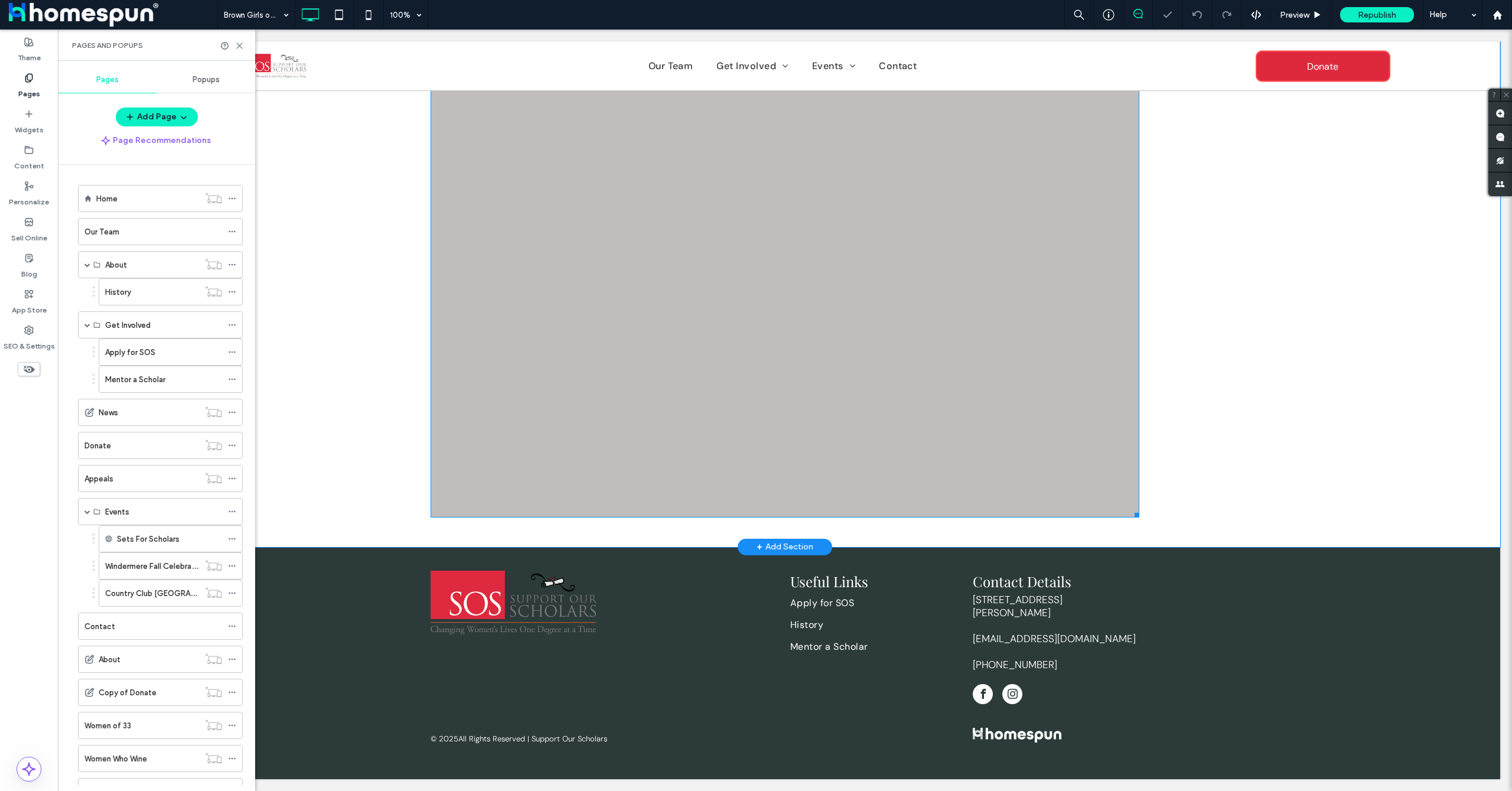
scroll to position [82, 0]
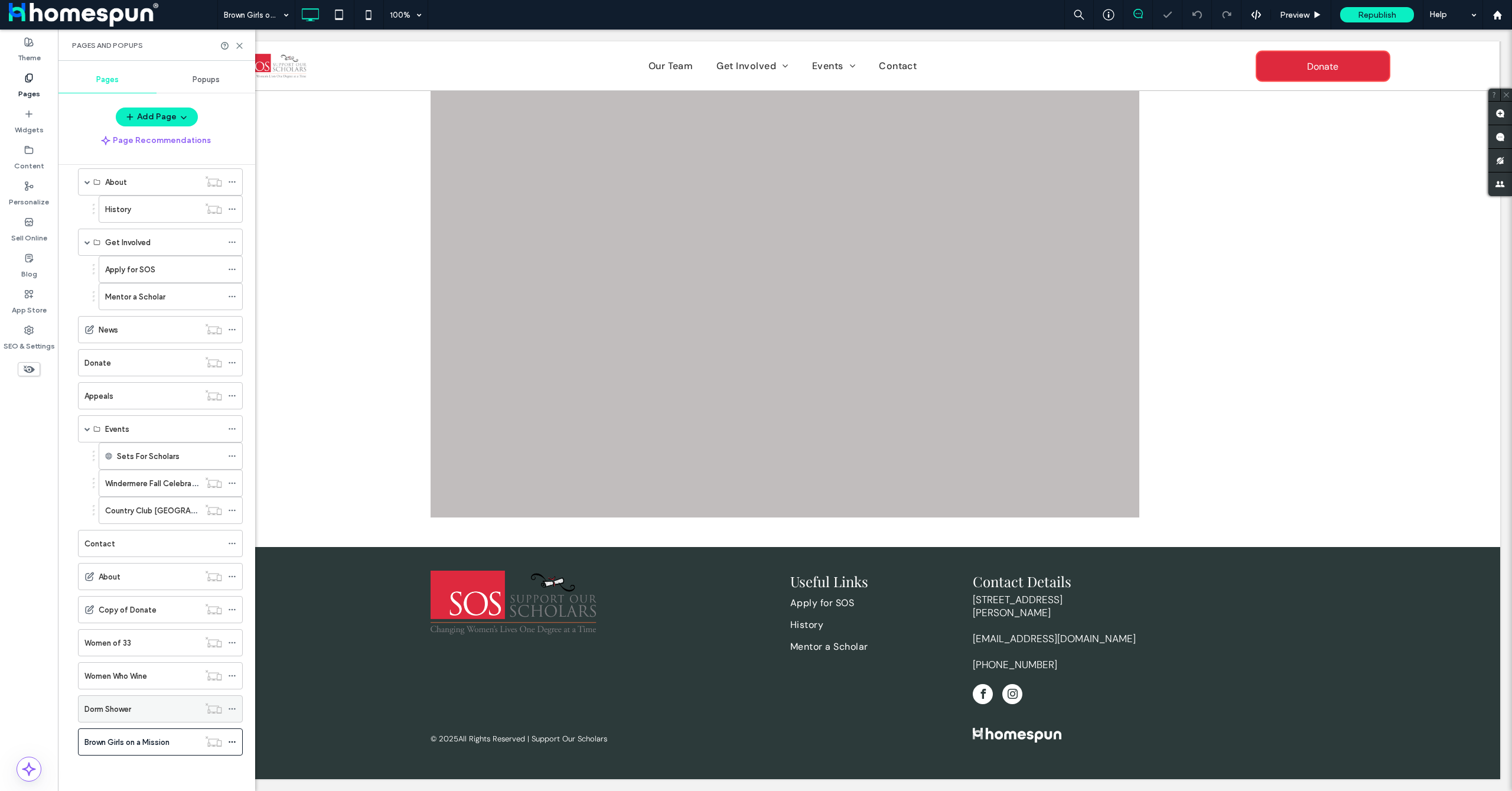
click at [113, 710] on label "Dorm Shower" at bounding box center [107, 710] width 46 height 21
click at [118, 681] on label "Women Who Wine" at bounding box center [116, 677] width 63 height 21
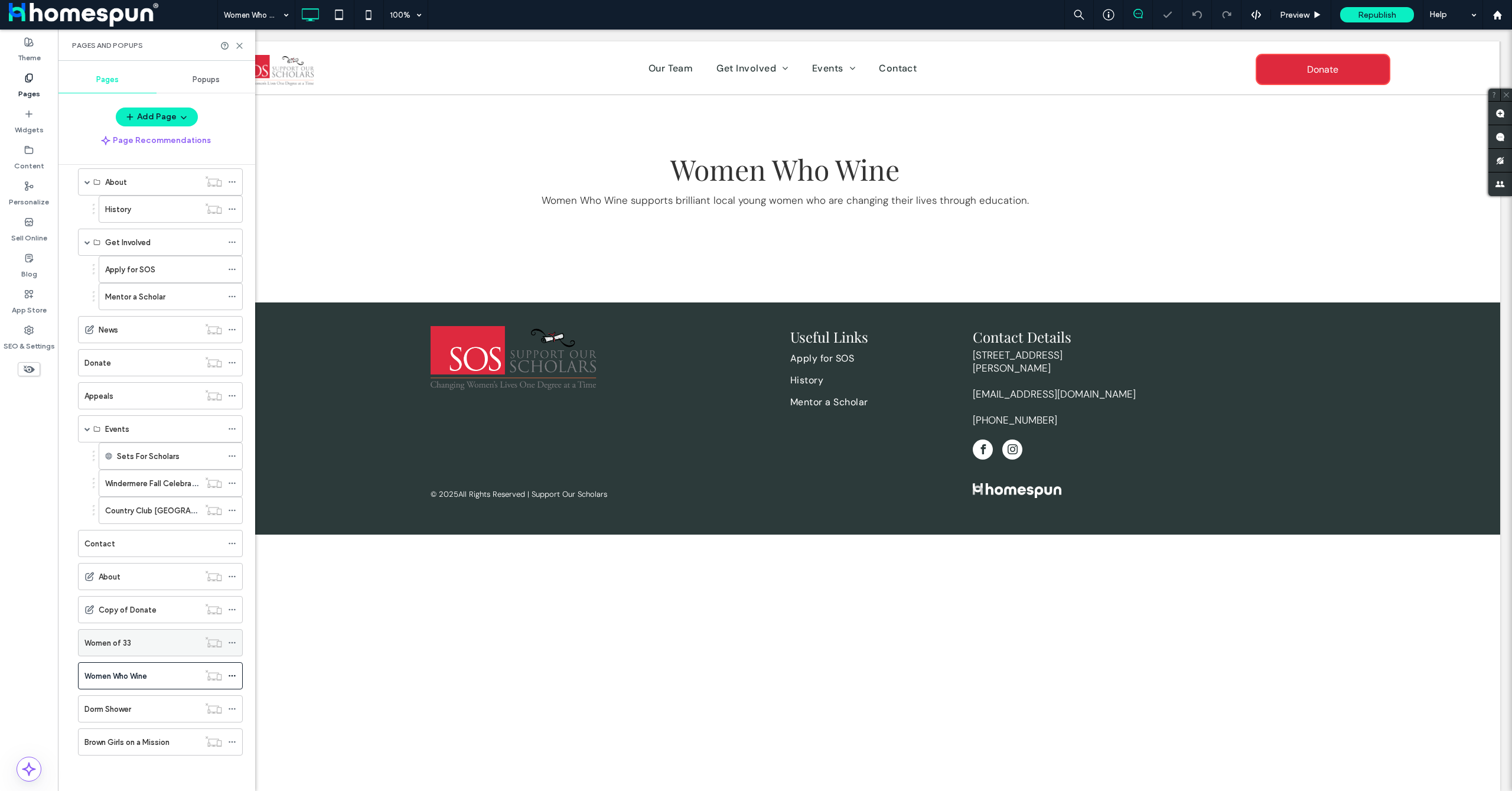
click at [106, 639] on label "Women of 33" at bounding box center [107, 643] width 46 height 21
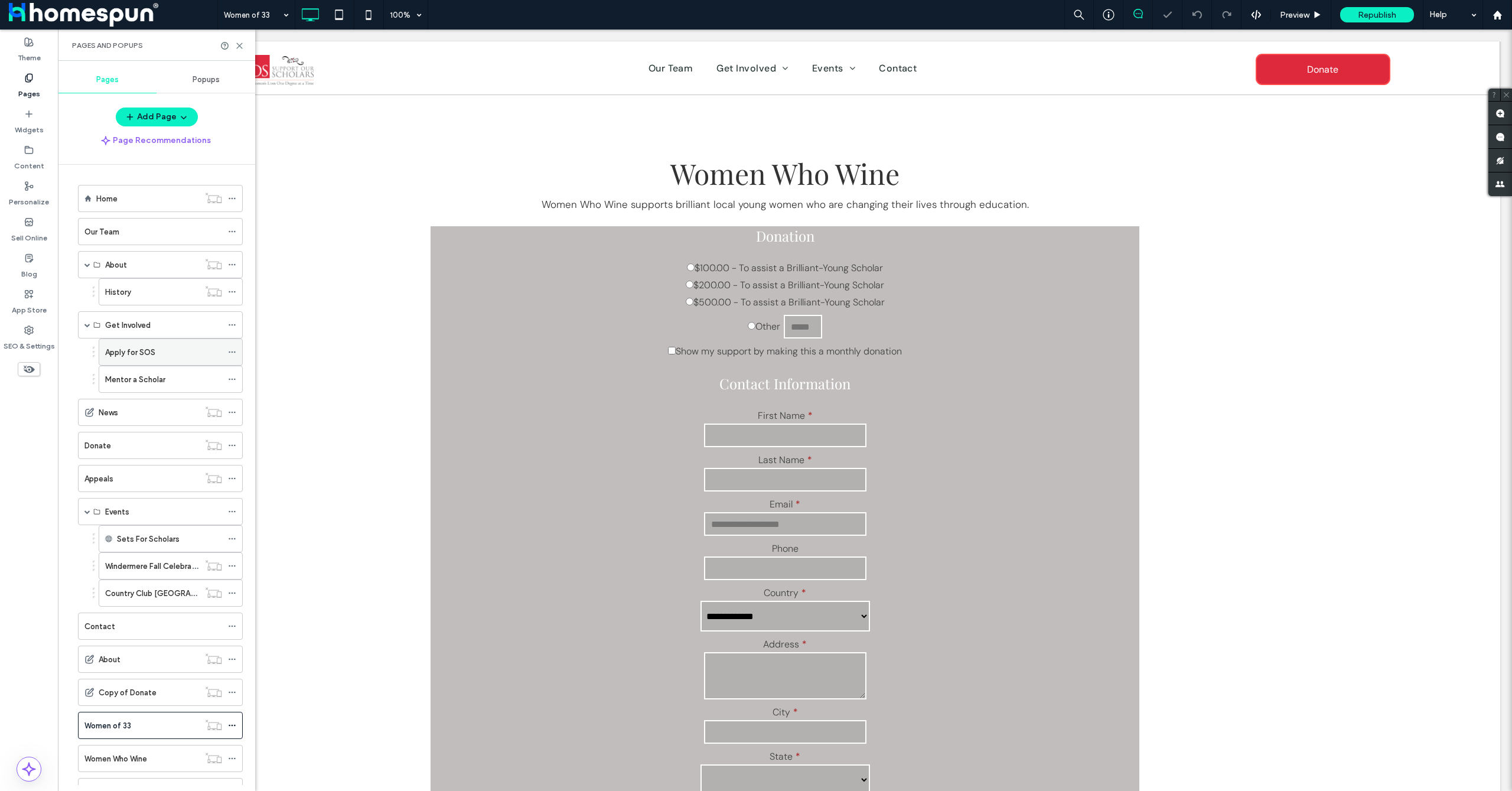
click at [148, 356] on label "Apply for SOS" at bounding box center [130, 353] width 50 height 21
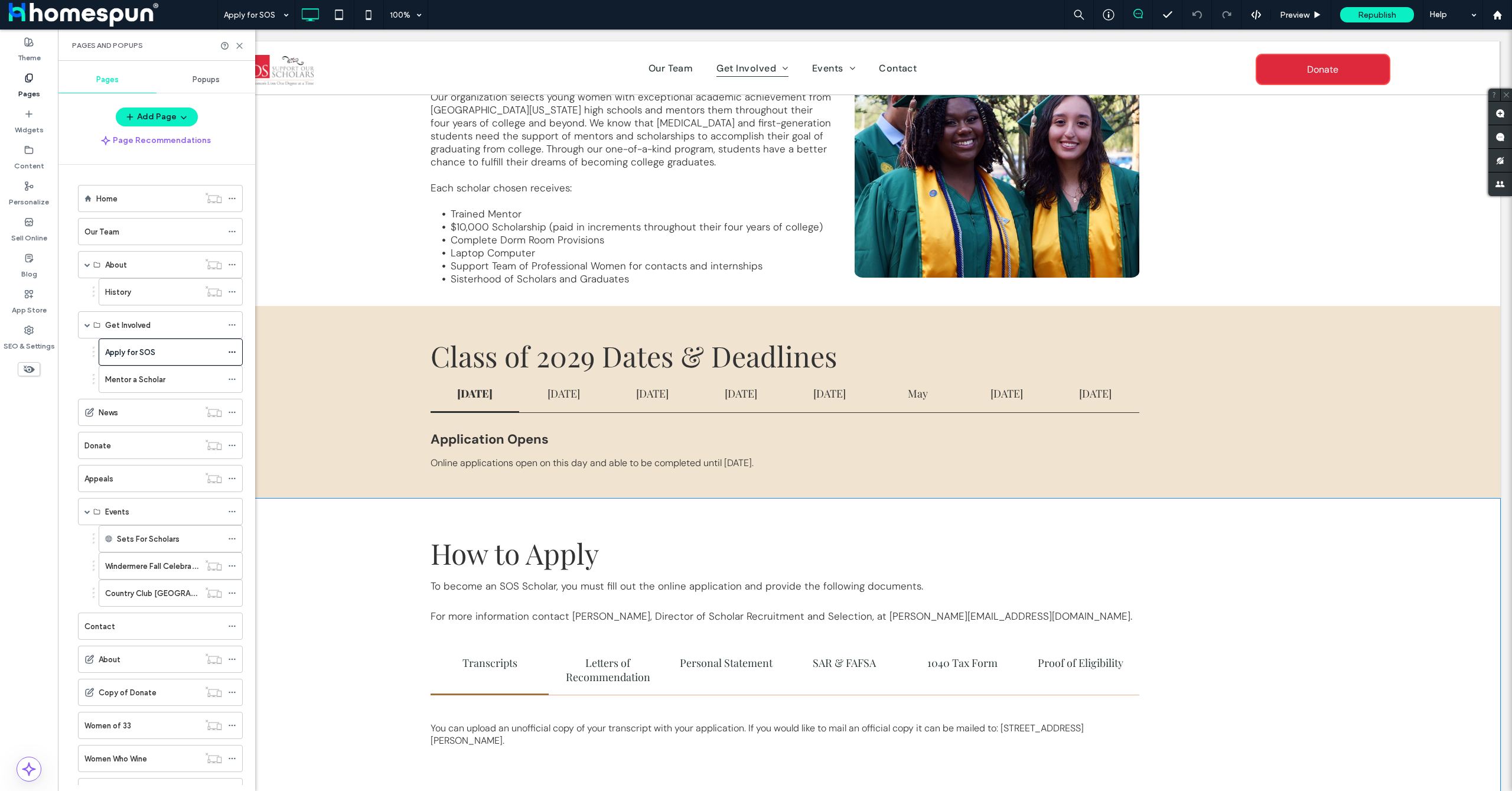
scroll to position [315, 0]
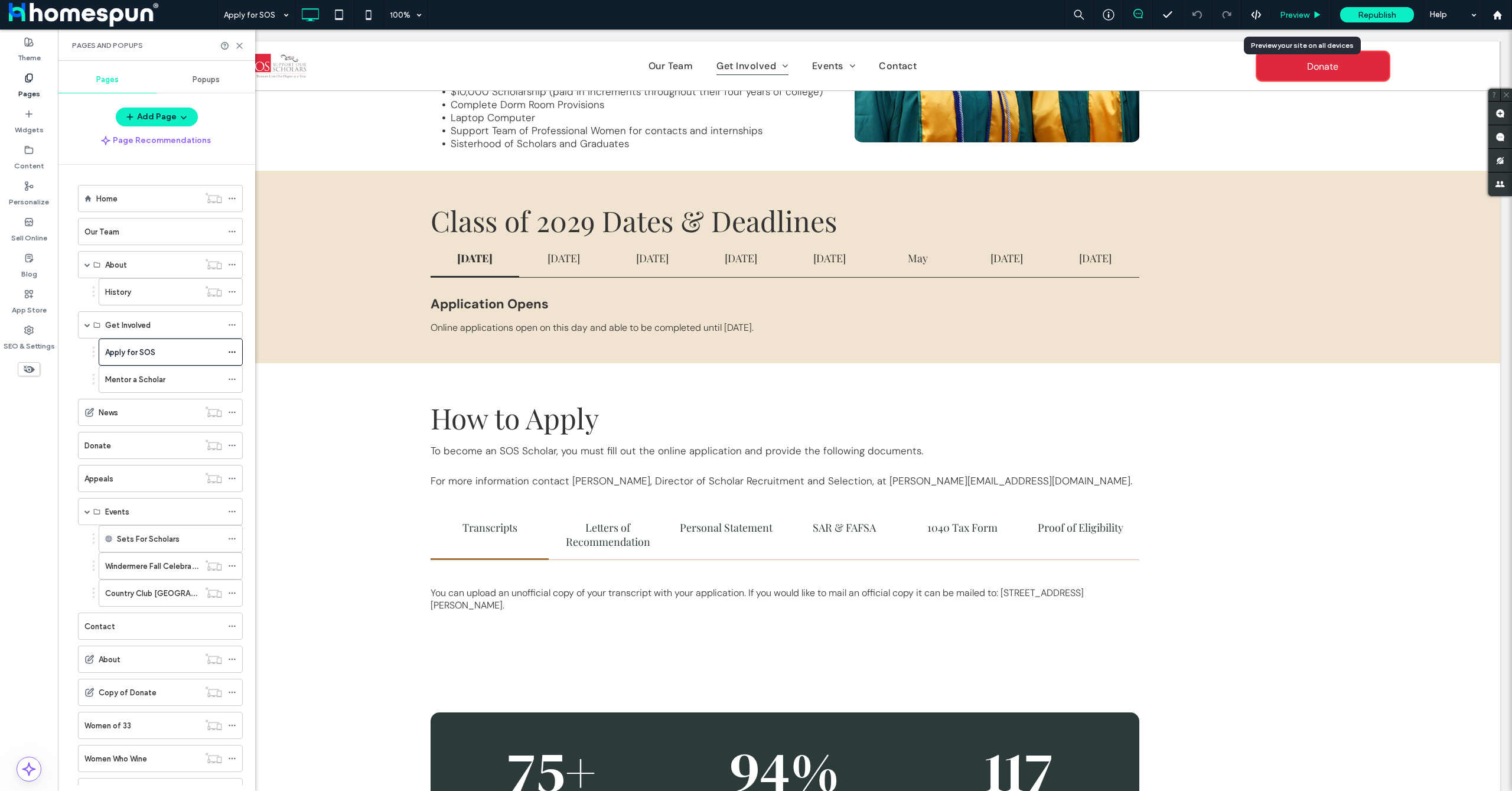
click at [1313, 9] on div "Preview" at bounding box center [1301, 14] width 60 height 29
click at [1313, 9] on div "Preview" at bounding box center [1301, 14] width 60 height 29
click at [1307, 15] on span "Preview" at bounding box center [1294, 14] width 29 height 10
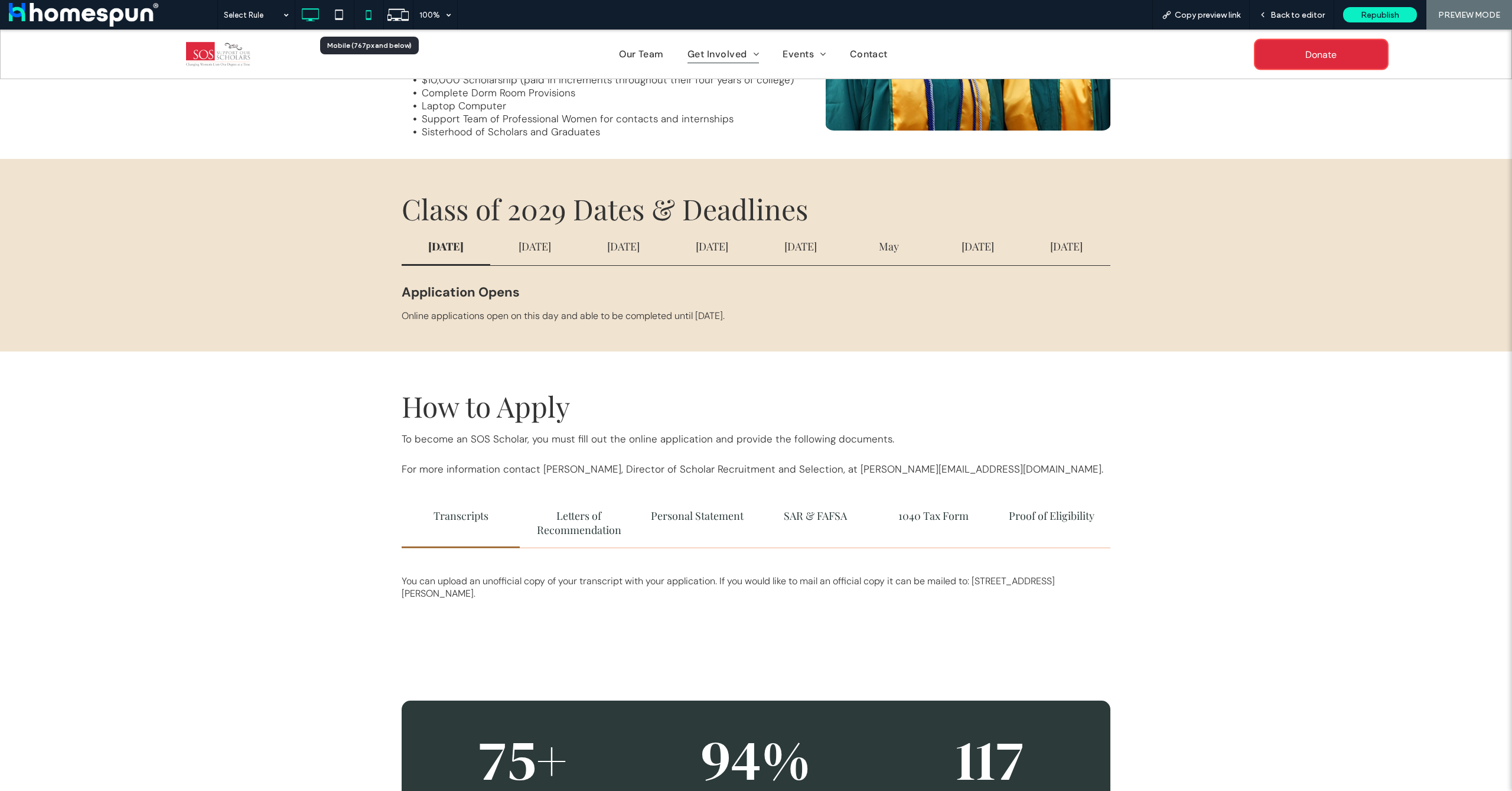
click at [370, 13] on icon at bounding box center [369, 15] width 24 height 24
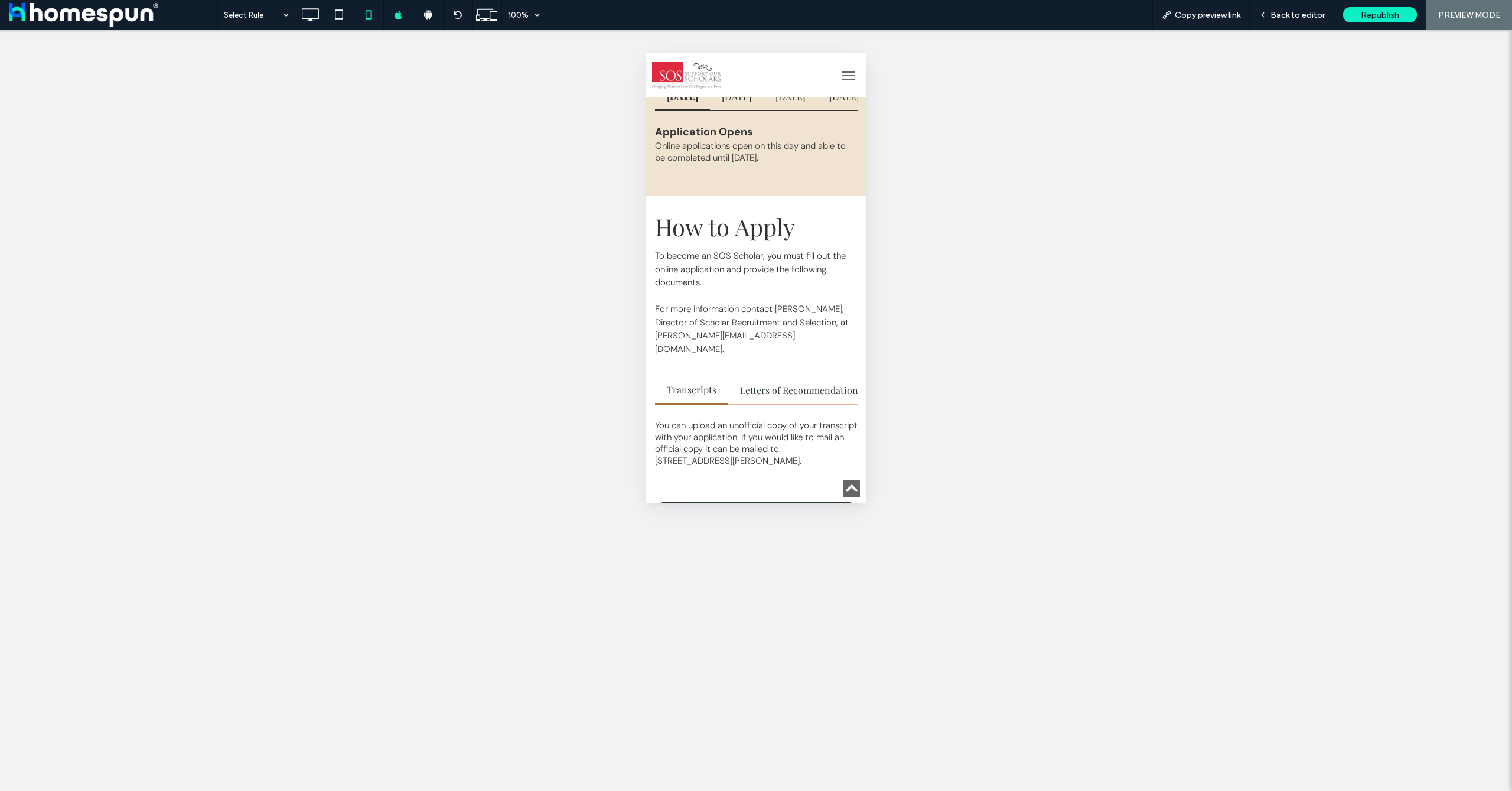
scroll to position [613, 0]
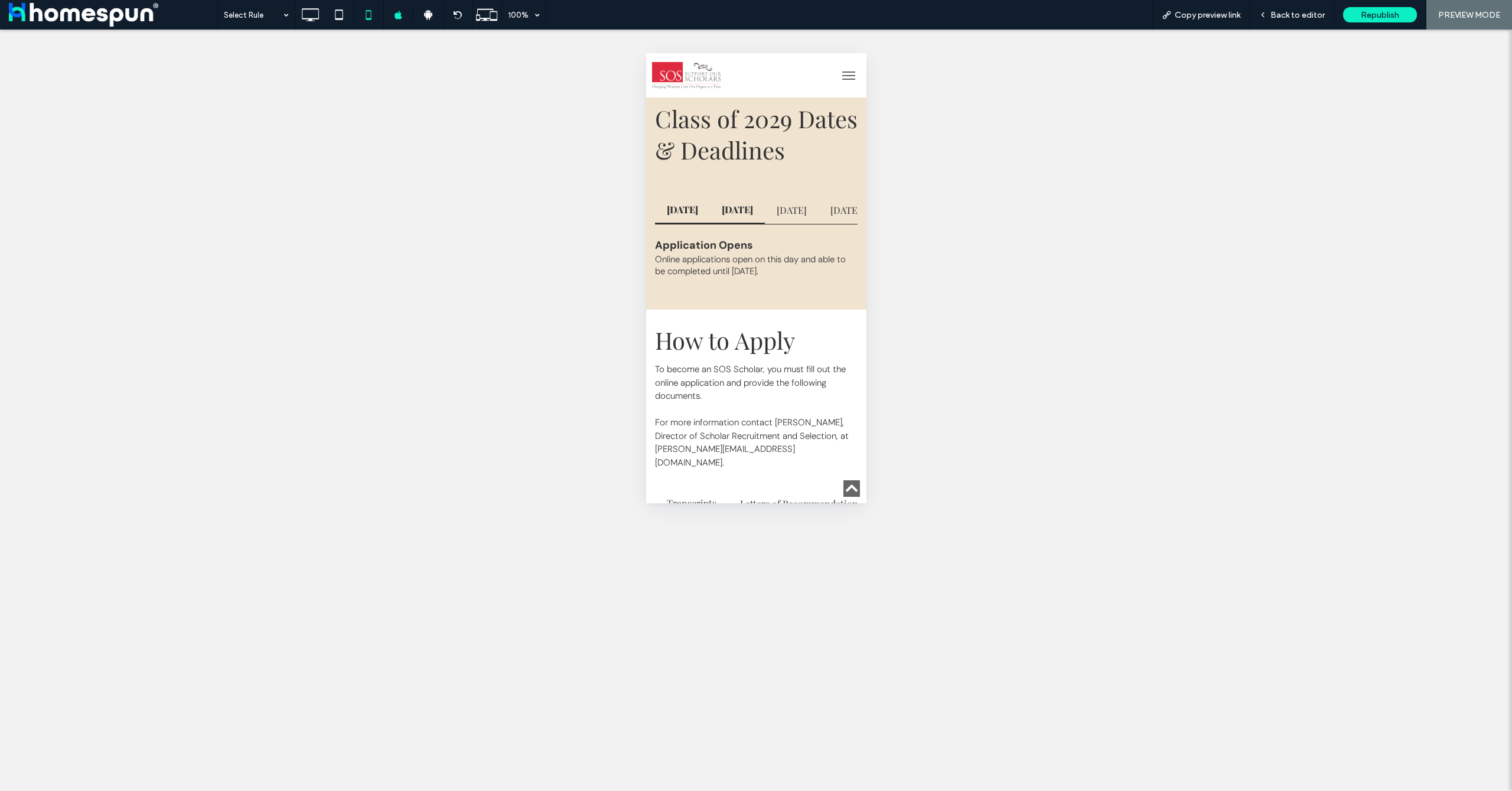
click at [765, 223] on h4 "February 1" at bounding box center [737, 209] width 55 height 27
click at [815, 224] on h4 "March 24" at bounding box center [790, 210] width 54 height 27
drag, startPoint x: 812, startPoint y: 235, endPoint x: 749, endPoint y: 232, distance: 63.1
click at [749, 224] on nav "December 1 February 1 March 24 April 11 April 24 May May 15 May 16th" at bounding box center [756, 210] width 203 height 28
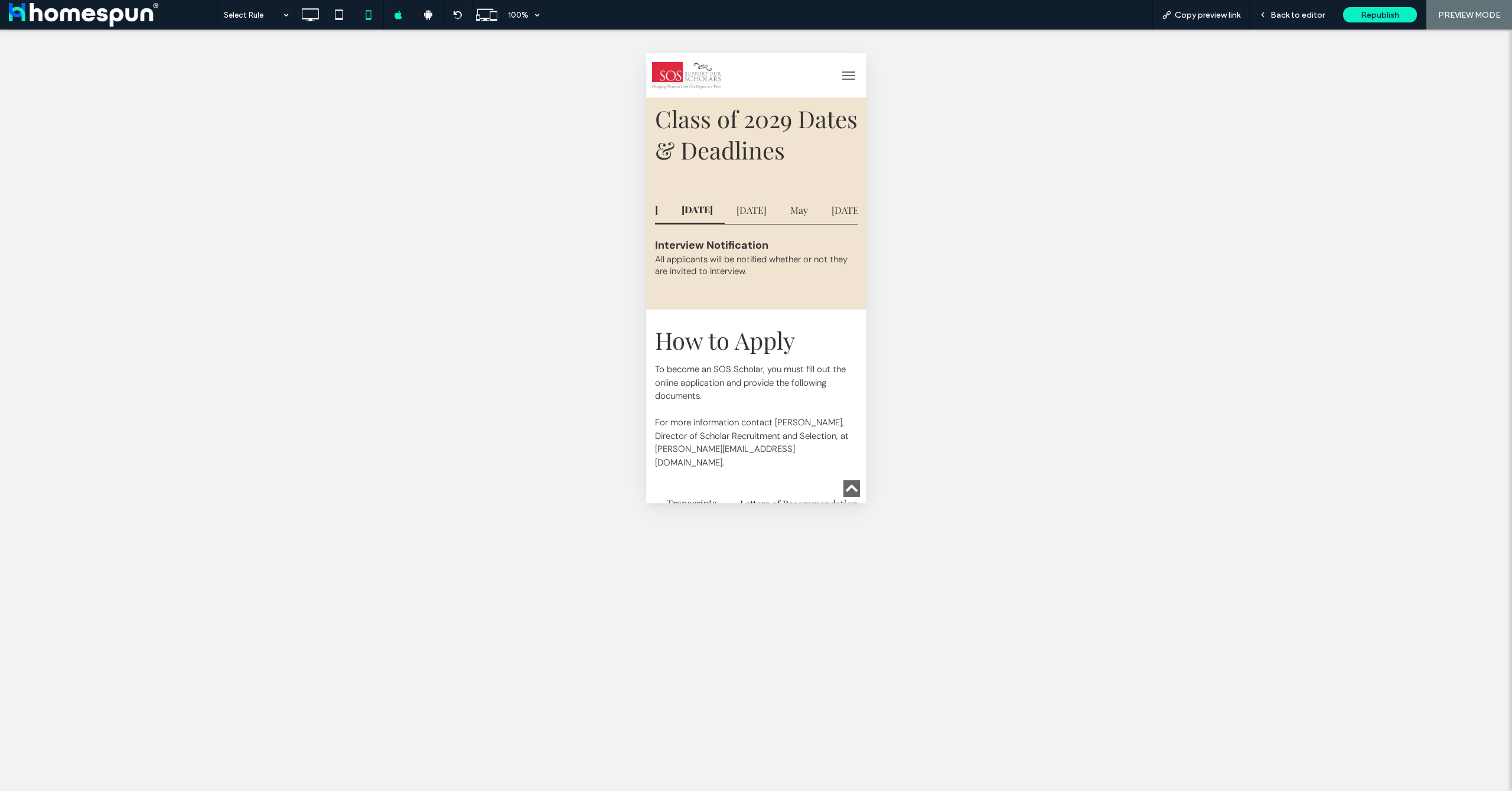
click at [724, 223] on h4 "April 11" at bounding box center [696, 209] width 55 height 27
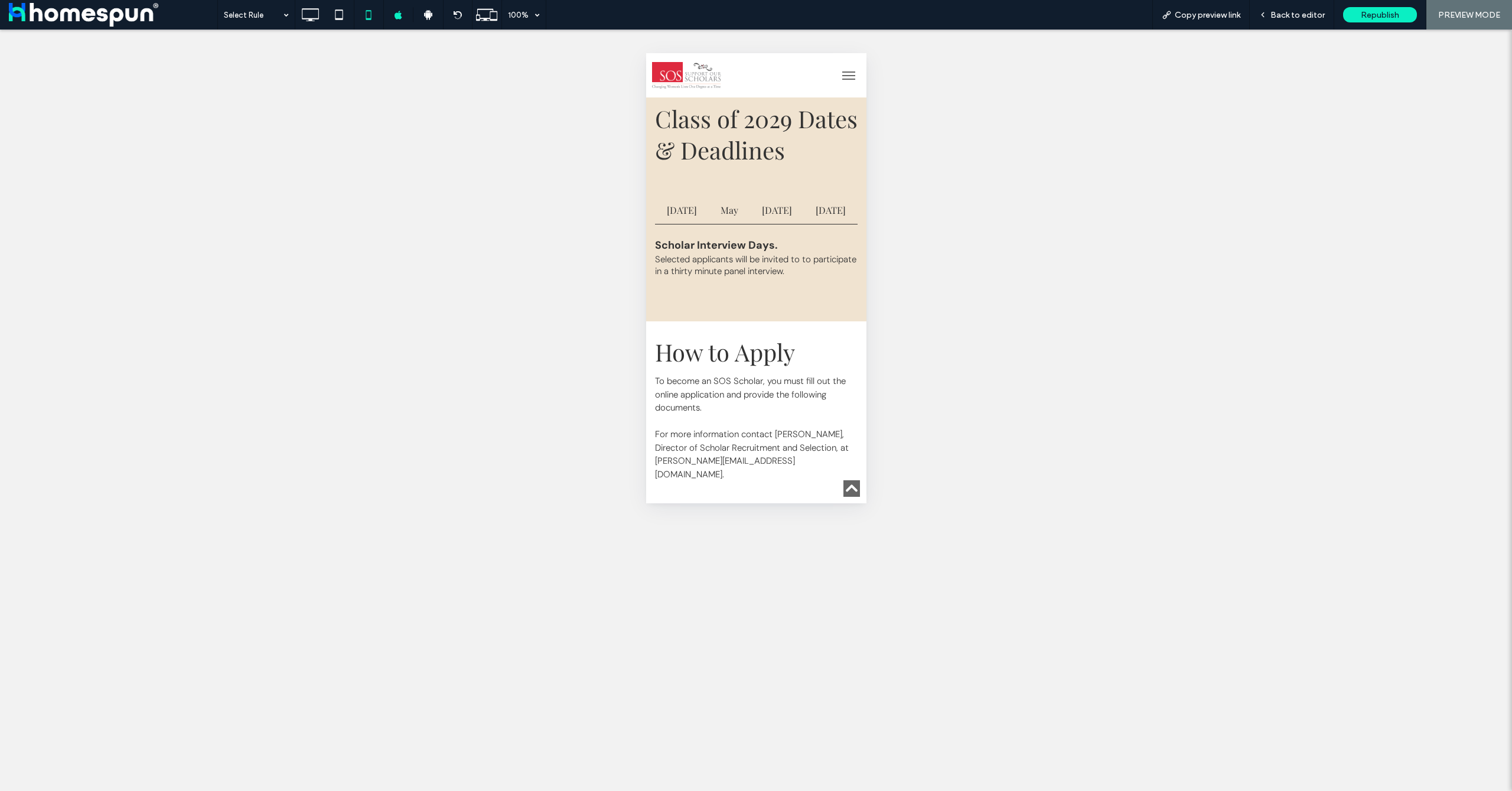
scroll to position [0, 274]
click at [822, 223] on h4 "May 16th" at bounding box center [830, 209] width 55 height 27
click at [1292, 12] on span "Back to editor" at bounding box center [1297, 14] width 54 height 10
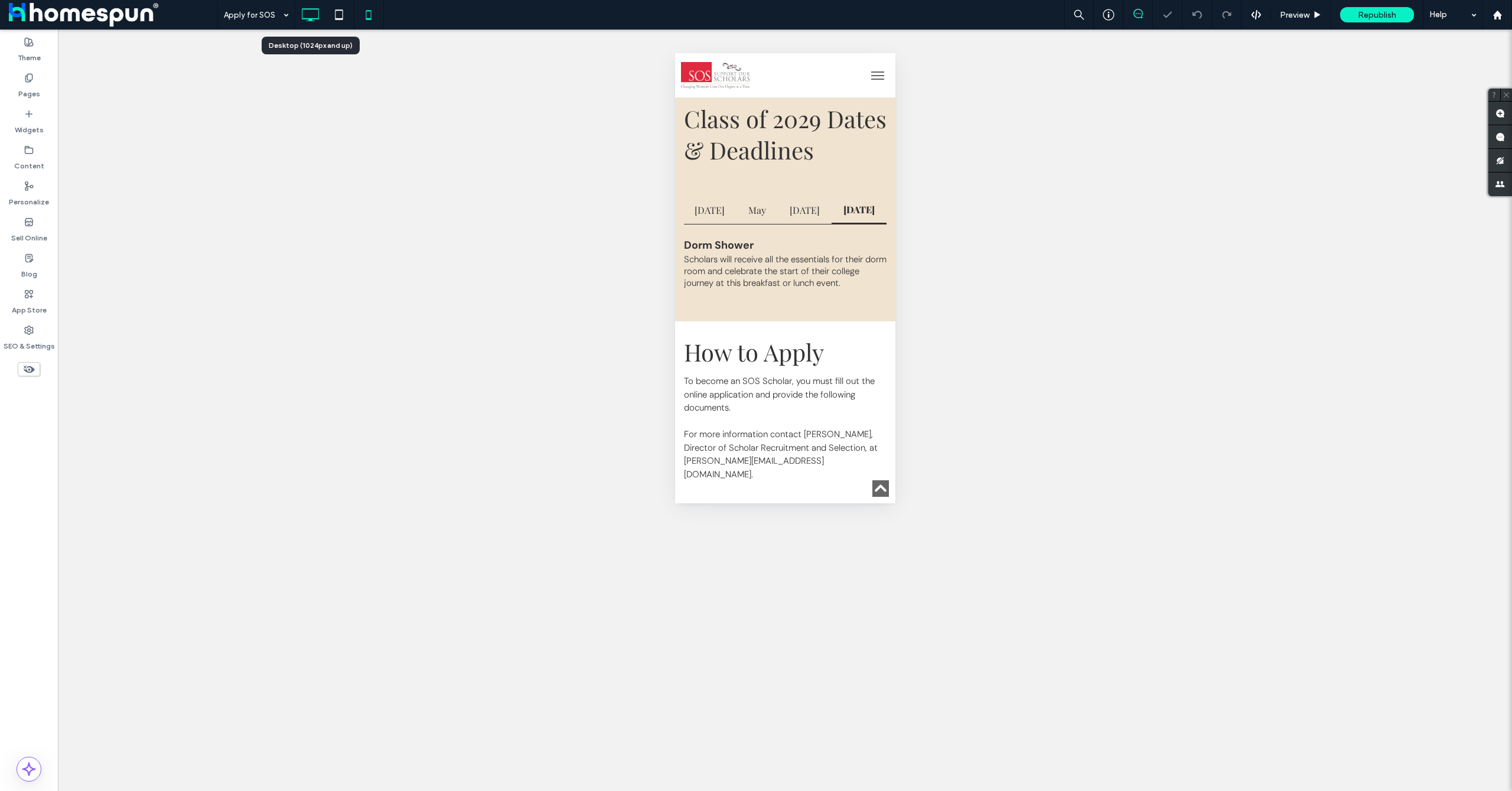
click at [313, 9] on use at bounding box center [311, 15] width 17 height 13
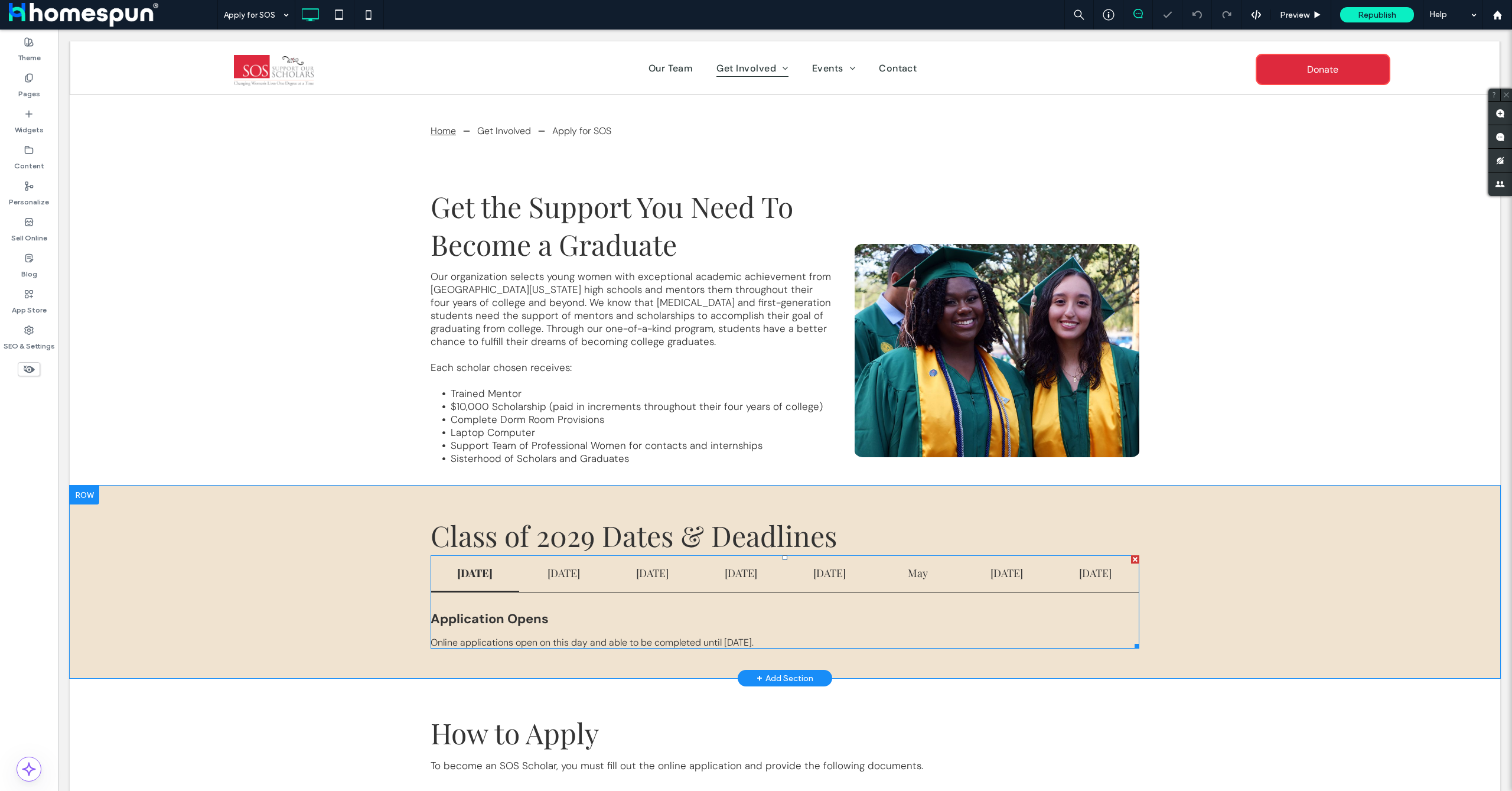
click at [1090, 580] on span at bounding box center [785, 602] width 709 height 94
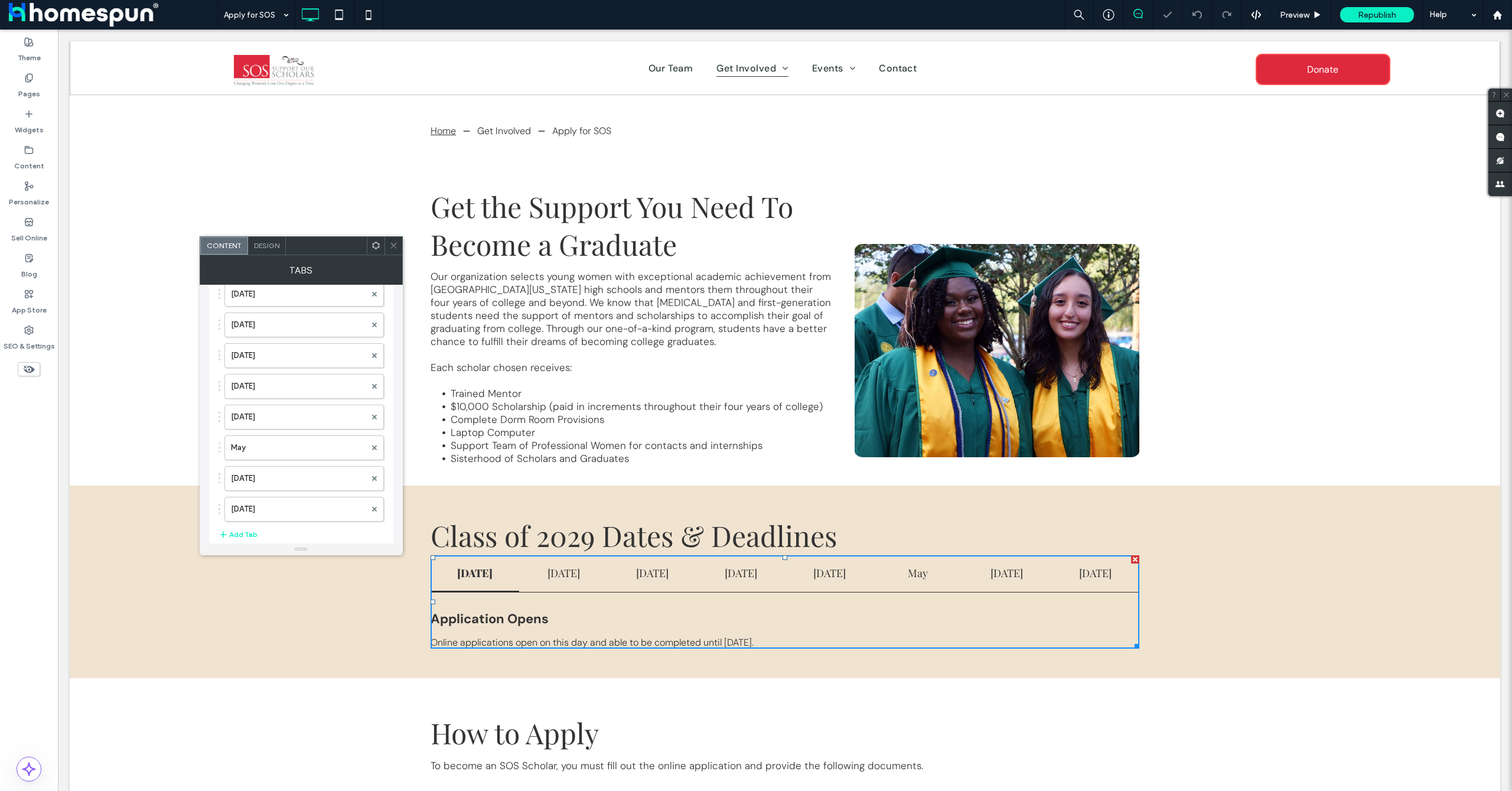
scroll to position [98, 0]
click at [277, 452] on label "May 16th" at bounding box center [298, 451] width 135 height 24
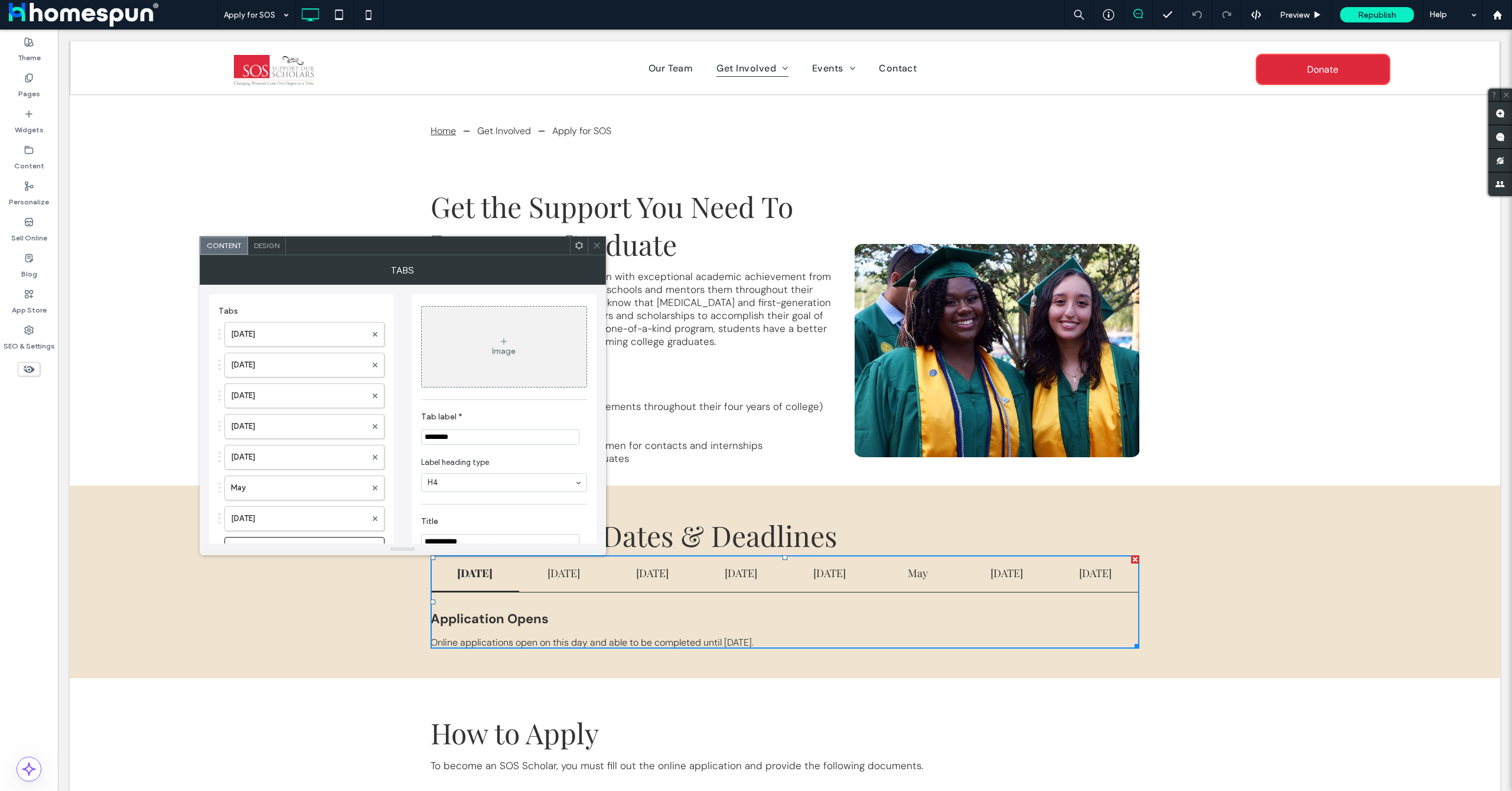
scroll to position [158, 0]
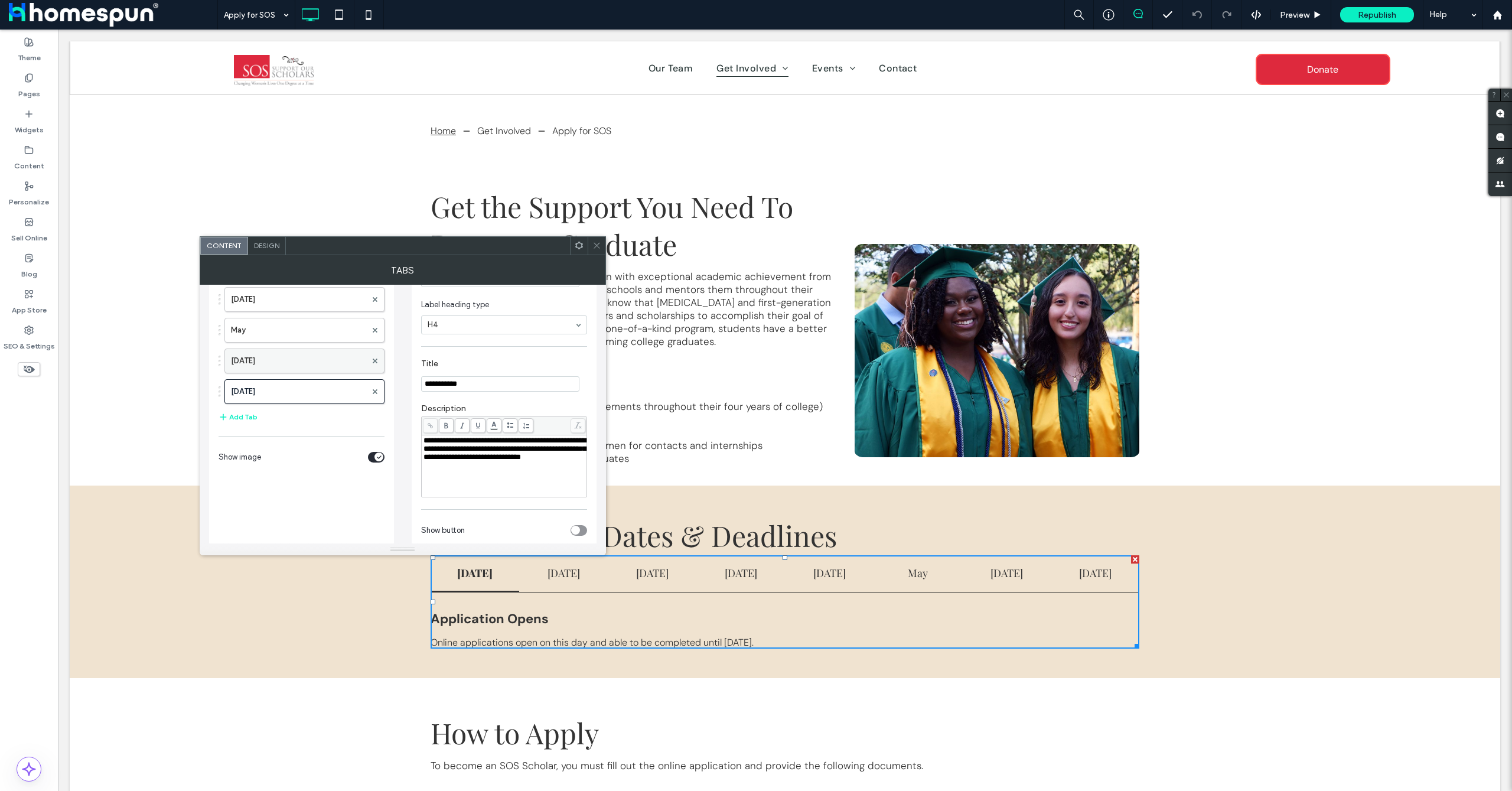
click at [291, 361] on label "May 15" at bounding box center [298, 361] width 135 height 24
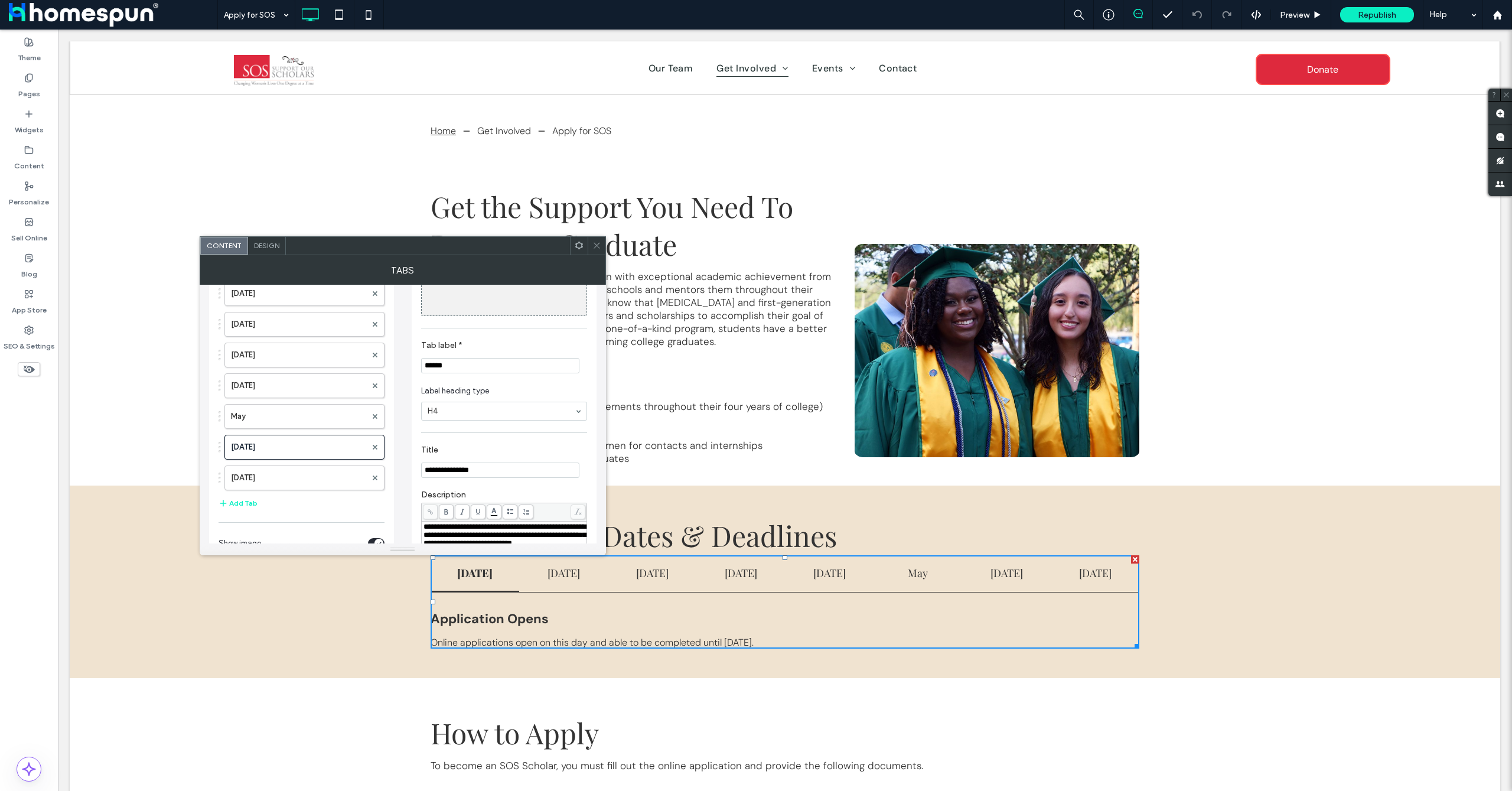
scroll to position [0, 0]
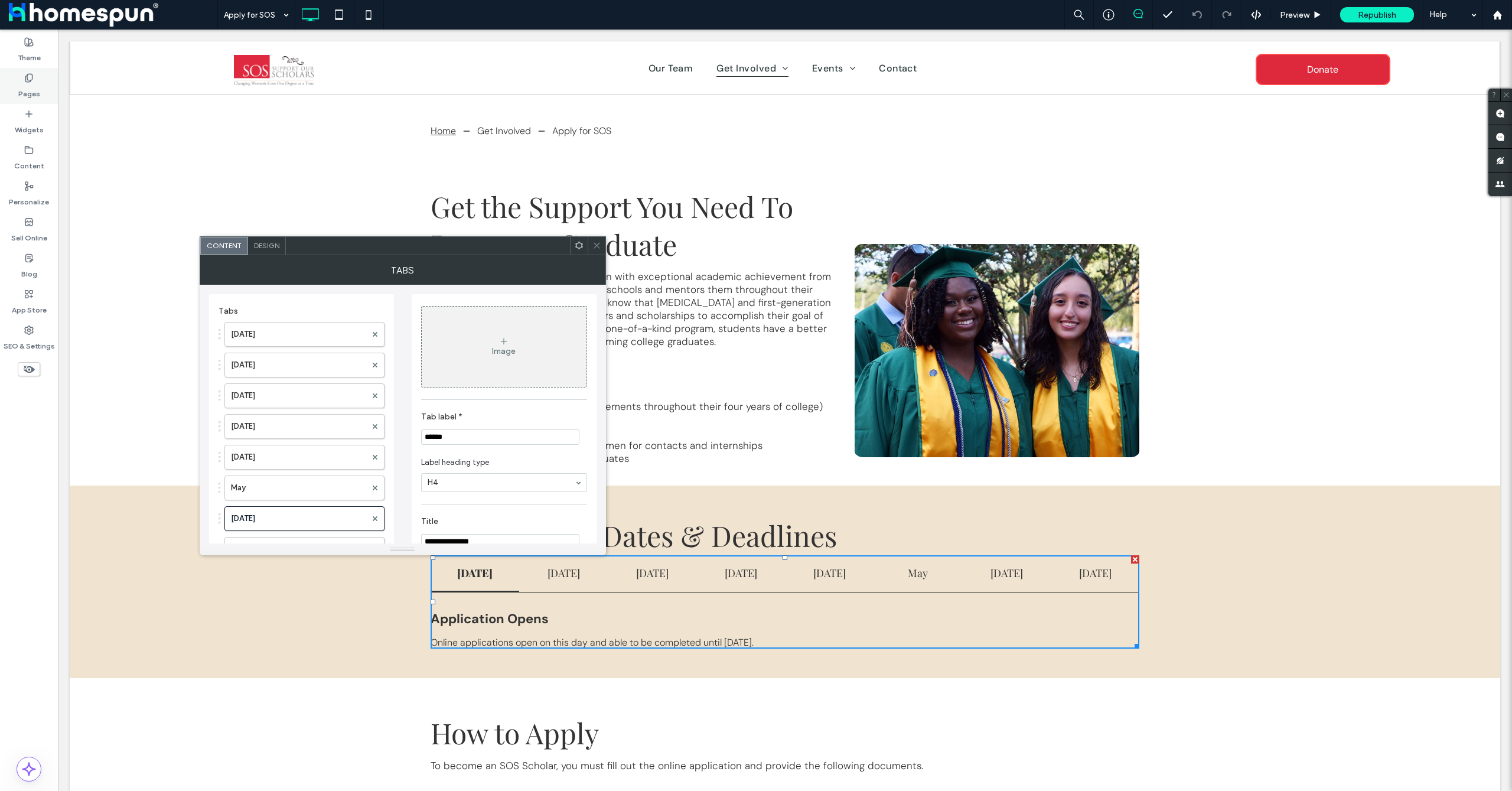
click at [28, 83] on label "Pages" at bounding box center [29, 90] width 22 height 16
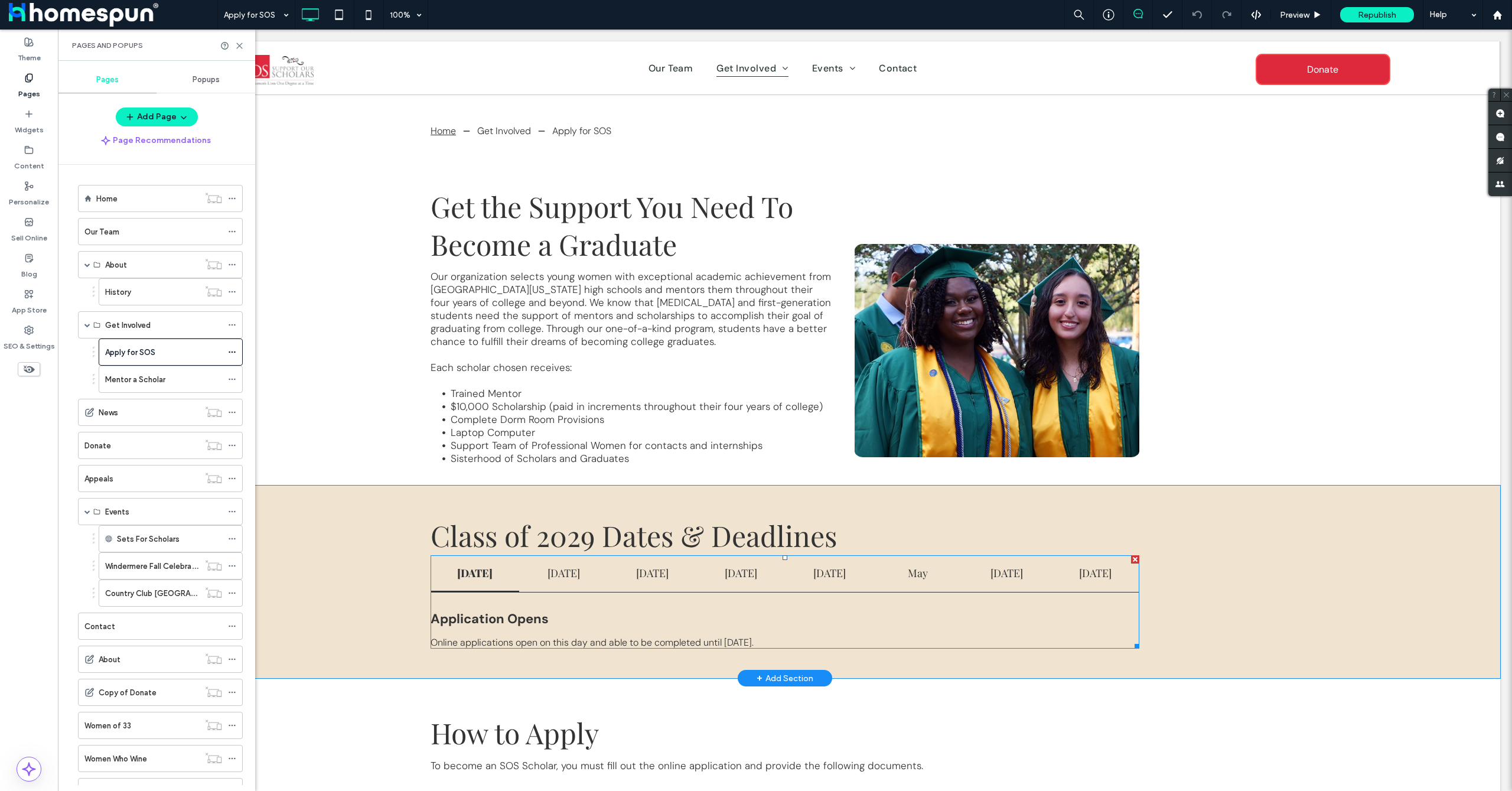
click at [760, 579] on span at bounding box center [785, 602] width 709 height 94
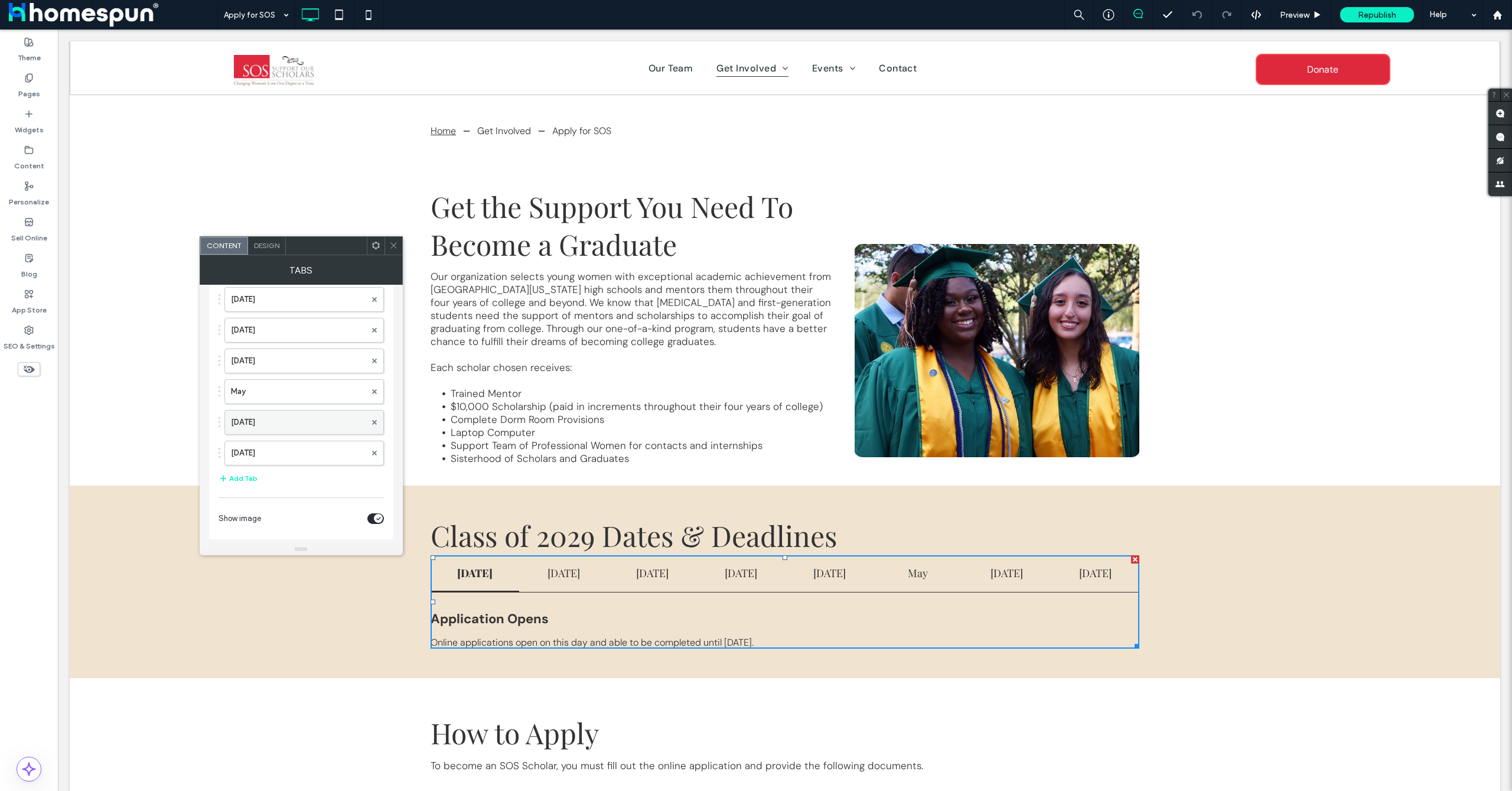
scroll to position [98, 0]
click at [278, 388] on label "May" at bounding box center [298, 390] width 135 height 24
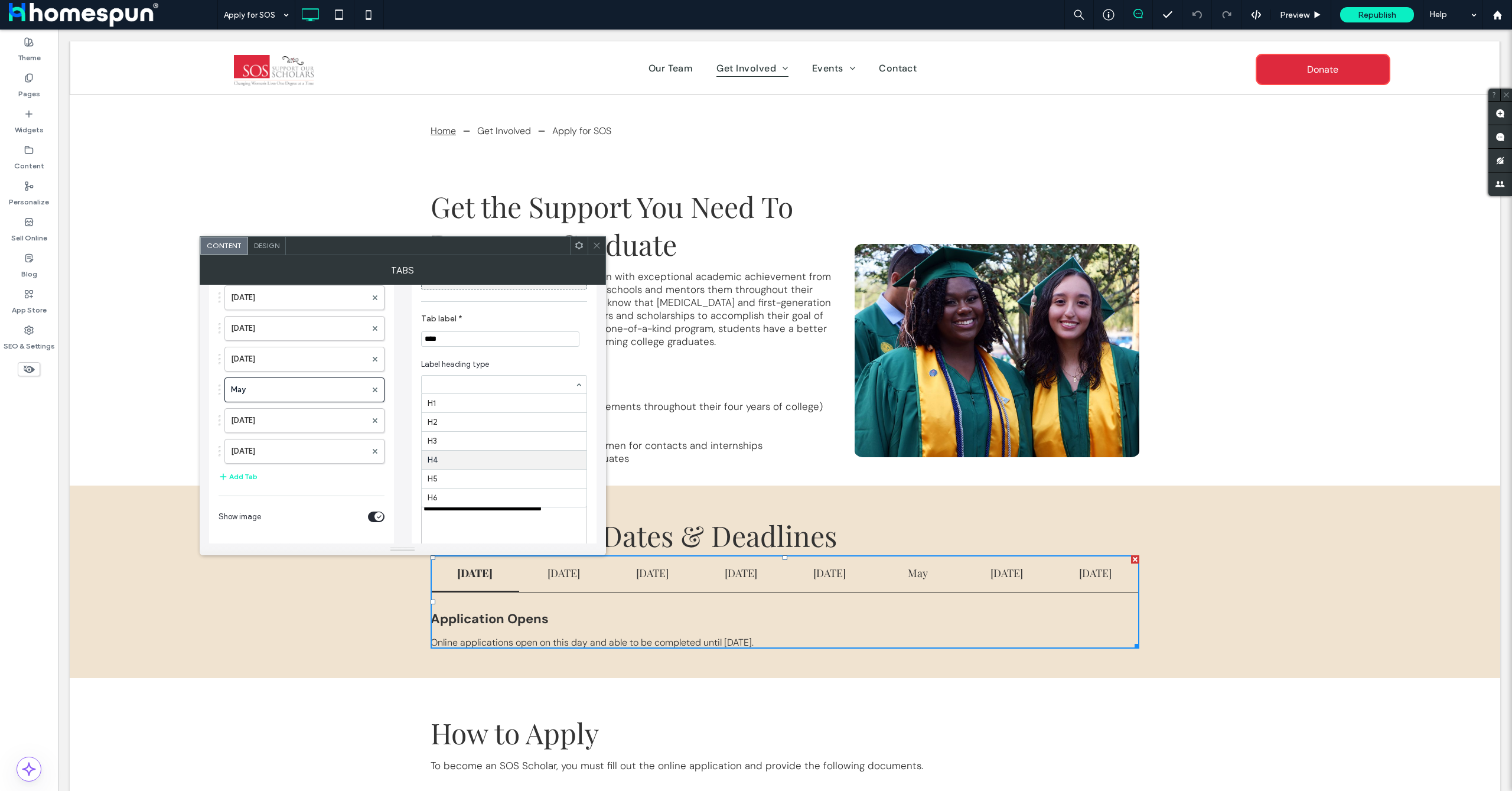
click at [462, 327] on section "Tab label * ***" at bounding box center [504, 330] width 166 height 45
click at [460, 341] on input "***" at bounding box center [500, 339] width 158 height 15
type input "*****"
click at [596, 247] on icon at bounding box center [597, 246] width 9 height 9
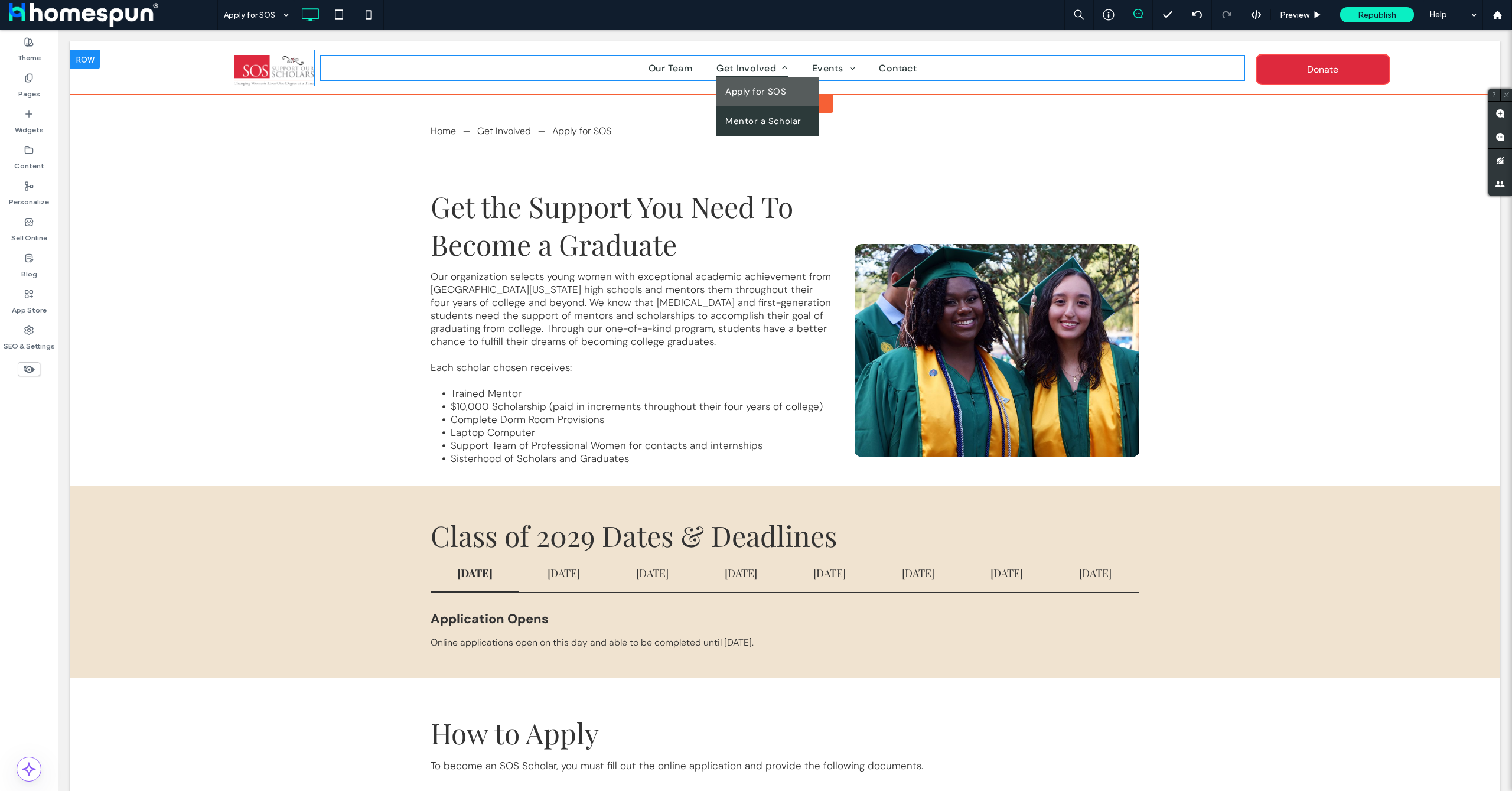
click at [717, 62] on span "Get Involved" at bounding box center [752, 67] width 71 height 18
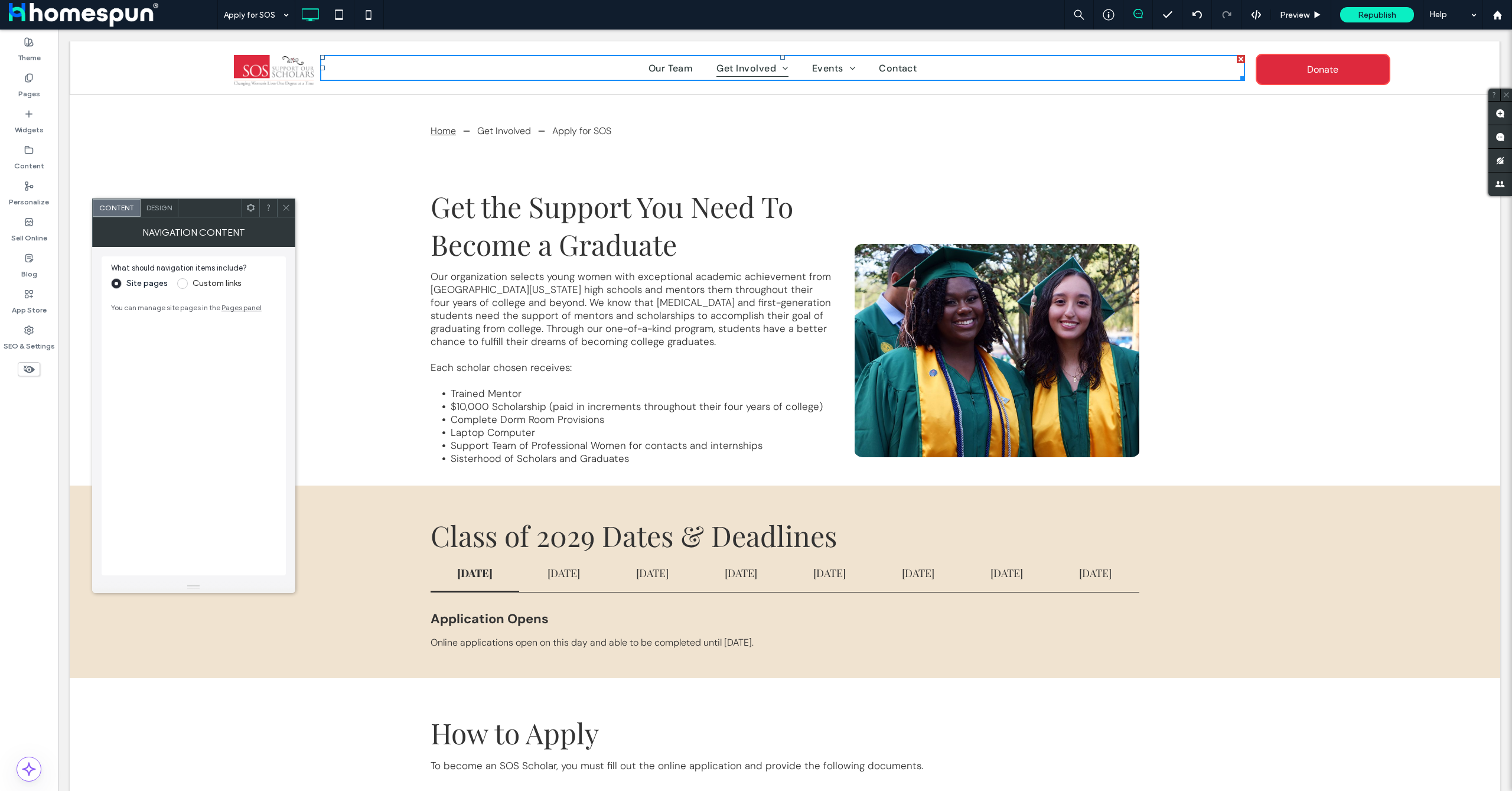
click at [284, 215] on span at bounding box center [286, 207] width 9 height 18
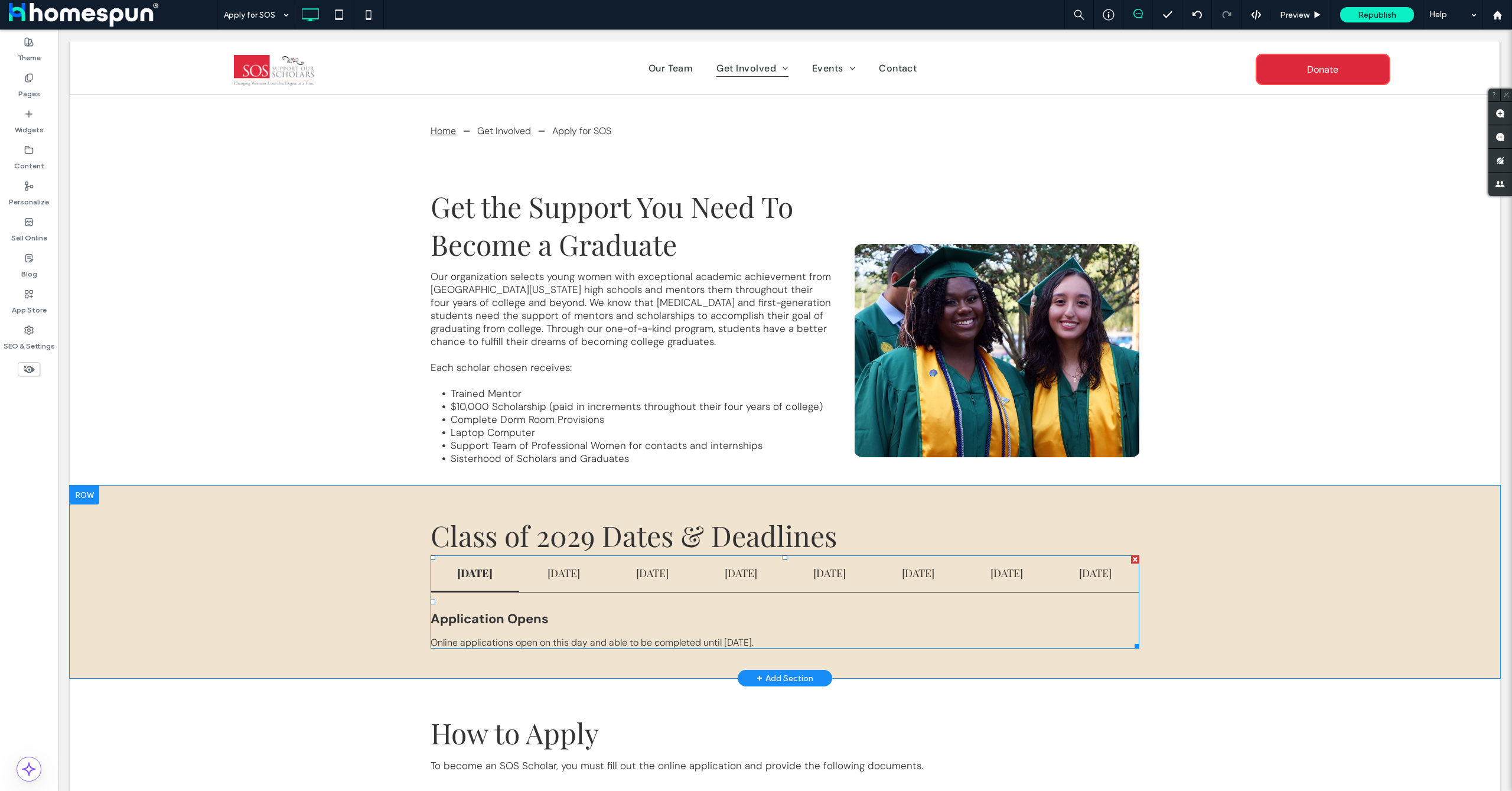
click at [934, 574] on span at bounding box center [785, 602] width 709 height 94
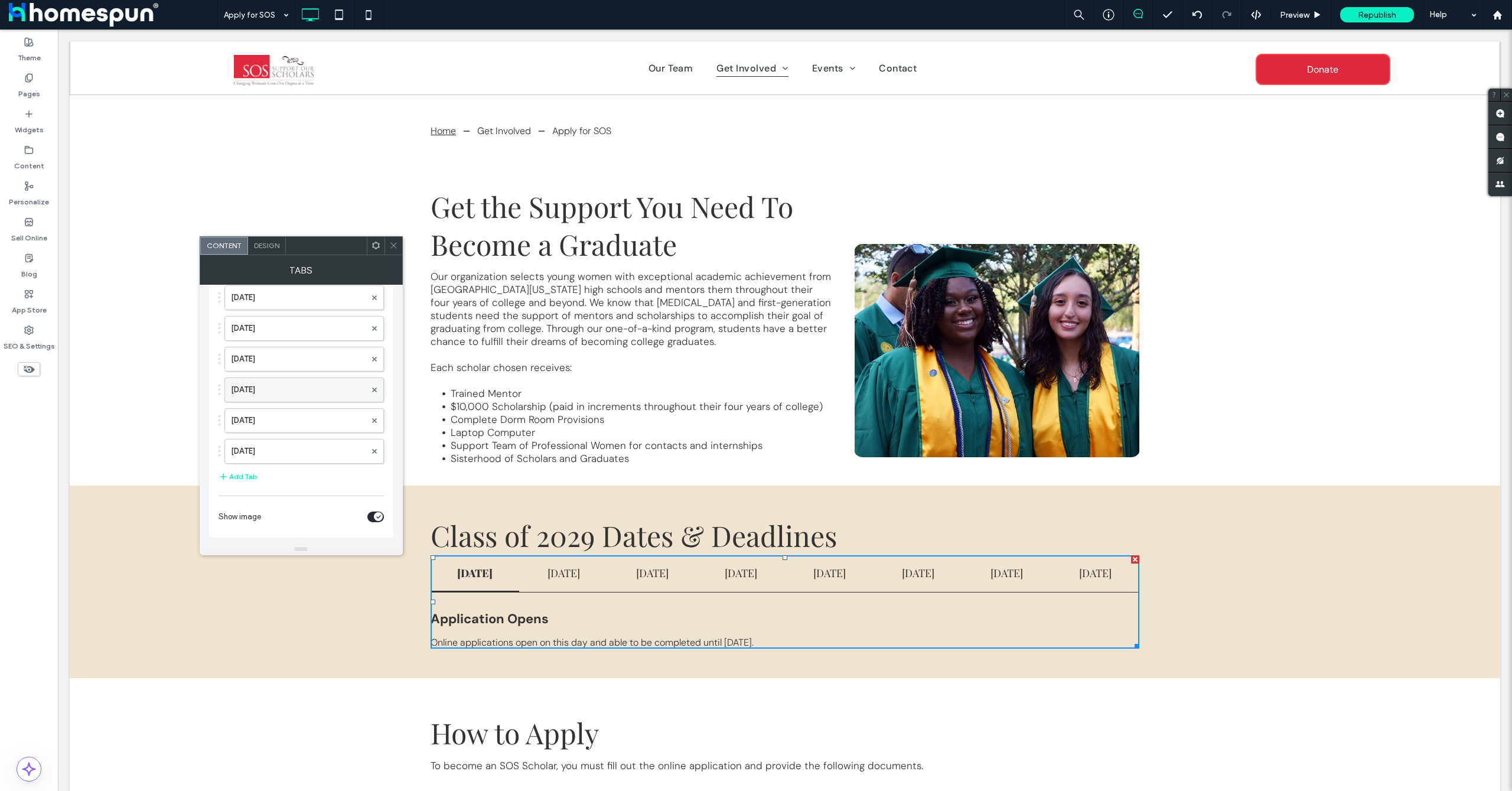
click at [295, 393] on label "May 3" at bounding box center [298, 390] width 135 height 24
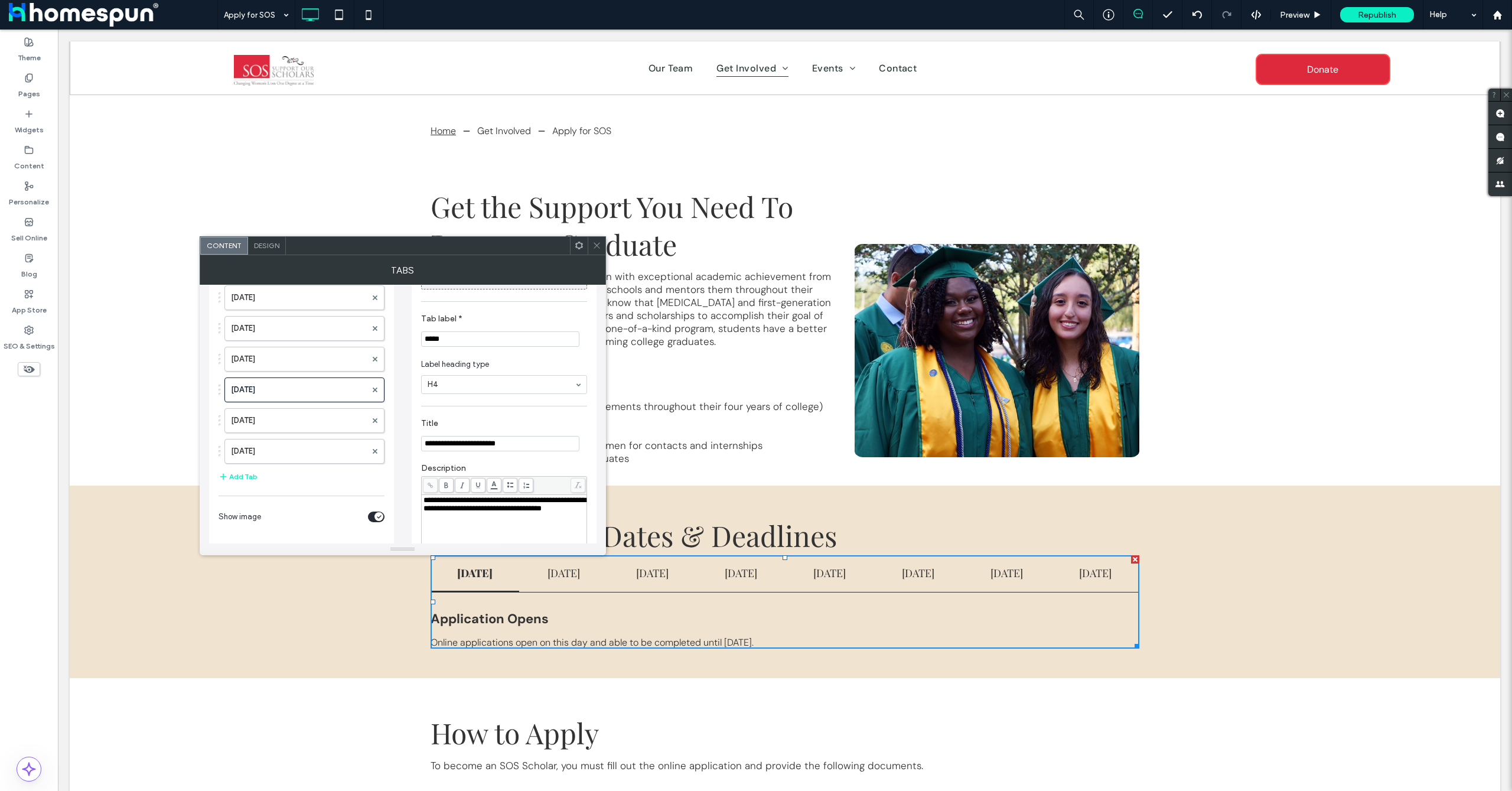
click at [461, 340] on input "*****" at bounding box center [500, 339] width 158 height 15
type input "*****"
click at [278, 454] on label "May 16th" at bounding box center [298, 451] width 135 height 24
click at [472, 340] on input "********" at bounding box center [500, 339] width 158 height 15
type input "******"
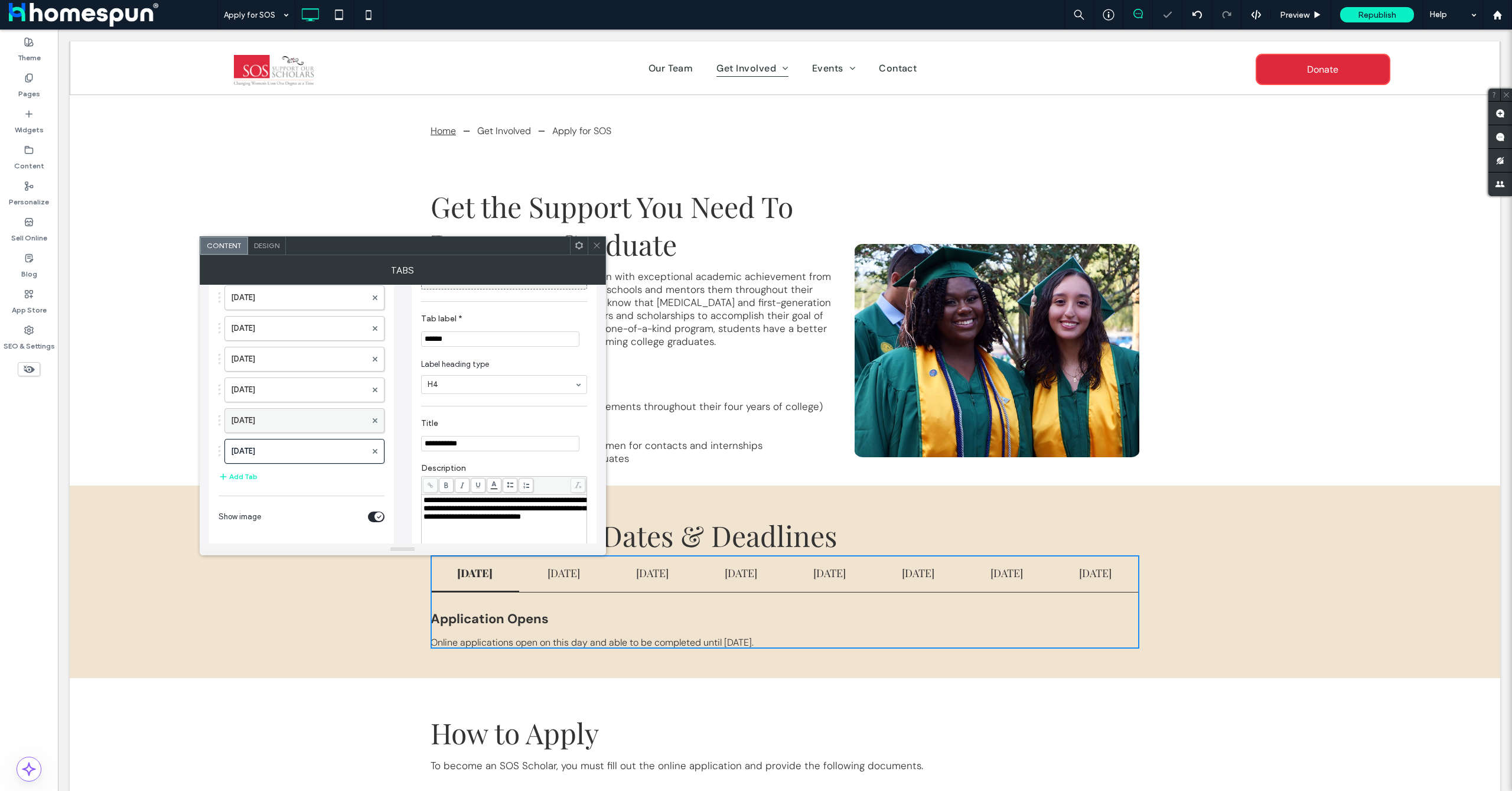
click at [264, 417] on label "May 15" at bounding box center [298, 421] width 135 height 24
click at [373, 423] on span at bounding box center [375, 421] width 5 height 18
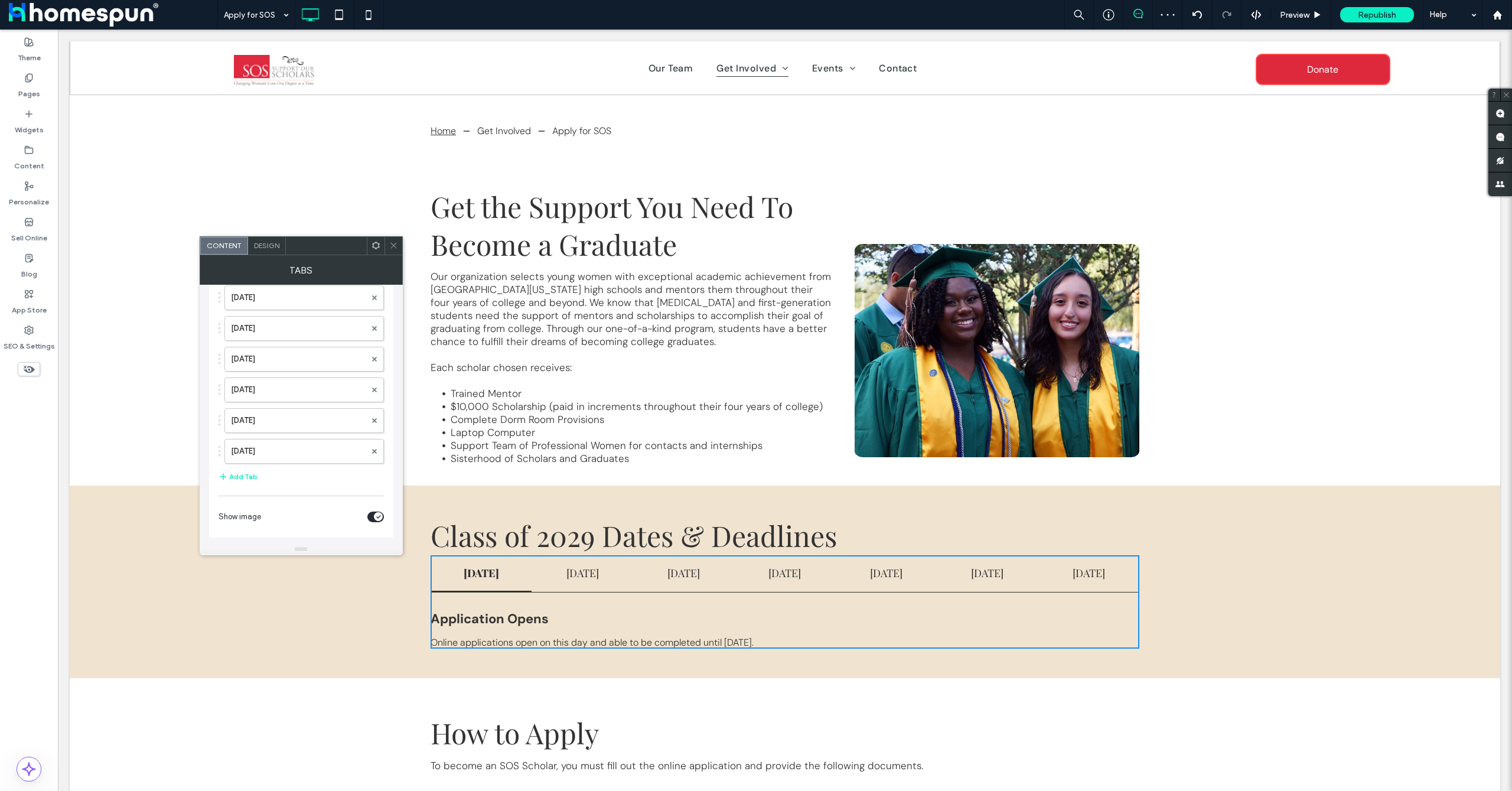
click at [389, 250] on span at bounding box center [394, 245] width 9 height 18
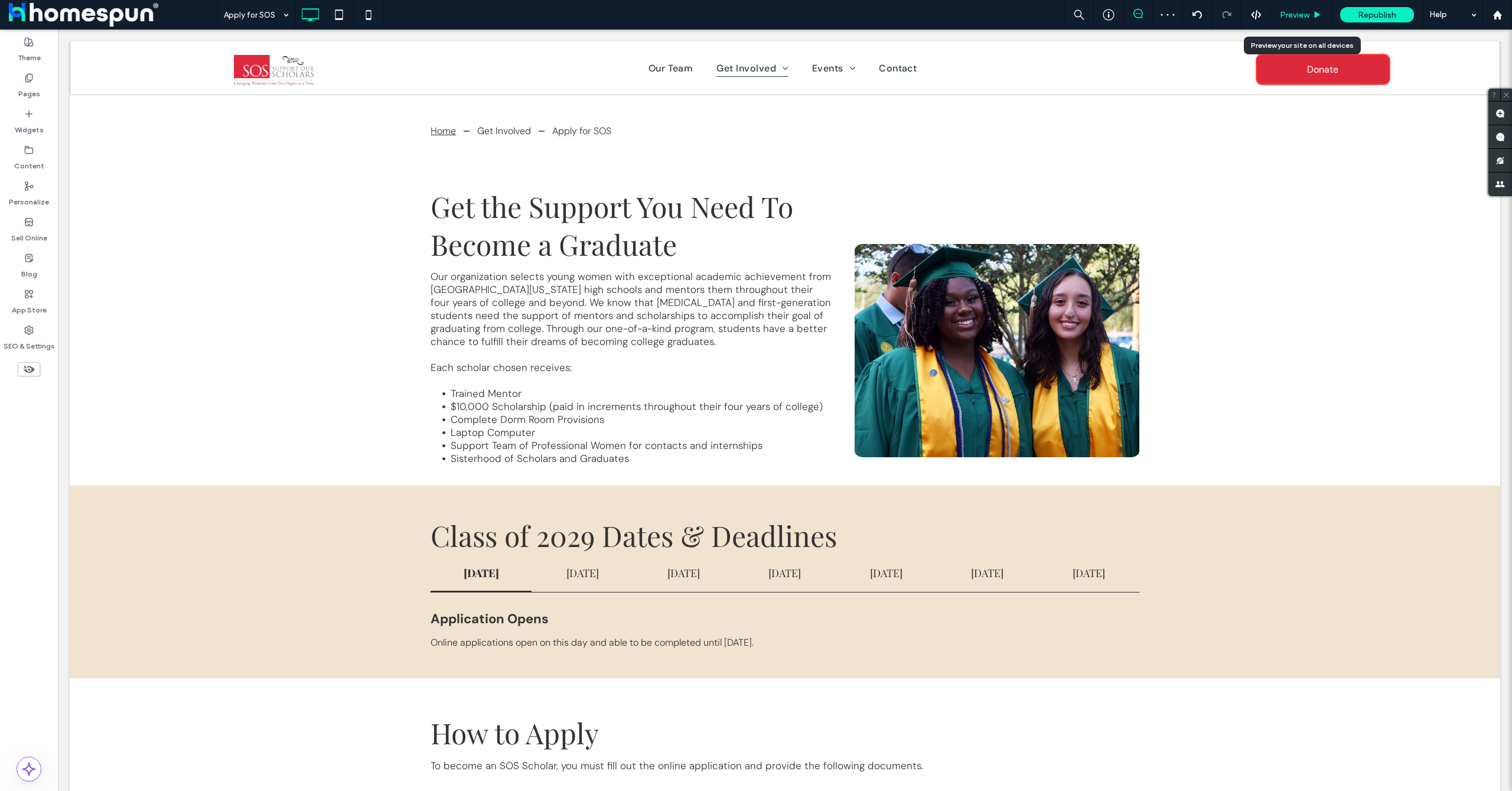
click at [1290, 19] on span "Preview" at bounding box center [1294, 14] width 29 height 10
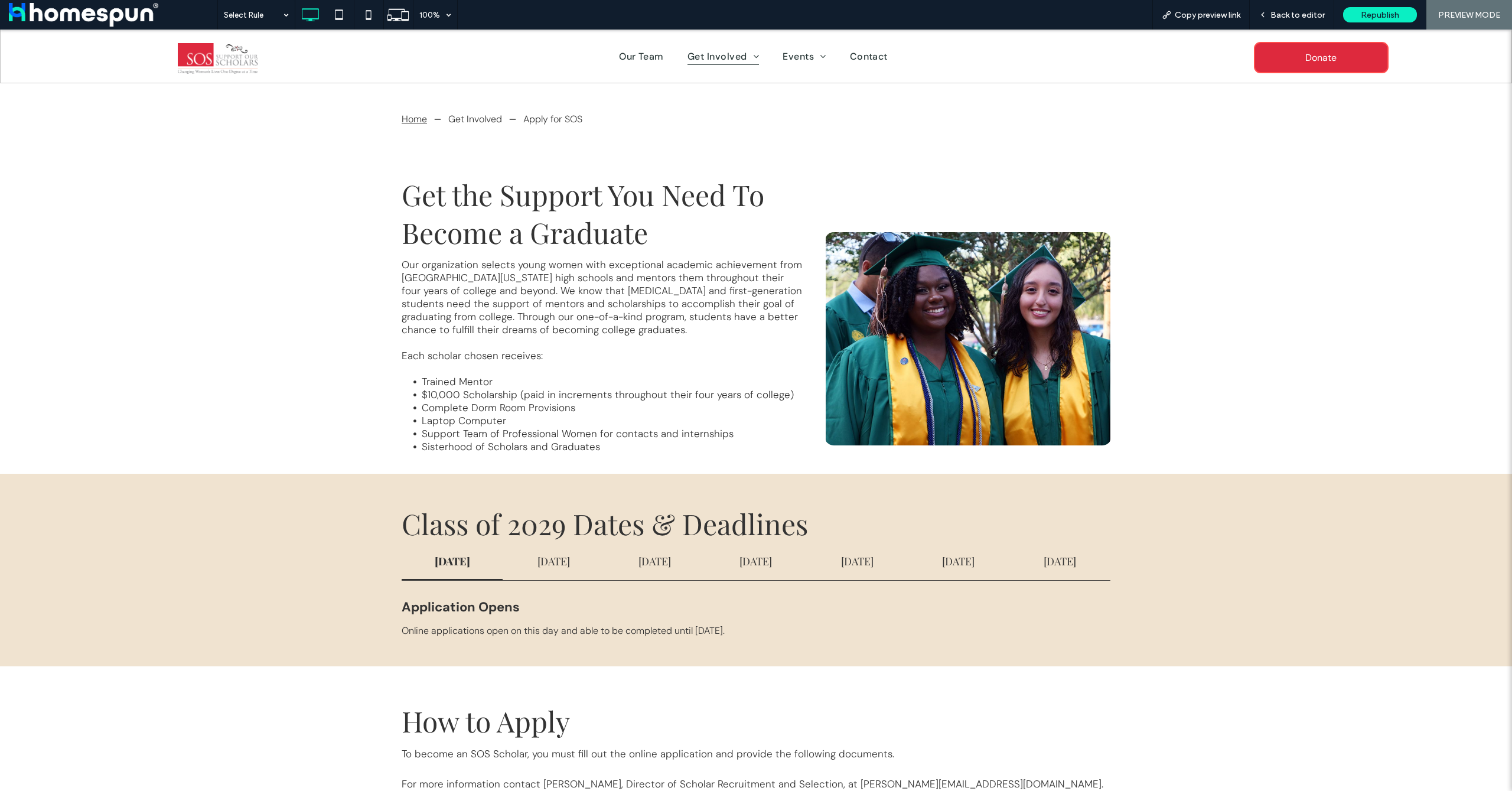
click at [1065, 551] on div "May 15" at bounding box center [1060, 562] width 101 height 37
click at [955, 558] on h4 "May 2" at bounding box center [959, 561] width 80 height 14
click at [884, 566] on h4 "April 24" at bounding box center [857, 561] width 80 height 14
click at [963, 565] on h4 "May 2" at bounding box center [959, 561] width 80 height 14
click at [1070, 563] on h4 "May 15" at bounding box center [1060, 561] width 80 height 14
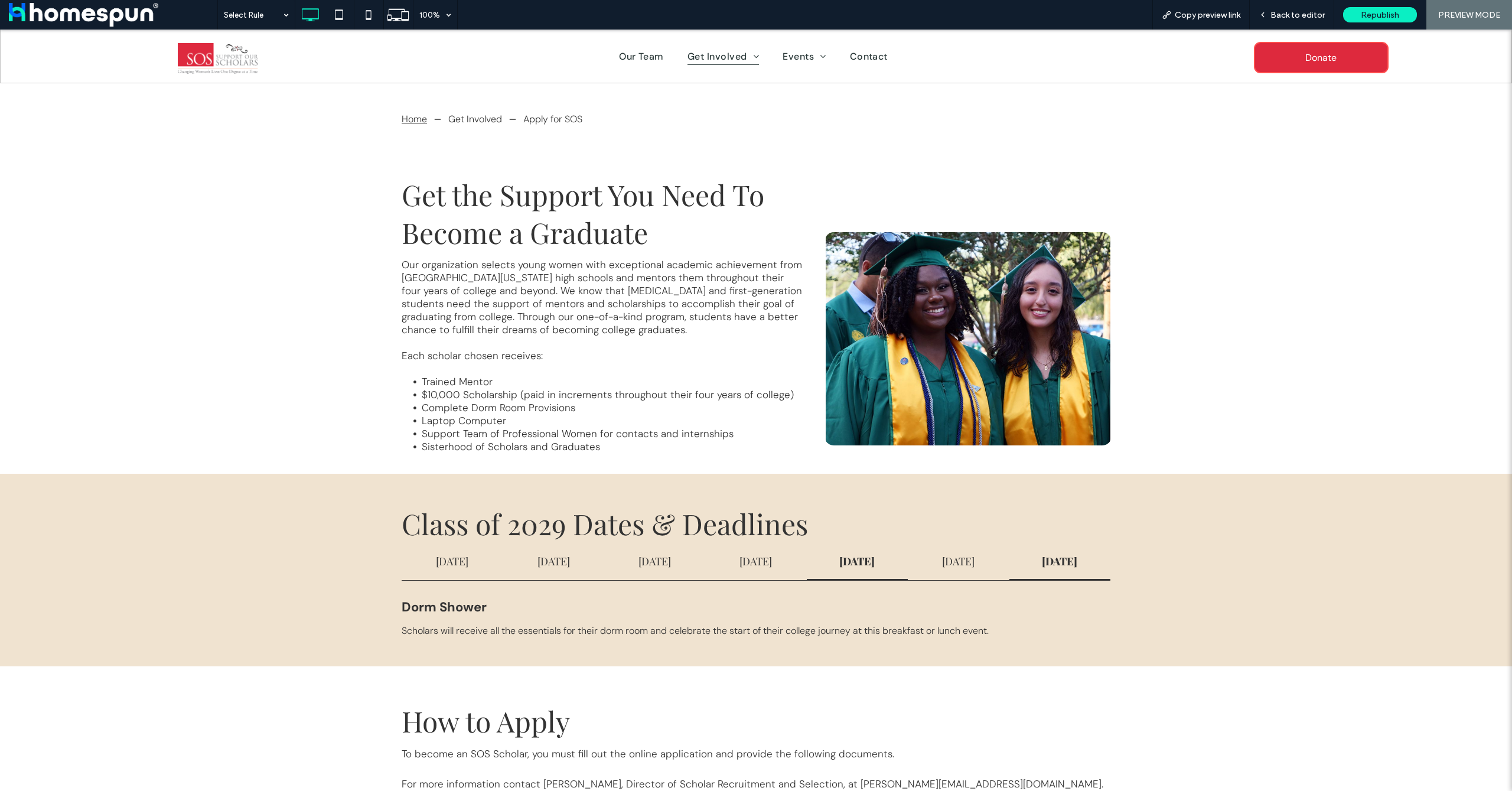
click at [885, 567] on h4 "April 24" at bounding box center [857, 561] width 80 height 14
click at [740, 574] on div "April 11" at bounding box center [755, 562] width 101 height 37
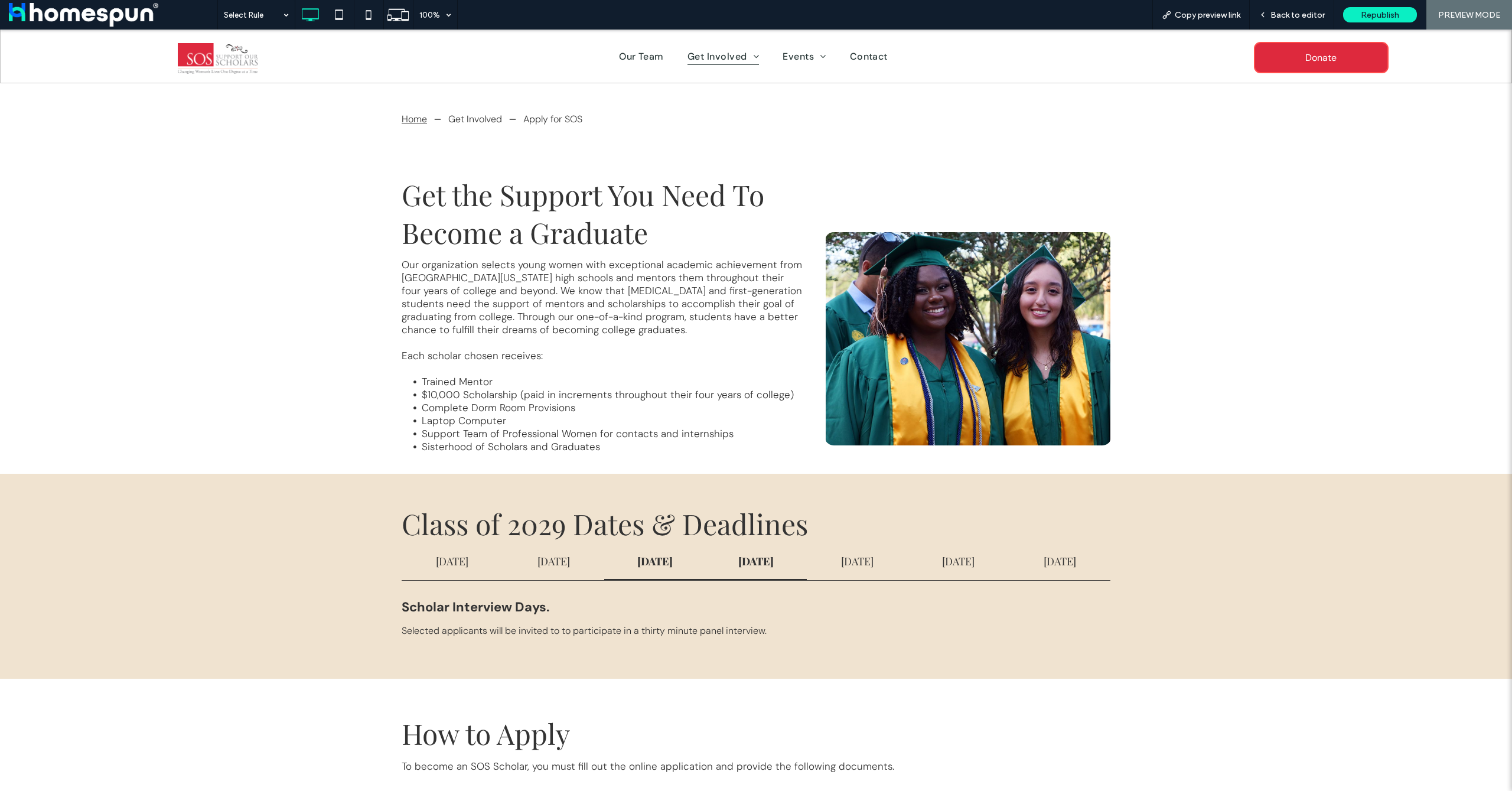
click at [621, 571] on div "March 24" at bounding box center [655, 562] width 101 height 37
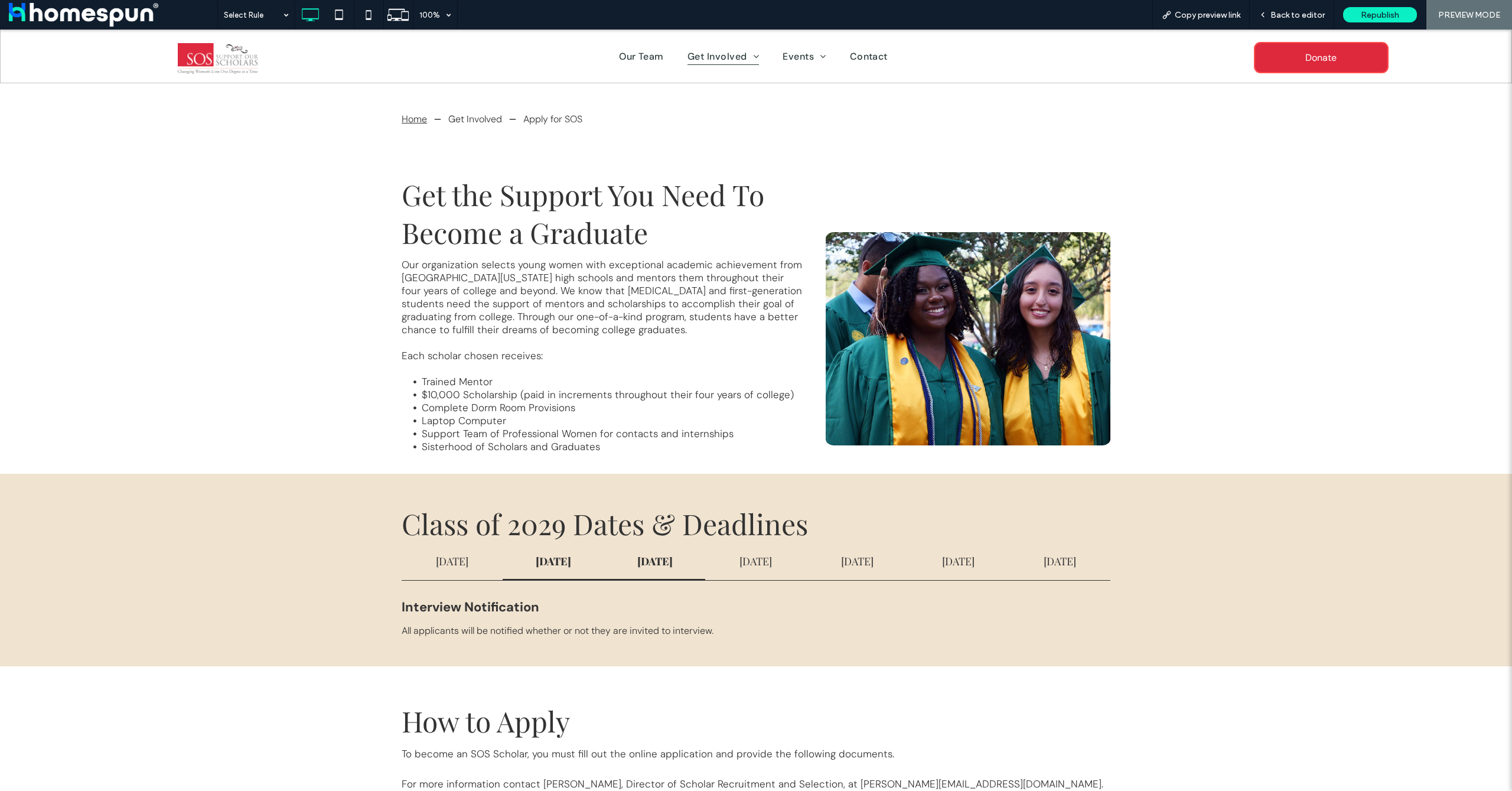
click at [532, 568] on h4 "February 1" at bounding box center [553, 561] width 80 height 14
click at [445, 569] on h4 "December 1" at bounding box center [452, 561] width 80 height 14
drag, startPoint x: 615, startPoint y: 561, endPoint x: 681, endPoint y: 562, distance: 66.0
click at [619, 561] on h4 "March 24" at bounding box center [655, 561] width 80 height 14
drag, startPoint x: 810, startPoint y: 565, endPoint x: 880, endPoint y: 566, distance: 70.0
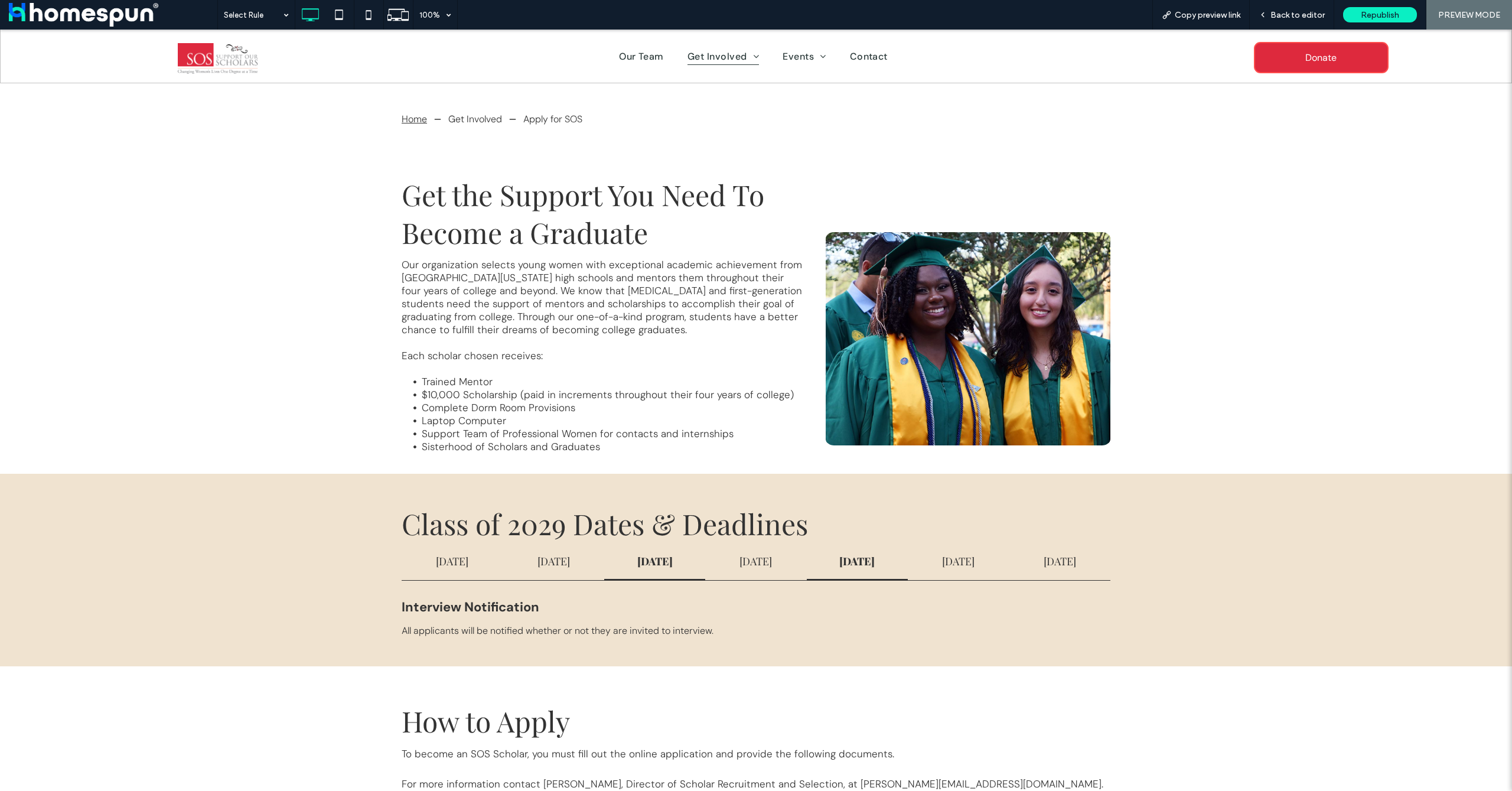
click at [811, 565] on div "April 24" at bounding box center [857, 562] width 101 height 37
click at [968, 567] on h4 "May 2" at bounding box center [959, 561] width 80 height 14
click at [1059, 565] on h4 "May 15" at bounding box center [1060, 561] width 80 height 14
click at [908, 570] on div "May 2" at bounding box center [958, 562] width 101 height 37
click at [797, 574] on div "April 11" at bounding box center [755, 562] width 101 height 37
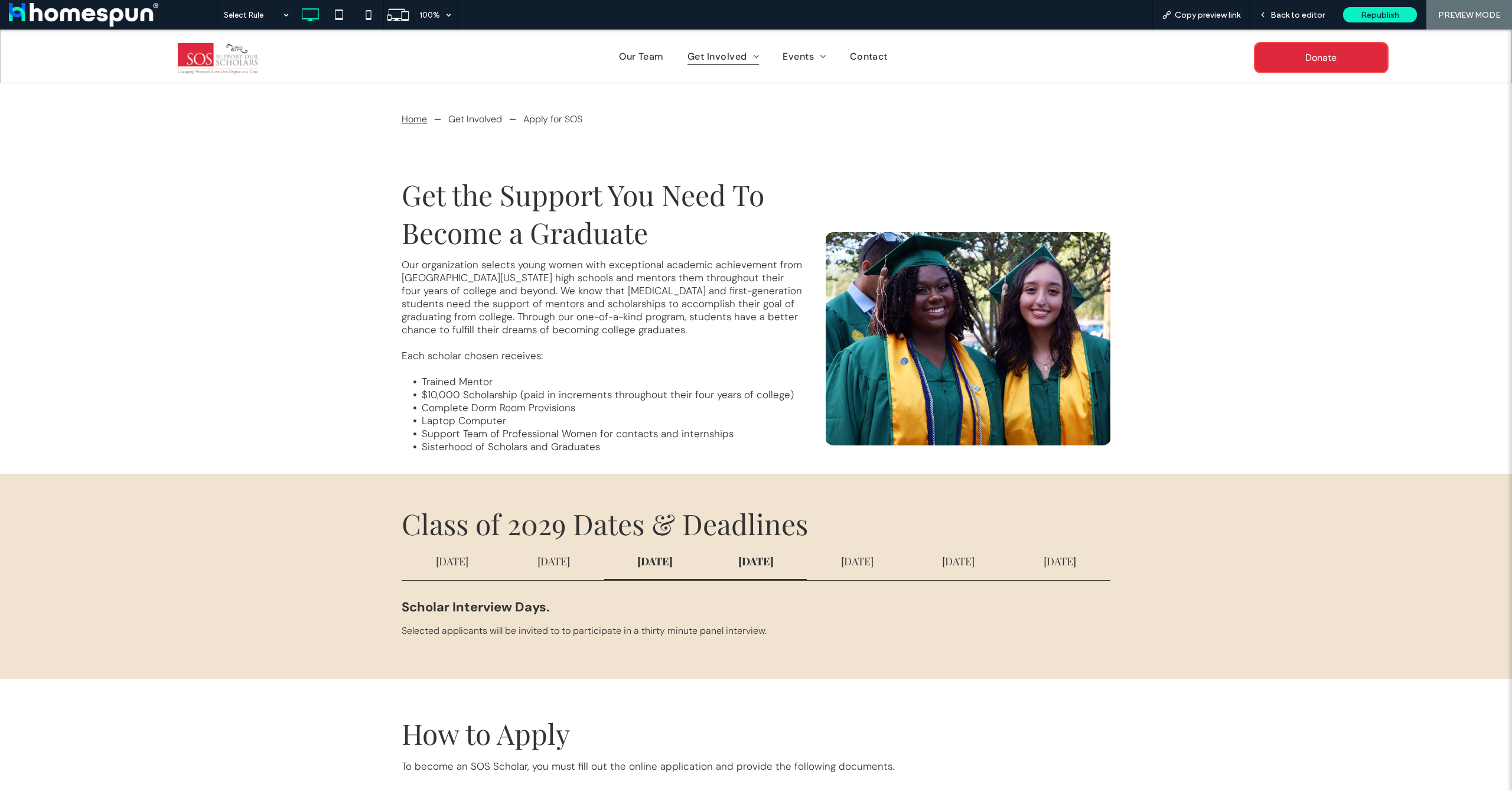
click at [679, 576] on div "March 24" at bounding box center [655, 562] width 101 height 37
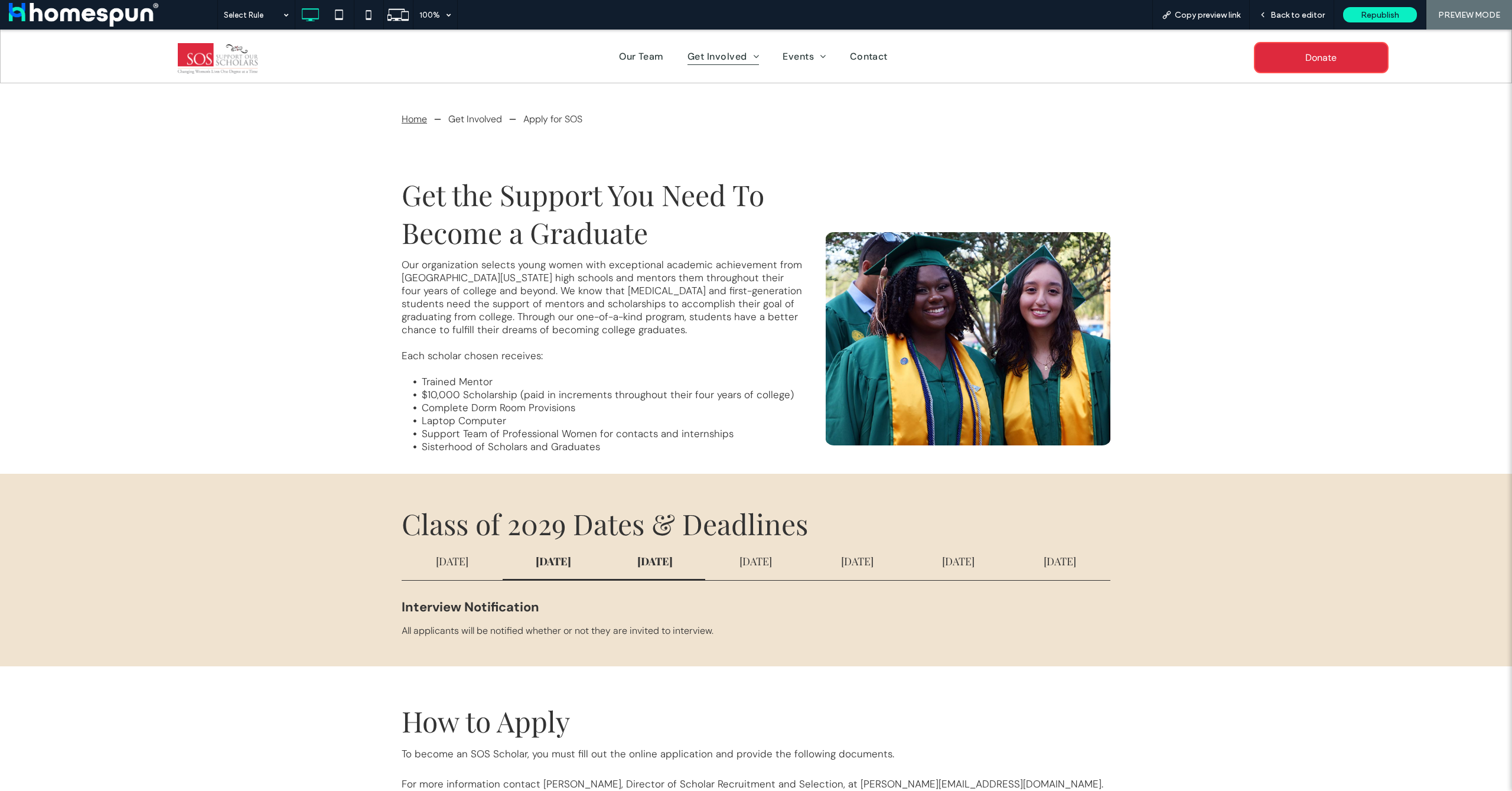
click at [581, 576] on div "February 1" at bounding box center [553, 562] width 101 height 37
click at [1367, 15] on span "Republish" at bounding box center [1380, 14] width 39 height 10
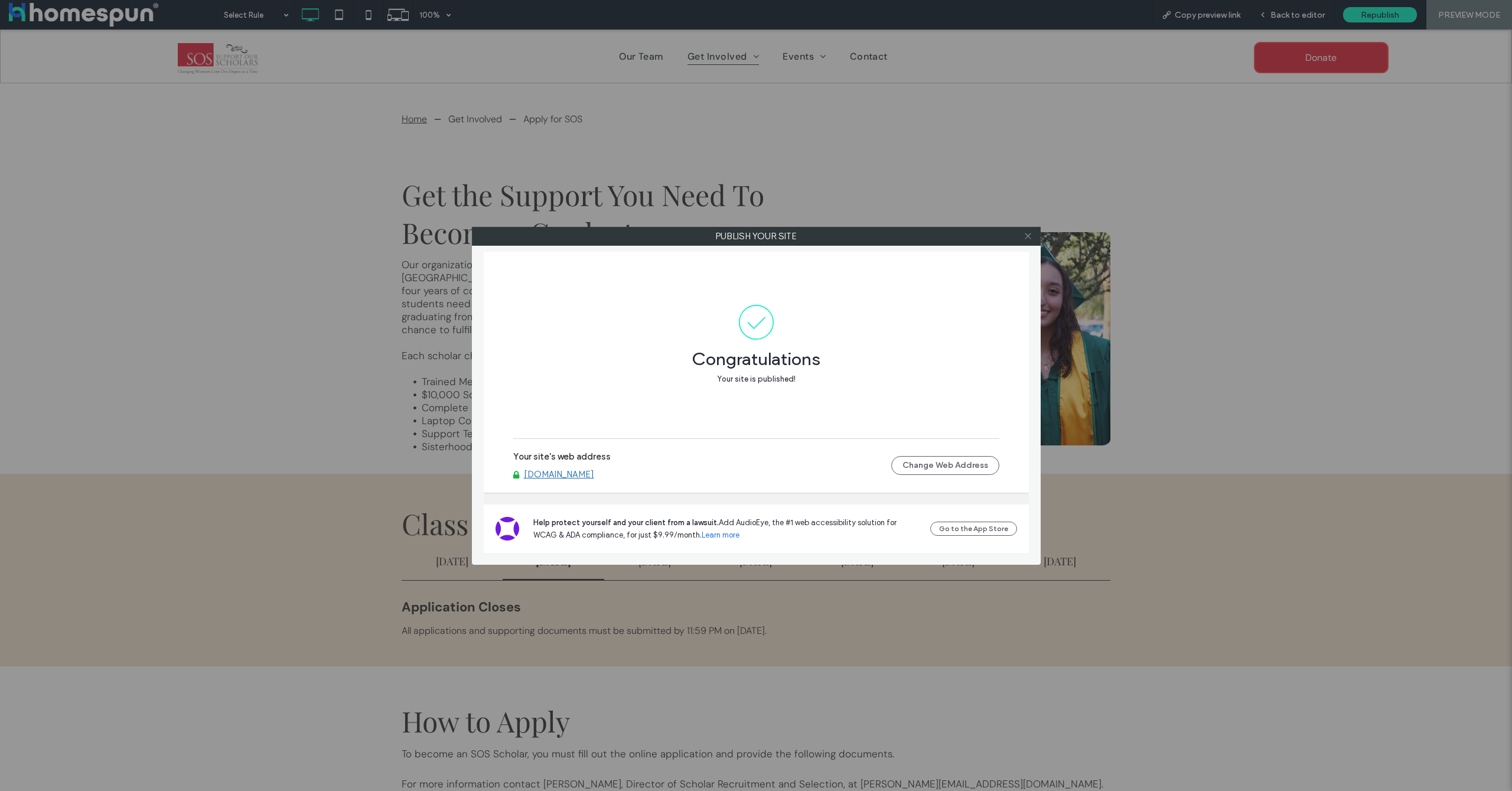
click at [1026, 239] on icon at bounding box center [1028, 236] width 9 height 9
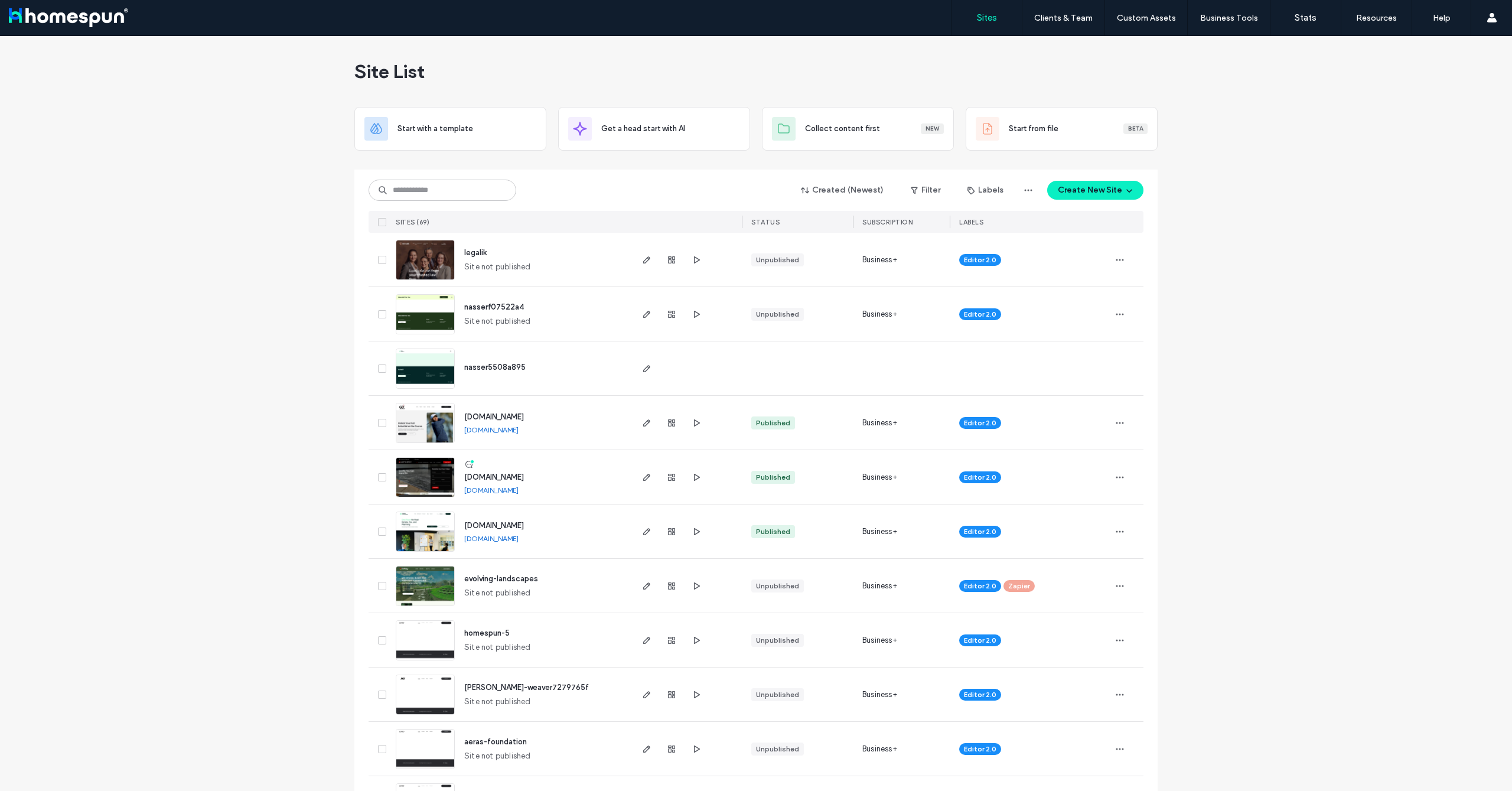
drag, startPoint x: 424, startPoint y: 213, endPoint x: 428, endPoint y: 207, distance: 7.2
click at [424, 213] on div "SITES (69)" at bounding box center [511, 221] width 239 height 22
click at [434, 197] on input at bounding box center [443, 190] width 148 height 22
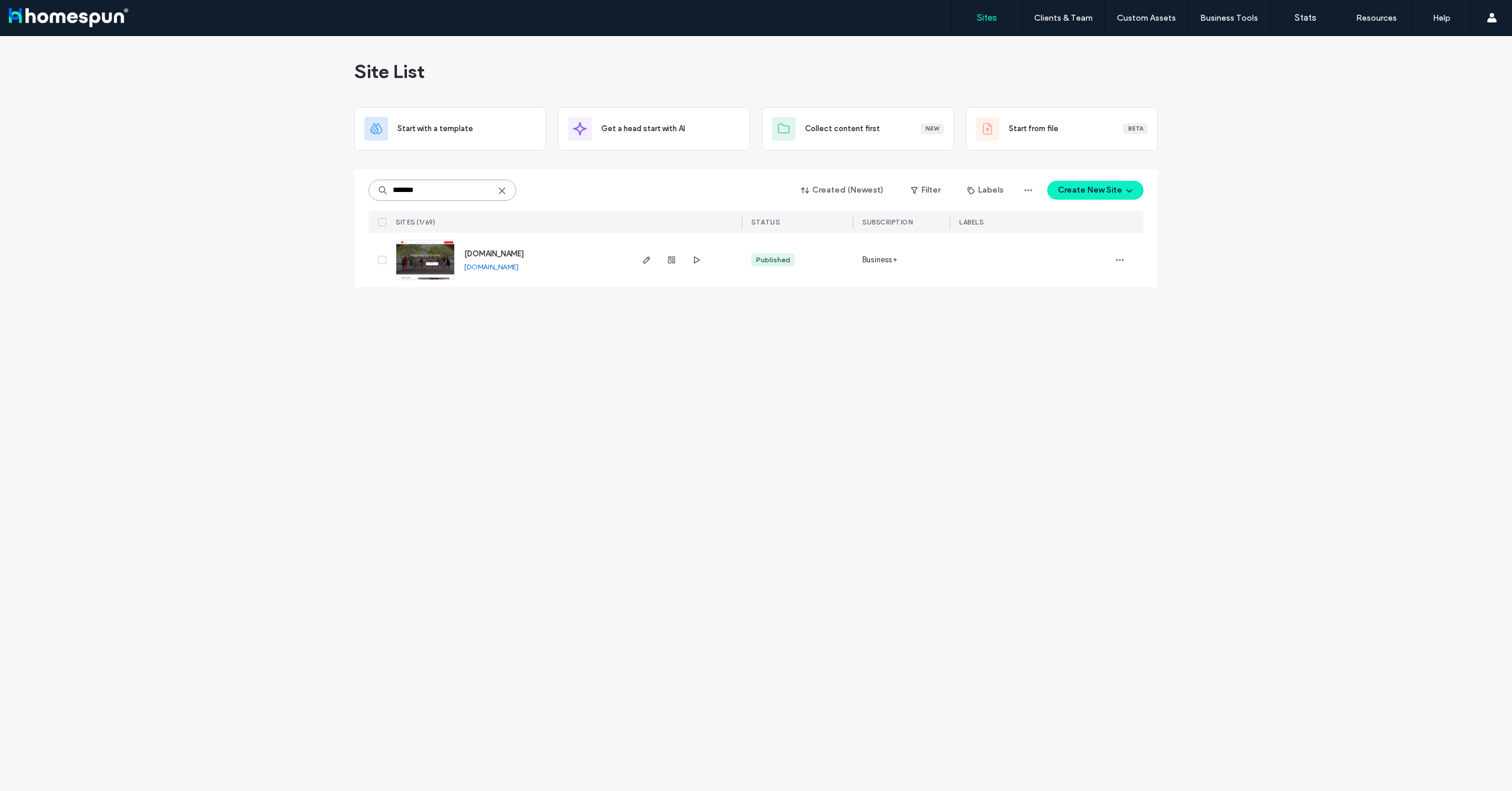
type input "*******"
click at [519, 272] on div "[DOMAIN_NAME]" at bounding box center [491, 267] width 54 height 9
click at [519, 270] on link "[DOMAIN_NAME]" at bounding box center [491, 267] width 54 height 9
